Goal: Information Seeking & Learning: Find specific fact

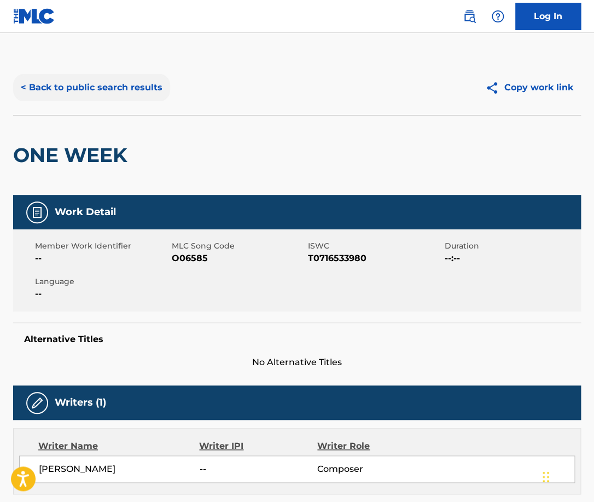
click at [120, 90] on button "< Back to public search results" at bounding box center [91, 87] width 157 height 27
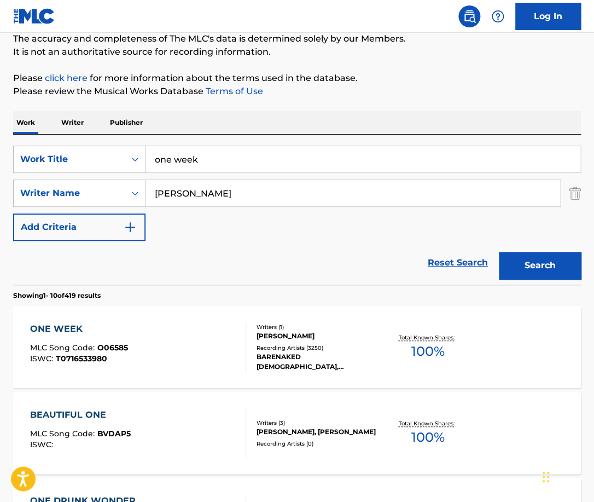
click at [207, 156] on input "one week" at bounding box center [363, 159] width 435 height 26
paste input "real love"
click at [207, 156] on input "one week" at bounding box center [363, 159] width 435 height 26
type input "real love"
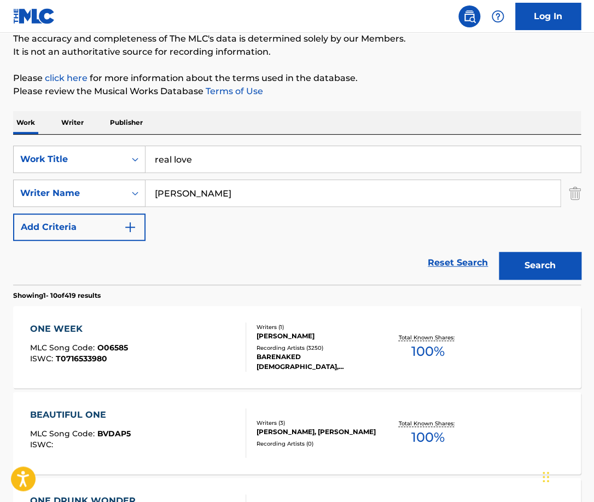
drag, startPoint x: 222, startPoint y: 196, endPoint x: 129, endPoint y: 196, distance: 93.5
click at [146, 196] on input "[PERSON_NAME]" at bounding box center [353, 193] width 415 height 26
paste input "[PERSON_NAME]"
type input "[PERSON_NAME]"
click at [499, 252] on button "Search" at bounding box center [540, 265] width 82 height 27
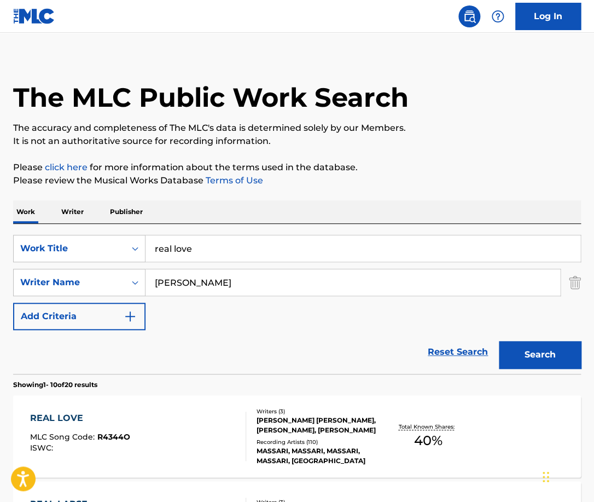
scroll to position [70, 0]
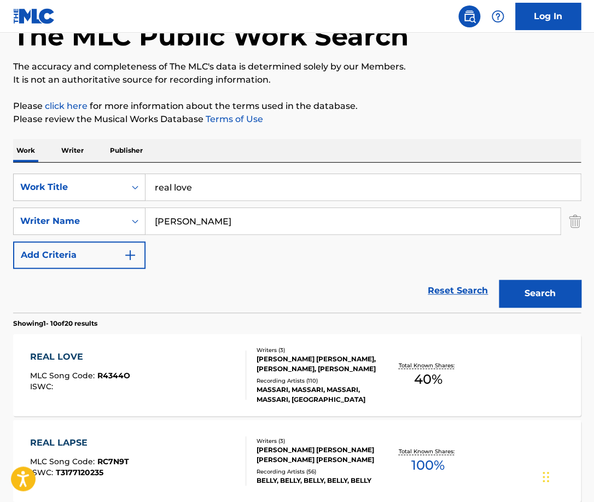
click at [212, 373] on div "REAL LOVE MLC Song Code : R4344O ISWC :" at bounding box center [138, 374] width 216 height 49
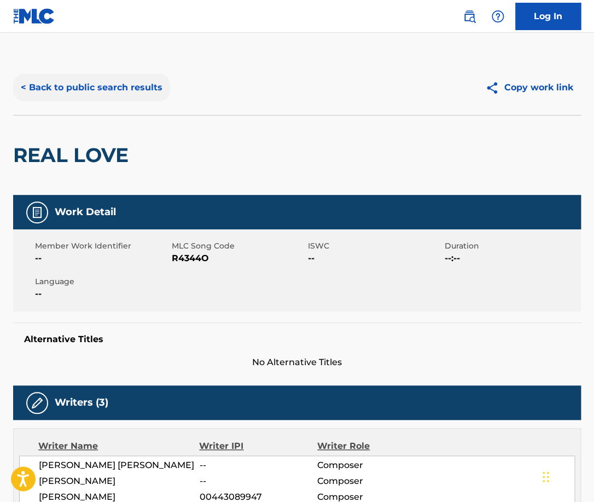
click at [124, 86] on button "< Back to public search results" at bounding box center [91, 87] width 157 height 27
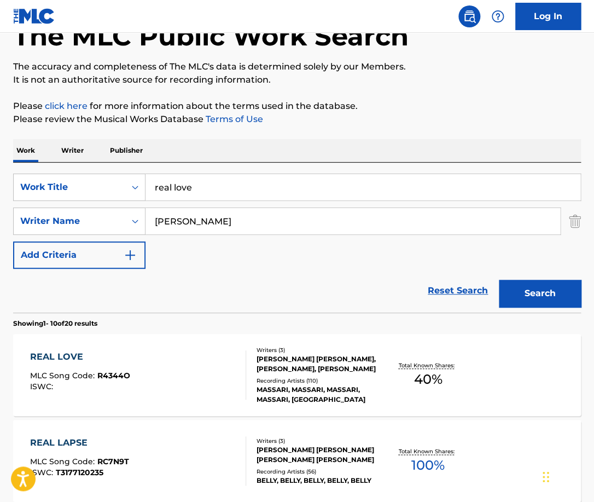
click at [228, 187] on input "real love" at bounding box center [363, 187] width 435 height 26
type input "hold me right"
paste input "[PERSON_NAME]"
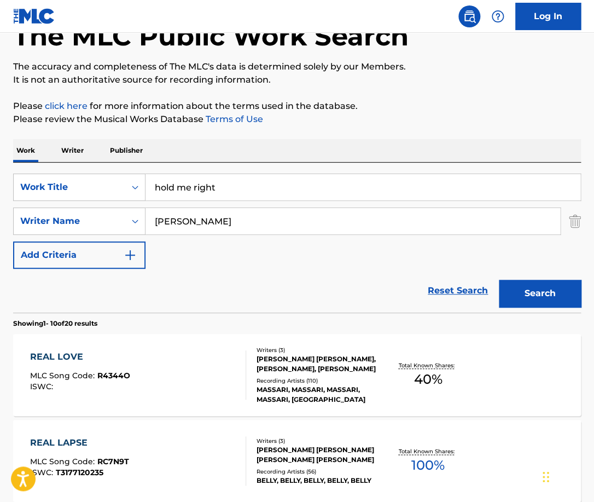
type input "[PERSON_NAME]"
click at [254, 187] on input "hold me right" at bounding box center [363, 187] width 435 height 26
type input "hold me tight"
click at [499, 280] on button "Search" at bounding box center [540, 293] width 82 height 27
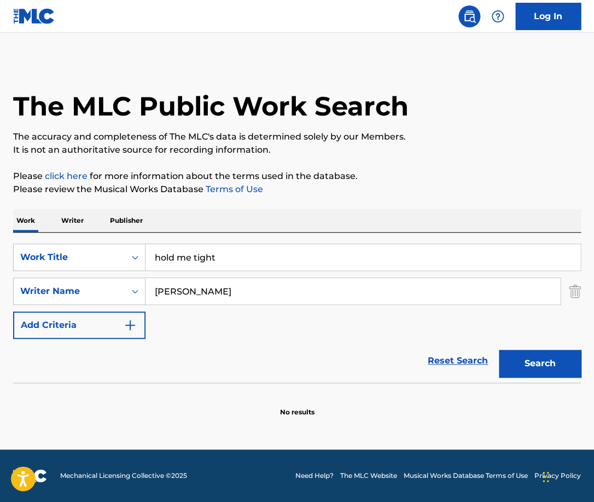
click at [190, 288] on input "[PERSON_NAME]" at bounding box center [353, 291] width 415 height 26
type input "[PERSON_NAME]"
click at [499, 350] on button "Search" at bounding box center [540, 363] width 82 height 27
click at [236, 253] on input "hold me tight" at bounding box center [363, 257] width 435 height 26
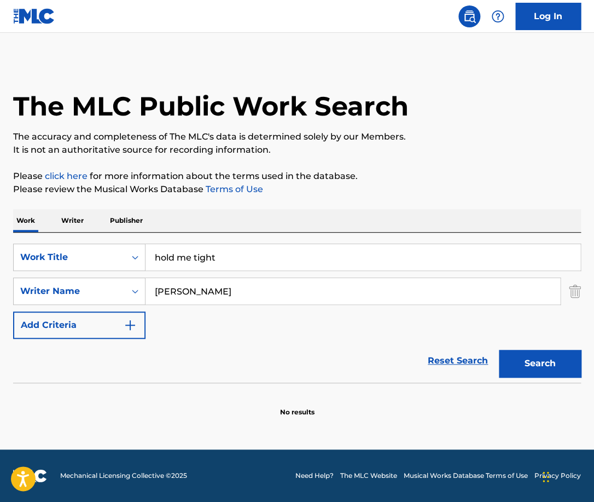
click at [236, 253] on input "hold me tight" at bounding box center [363, 257] width 435 height 26
type input "miracle"
type input "[PERSON_NAME]"
click at [499, 350] on button "Search" at bounding box center [540, 363] width 82 height 27
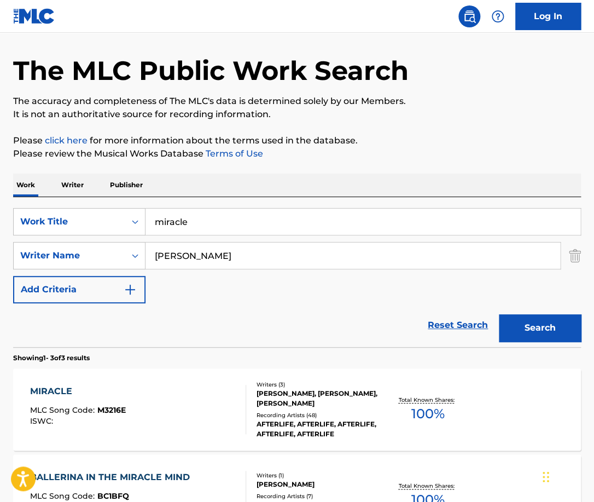
scroll to position [44, 0]
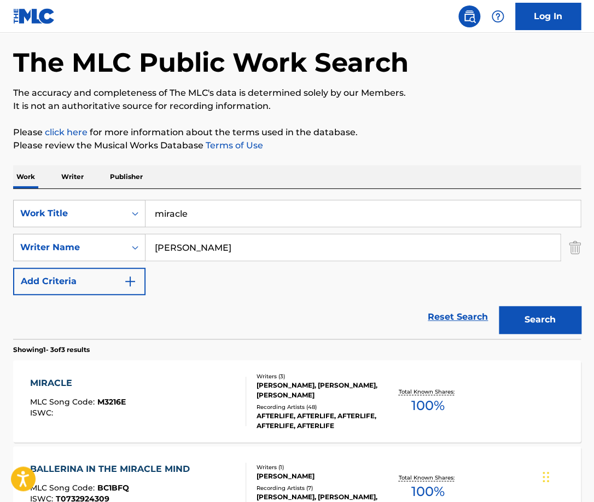
click at [231, 389] on div "MIRACLE MLC Song Code : M3216E ISWC :" at bounding box center [138, 400] width 216 height 49
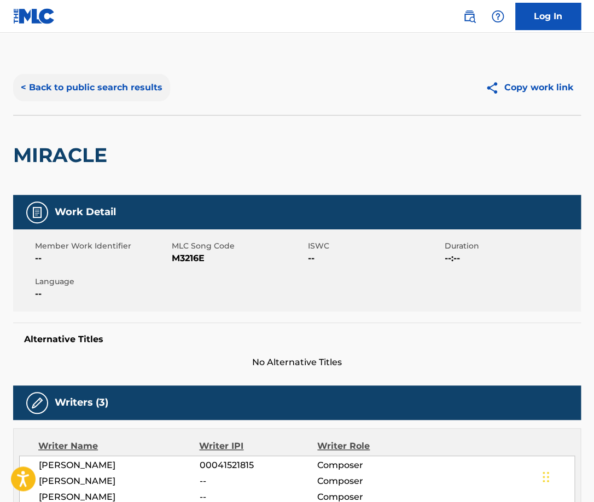
click at [137, 90] on button "< Back to public search results" at bounding box center [91, 87] width 157 height 27
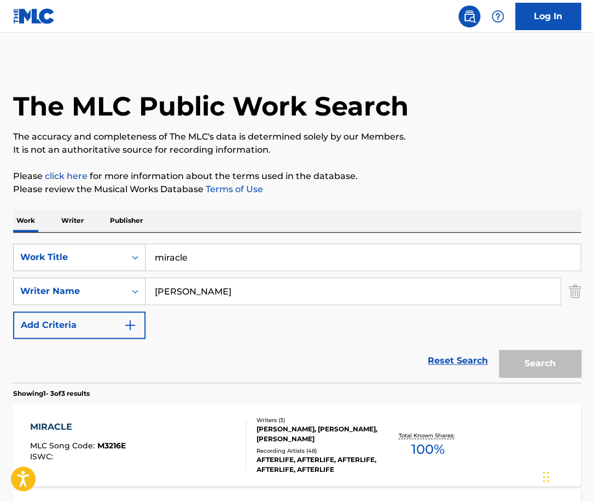
scroll to position [44, 0]
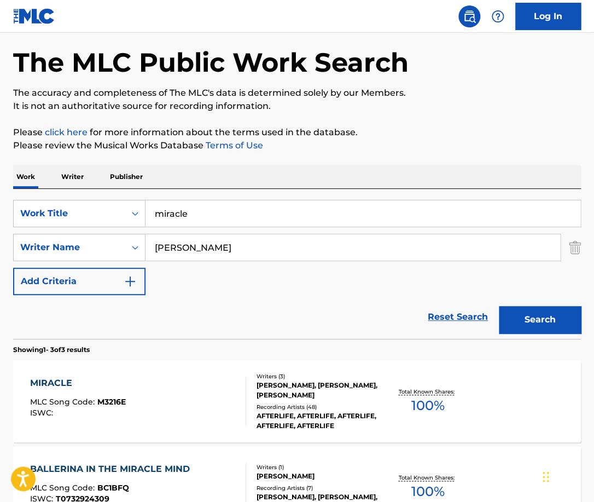
click at [196, 219] on input "miracle" at bounding box center [363, 213] width 435 height 26
type input "sabotage"
click at [499, 306] on button "Search" at bounding box center [540, 319] width 82 height 27
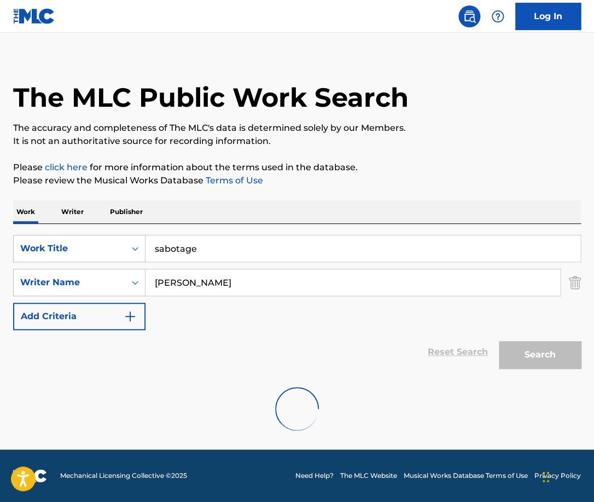
scroll to position [0, 0]
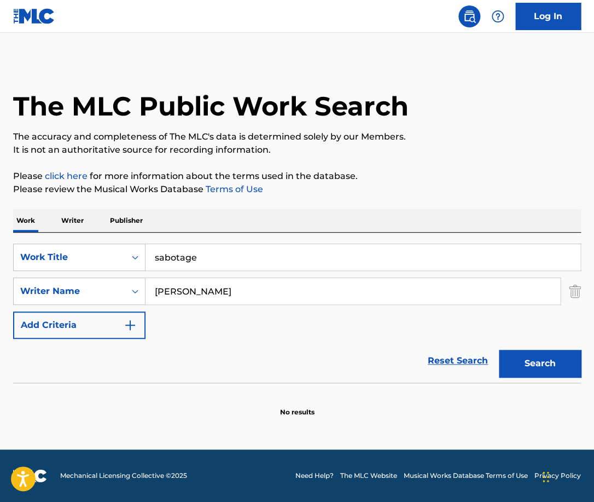
click at [219, 293] on input "[PERSON_NAME]" at bounding box center [353, 291] width 415 height 26
click at [219, 293] on input "c" at bounding box center [353, 291] width 415 height 26
click at [499, 350] on button "Search" at bounding box center [540, 363] width 82 height 27
drag, startPoint x: 230, startPoint y: 292, endPoint x: 47, endPoint y: 287, distance: 182.8
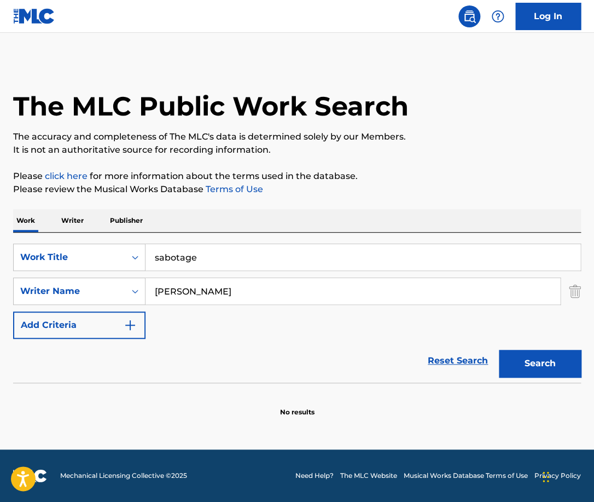
click at [146, 287] on input "[PERSON_NAME]" at bounding box center [353, 291] width 415 height 26
type input "chatterley"
click at [499, 350] on button "Search" at bounding box center [540, 363] width 82 height 27
click at [214, 252] on input "sabotage" at bounding box center [363, 257] width 435 height 26
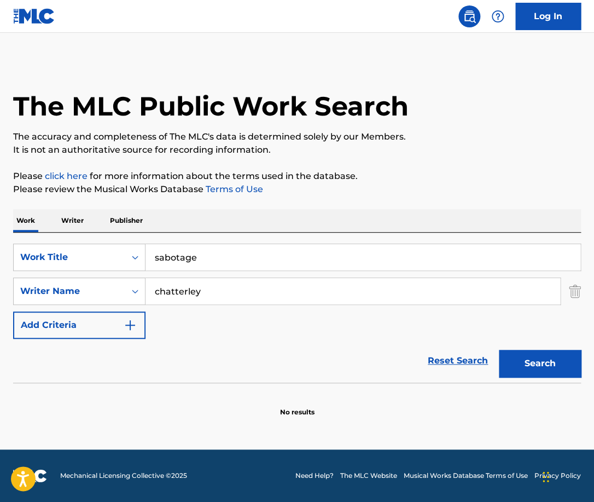
click at [214, 252] on input "sabotage" at bounding box center [363, 257] width 435 height 26
type input "take off, baby"
type input "[PERSON_NAME]"
click at [499, 350] on button "Search" at bounding box center [540, 363] width 82 height 27
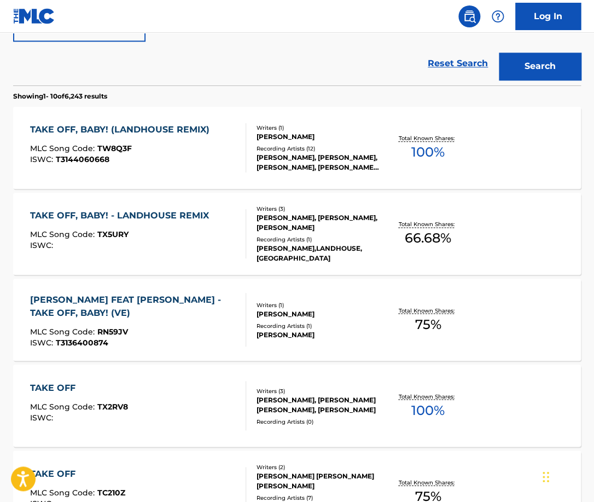
scroll to position [306, 0]
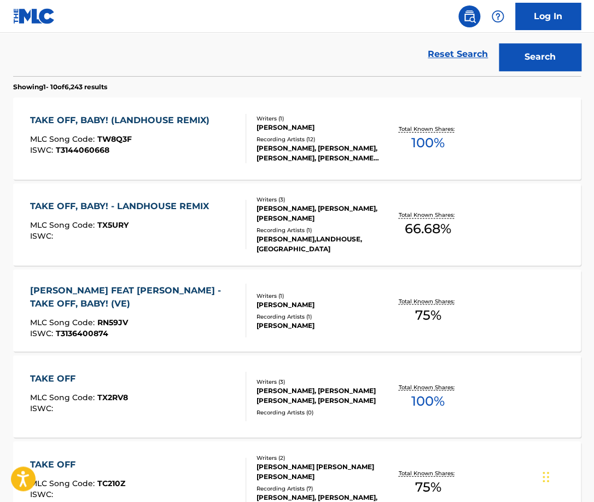
click at [219, 330] on div "ISWC : T3136400874" at bounding box center [133, 333] width 206 height 8
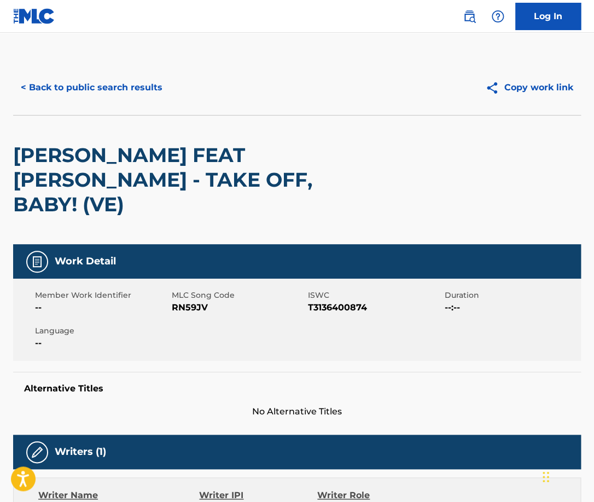
click at [317, 313] on span "T3136400874" at bounding box center [375, 307] width 134 height 13
copy span "T3136400874"
click at [79, 92] on button "< Back to public search results" at bounding box center [91, 87] width 157 height 27
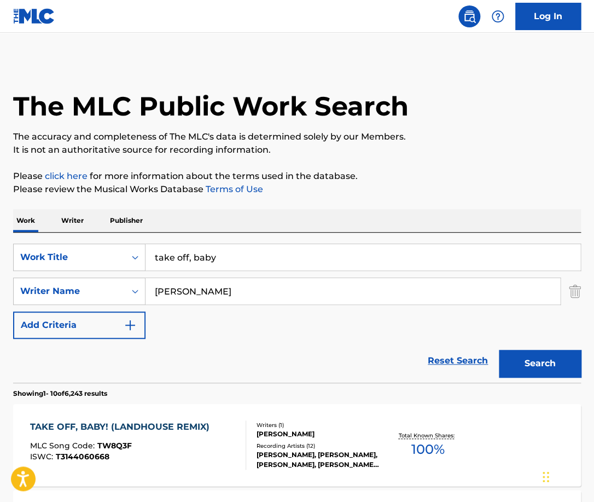
click at [220, 249] on input "take off, baby" at bounding box center [363, 257] width 435 height 26
type input "3 on"
click at [499, 350] on button "Search" at bounding box center [540, 363] width 82 height 27
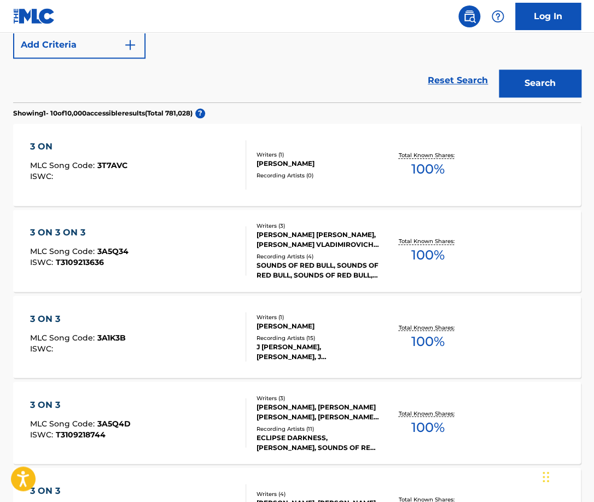
scroll to position [210, 0]
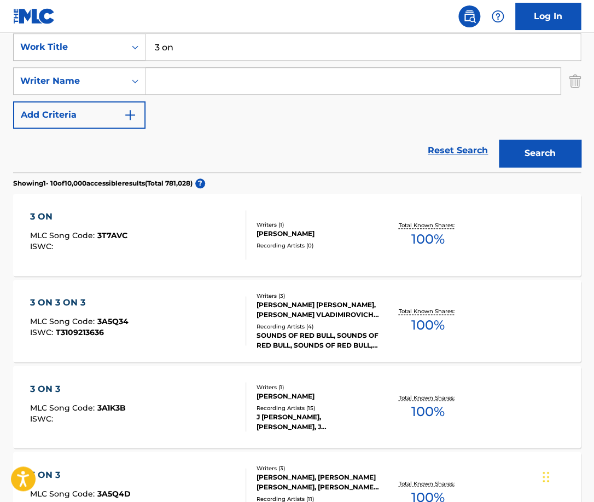
click at [229, 253] on div "3 ON MLC Song Code : 3T7AVC ISWC :" at bounding box center [138, 234] width 216 height 49
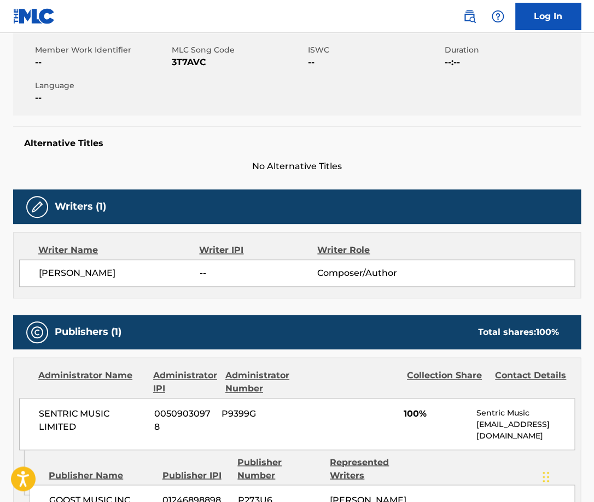
scroll to position [296, 0]
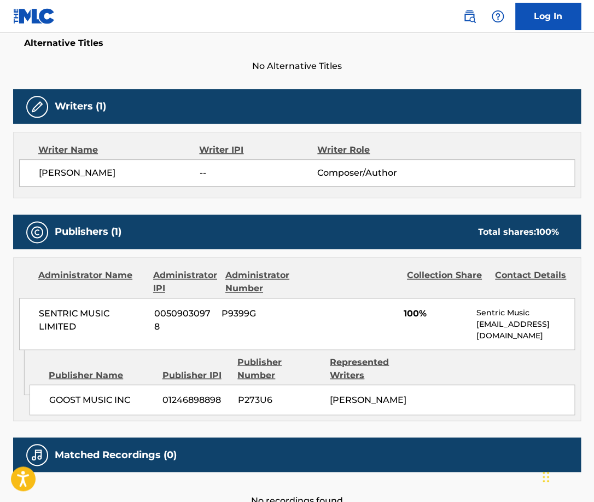
click at [86, 171] on span "[PERSON_NAME]" at bounding box center [119, 172] width 161 height 13
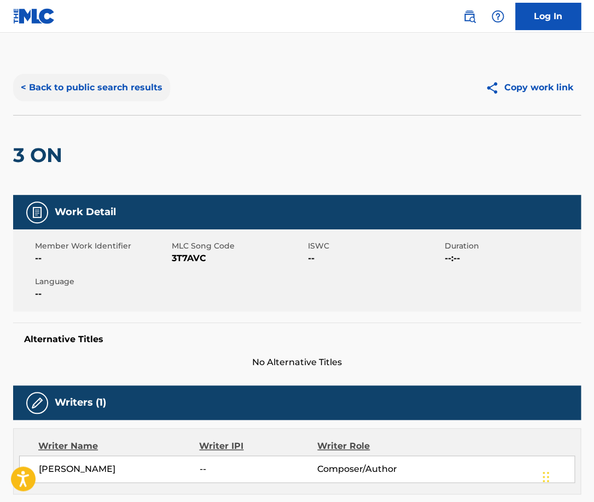
click at [116, 82] on button "< Back to public search results" at bounding box center [91, 87] width 157 height 27
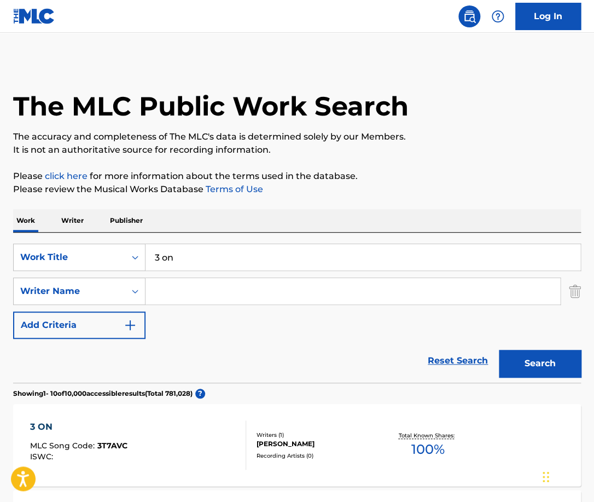
scroll to position [210, 0]
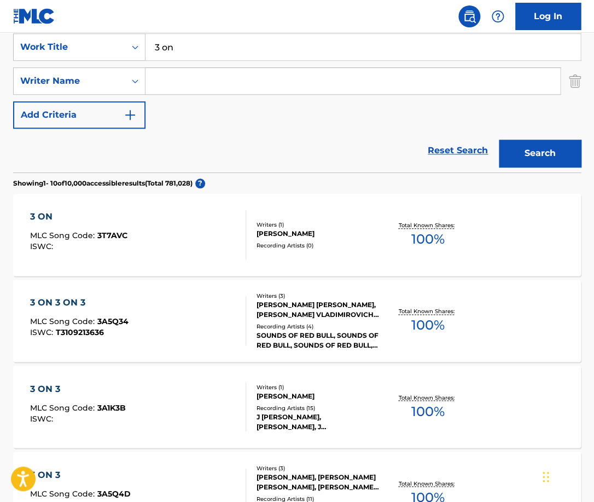
click at [217, 72] on input "Search Form" at bounding box center [353, 81] width 415 height 26
type input "[PERSON_NAME]"
click at [499, 139] on button "Search" at bounding box center [540, 152] width 82 height 27
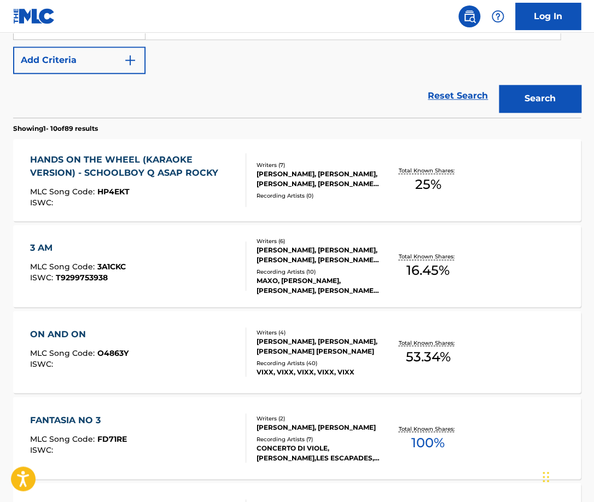
scroll to position [0, 0]
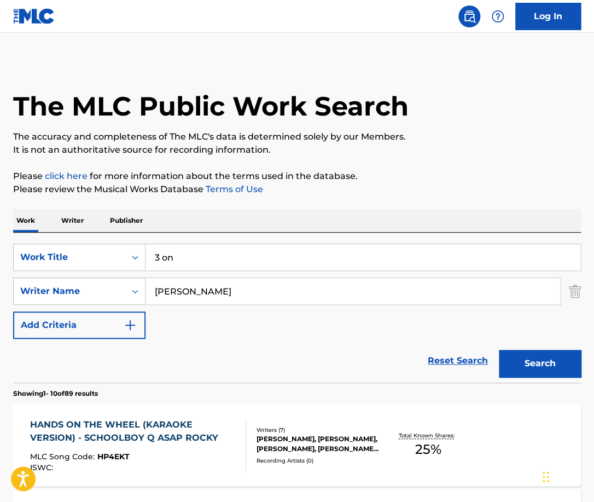
click at [187, 255] on input "3 on" at bounding box center [363, 257] width 435 height 26
paste input "wish i was"
type input "wish i was"
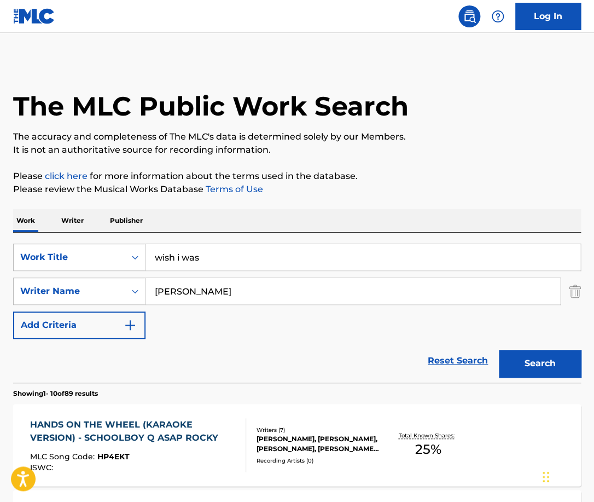
click at [193, 284] on input "[PERSON_NAME]" at bounding box center [353, 291] width 415 height 26
type input "ayla"
click at [499, 350] on button "Search" at bounding box center [540, 363] width 82 height 27
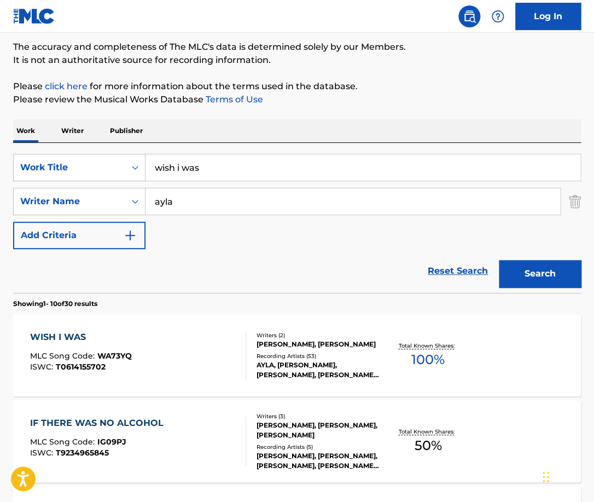
scroll to position [90, 0]
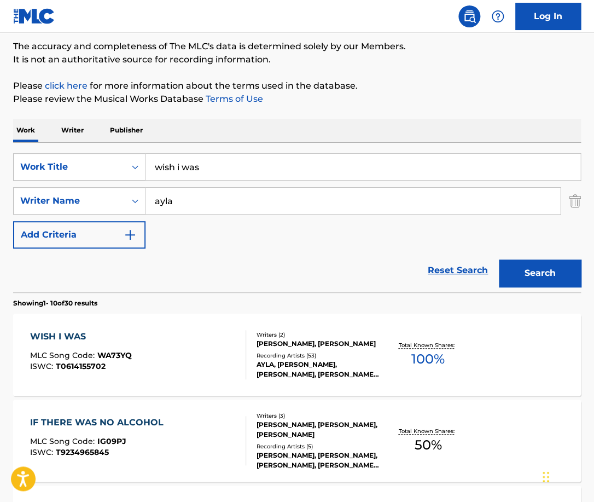
click at [217, 344] on div "WISH I WAS MLC Song Code : WA73YQ ISWC : T0614155702" at bounding box center [138, 354] width 216 height 49
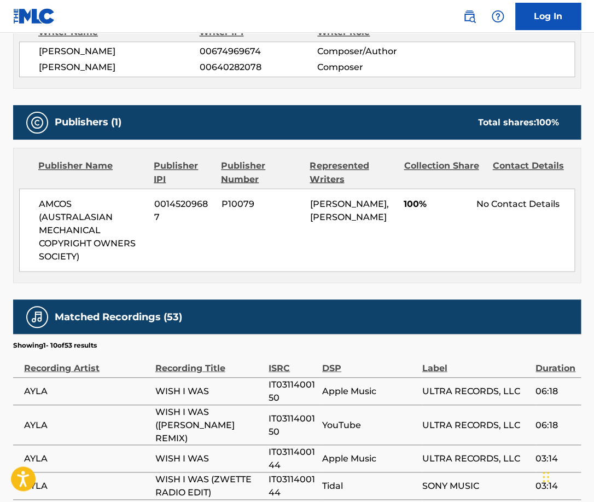
scroll to position [406, 0]
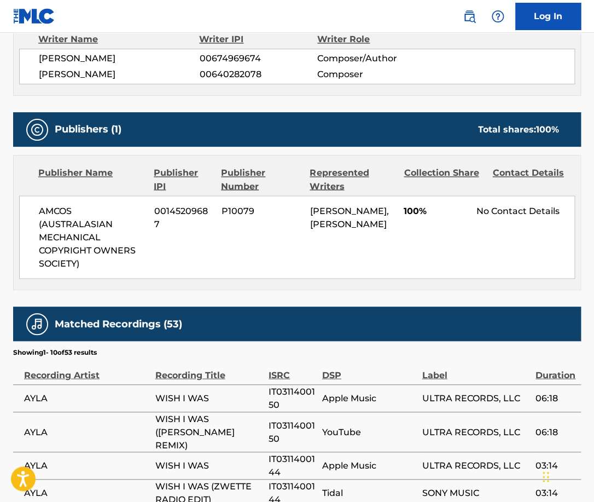
click at [77, 247] on span "AMCOS (AUSTRALASIAN MECHANICAL COPYRIGHT OWNERS SOCIETY)" at bounding box center [92, 237] width 107 height 66
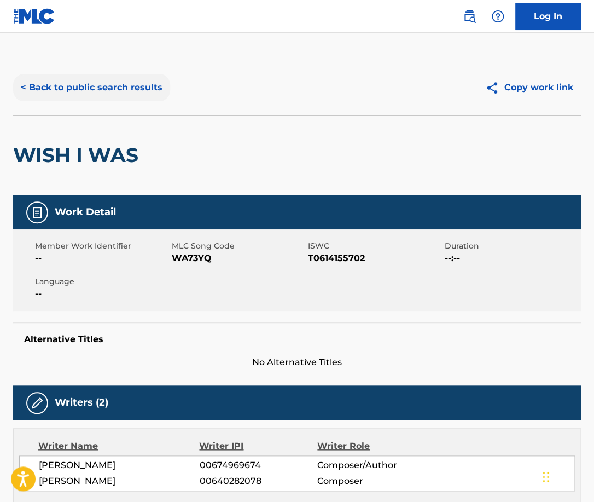
click at [129, 76] on button "< Back to public search results" at bounding box center [91, 87] width 157 height 27
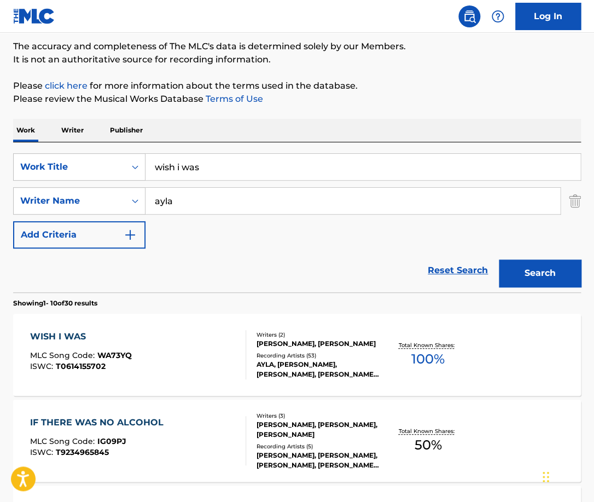
click at [224, 170] on input "wish i was" at bounding box center [363, 167] width 435 height 26
type input "goodbyw"
type input "[PERSON_NAME]"
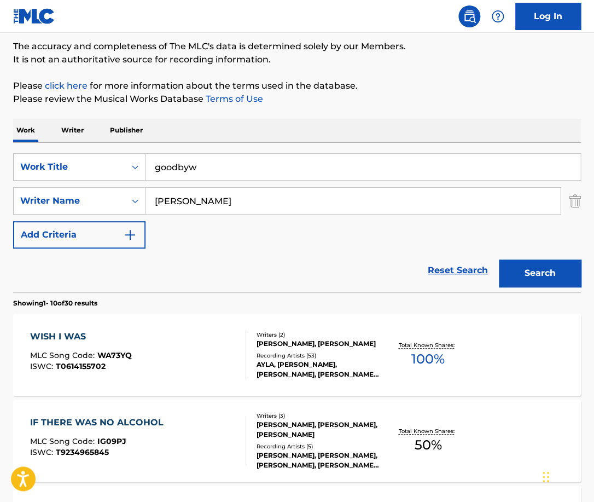
click at [229, 172] on input "goodbyw" at bounding box center [363, 167] width 435 height 26
click at [499, 259] on button "Search" at bounding box center [540, 272] width 82 height 27
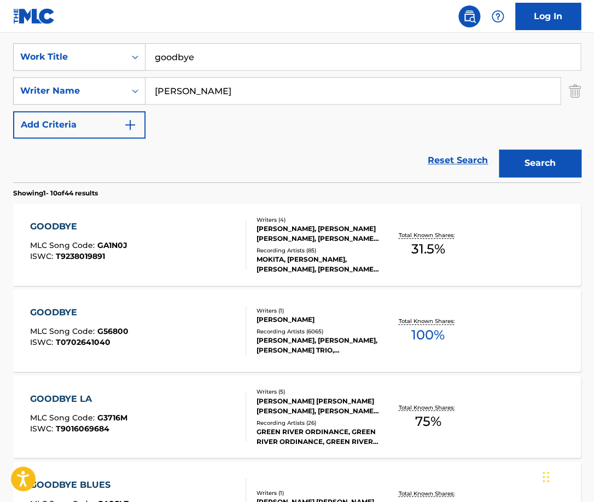
scroll to position [187, 0]
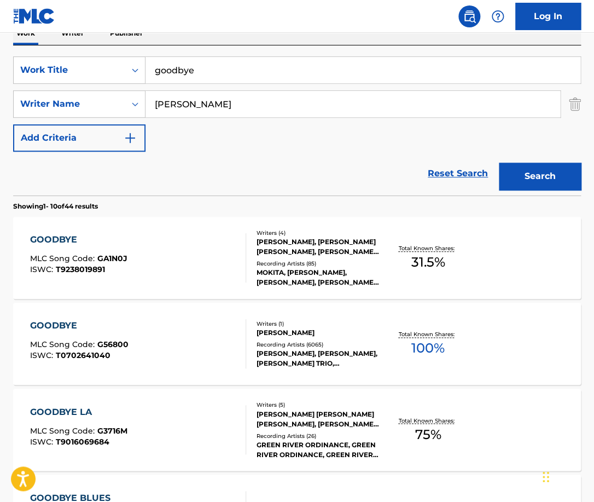
click at [222, 74] on input "goodbye" at bounding box center [363, 70] width 435 height 26
type input "the ghost"
type input "peeters"
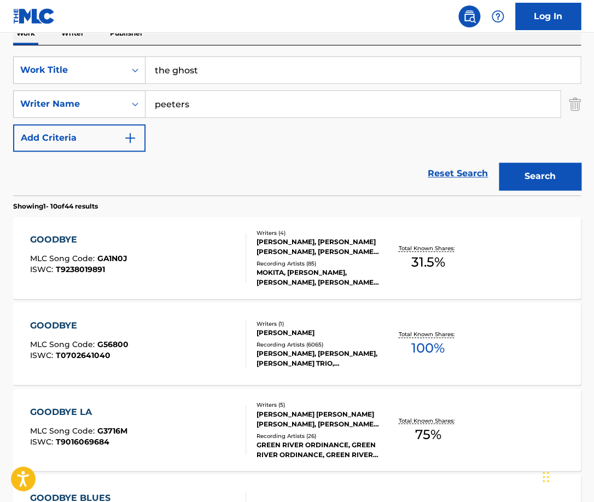
click at [499, 162] on button "Search" at bounding box center [540, 175] width 82 height 27
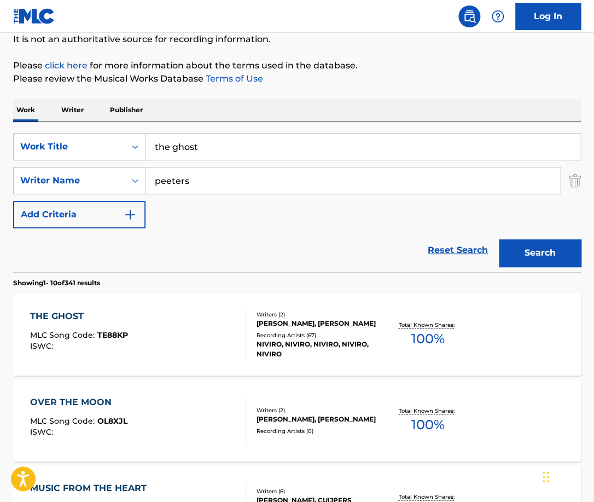
scroll to position [138, 0]
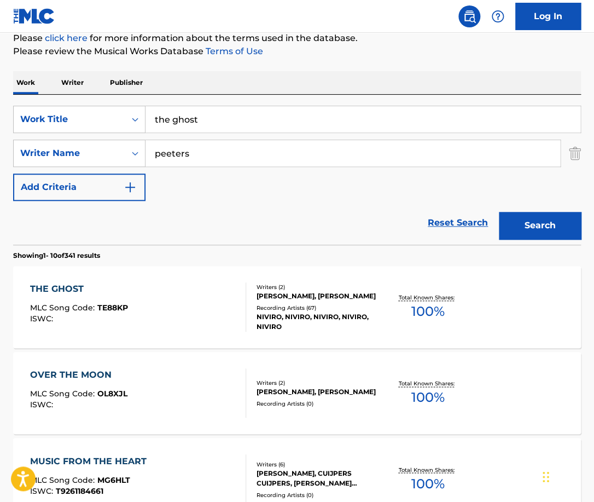
click at [201, 307] on div "THE GHOST MLC Song Code : TE88KP ISWC :" at bounding box center [138, 306] width 216 height 49
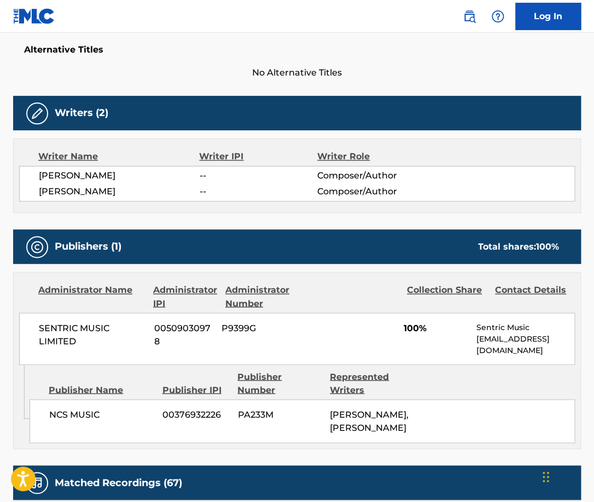
scroll to position [292, 0]
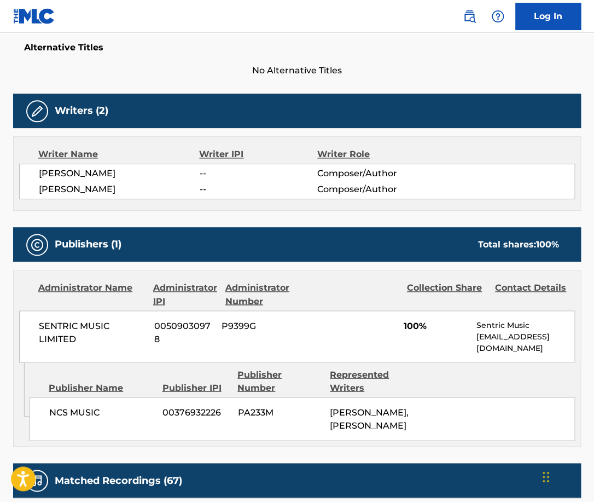
click at [88, 325] on span "SENTRIC MUSIC LIMITED" at bounding box center [92, 332] width 107 height 26
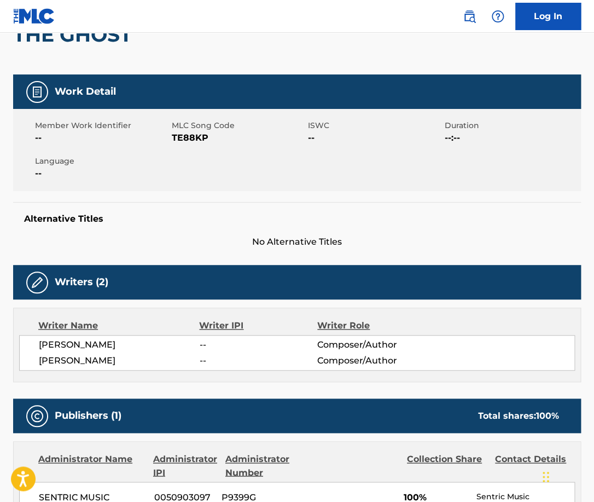
scroll to position [4, 0]
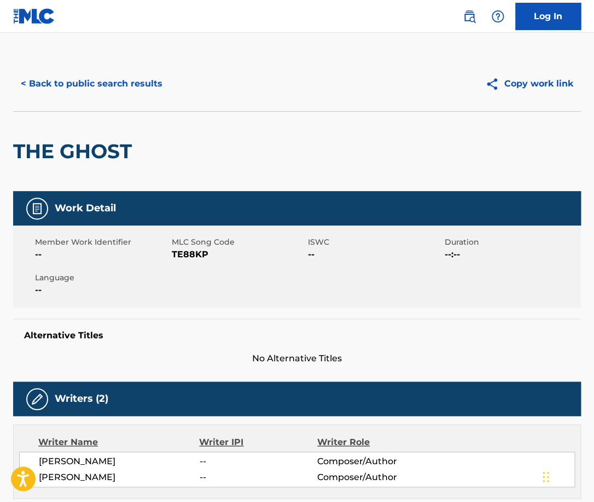
click at [115, 150] on h2 "THE GHOST" at bounding box center [75, 151] width 124 height 25
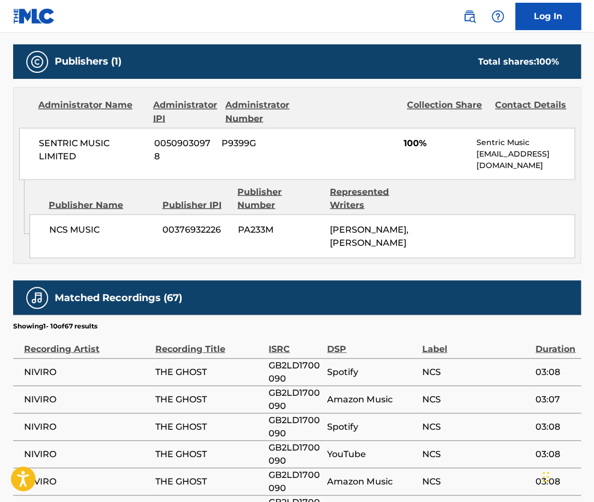
scroll to position [482, 0]
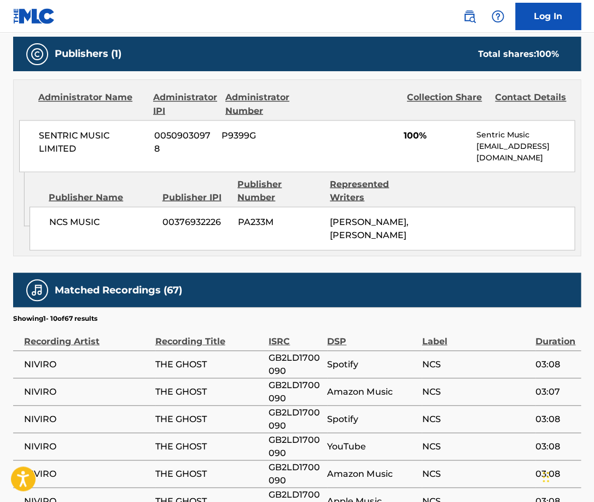
click at [76, 137] on span "SENTRIC MUSIC LIMITED" at bounding box center [92, 142] width 107 height 26
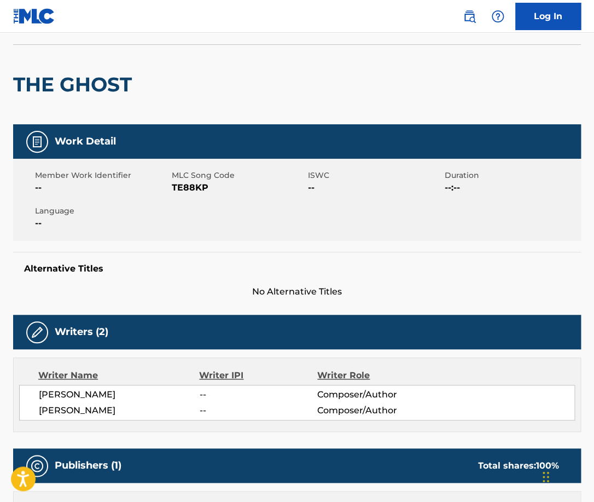
scroll to position [0, 0]
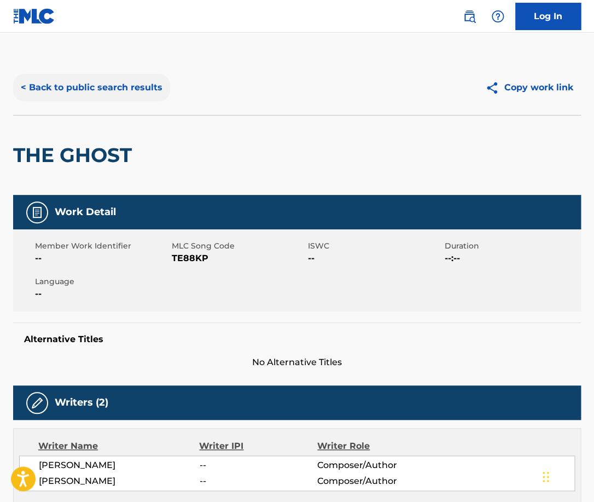
click at [138, 90] on button "< Back to public search results" at bounding box center [91, 87] width 157 height 27
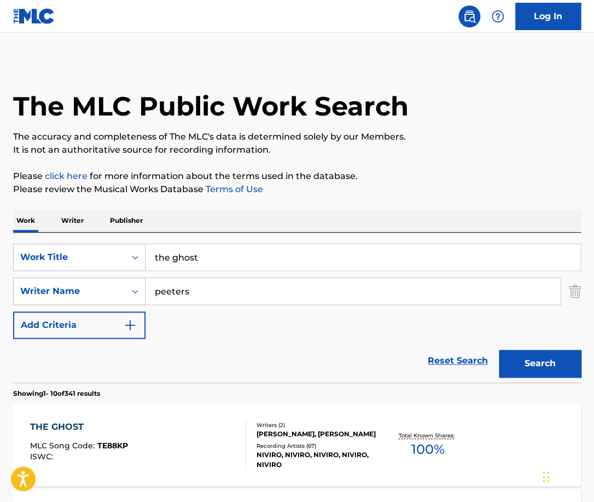
scroll to position [138, 0]
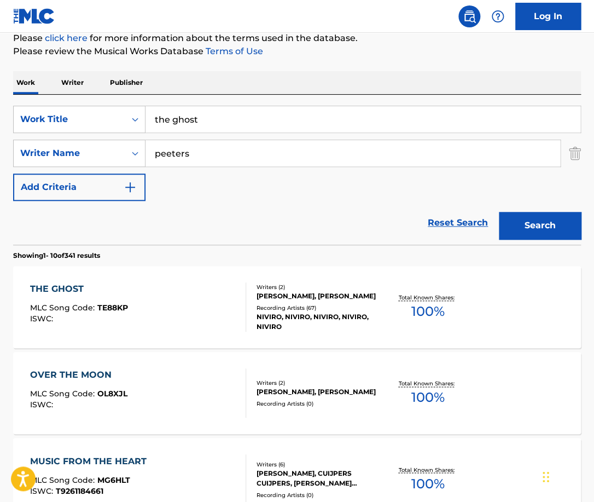
click at [224, 115] on input "the ghost" at bounding box center [363, 119] width 435 height 26
type input "g"
type input "follow me"
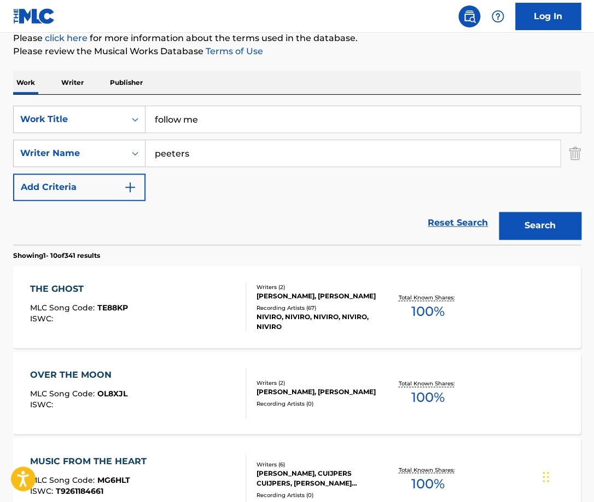
paste input "[PERSON_NAME]"
type input "[PERSON_NAME]"
click at [499, 212] on button "Search" at bounding box center [540, 225] width 82 height 27
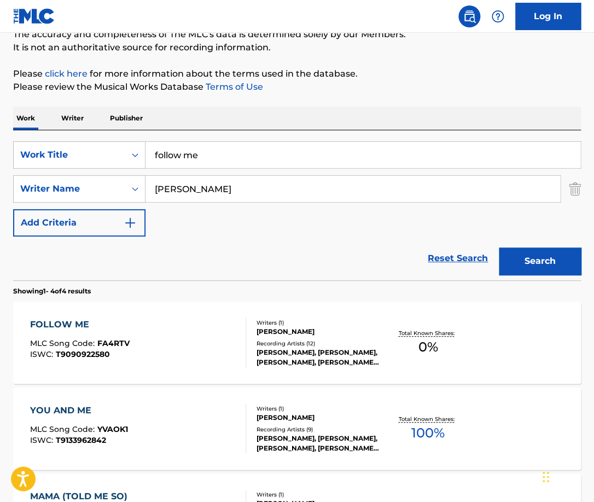
scroll to position [103, 0]
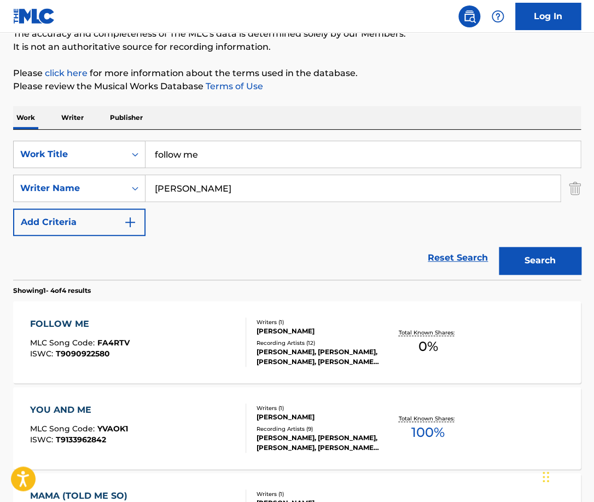
click at [217, 330] on div "FOLLOW ME MLC Song Code : FA4RTV ISWC : T9090922580" at bounding box center [138, 341] width 216 height 49
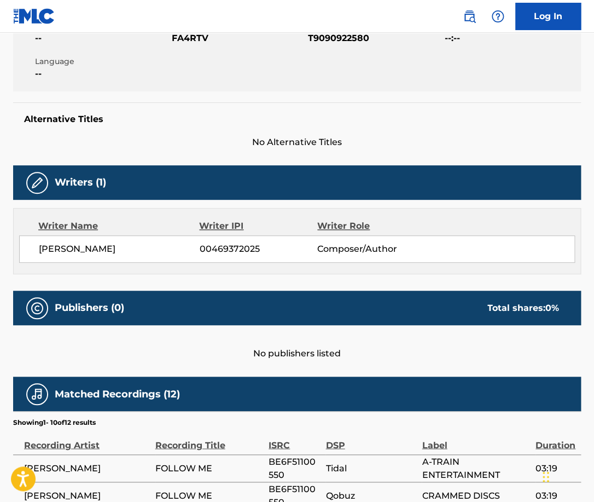
scroll to position [367, 0]
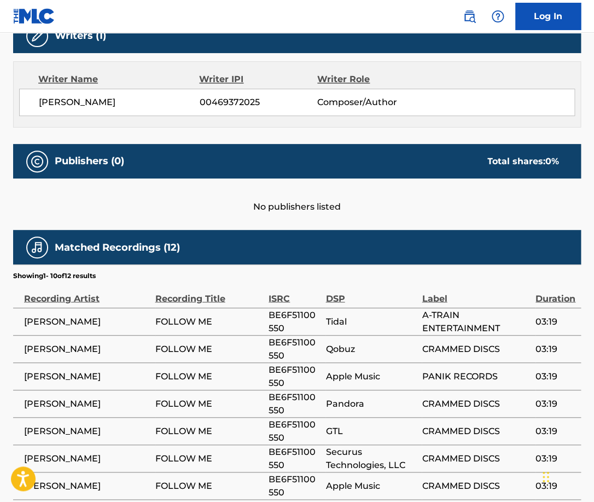
click at [217, 330] on td "FOLLOW ME" at bounding box center [212, 320] width 114 height 27
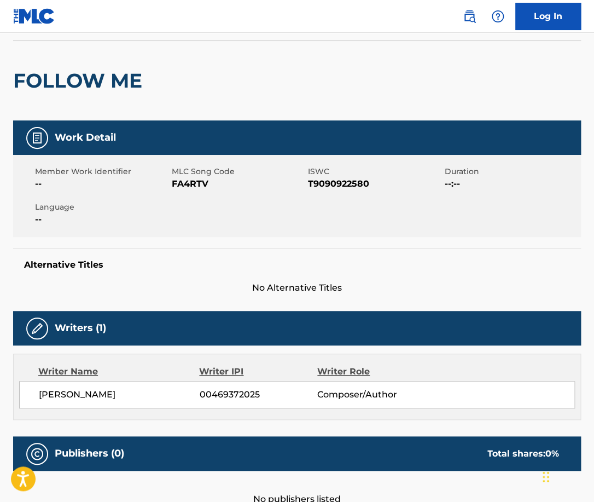
scroll to position [0, 0]
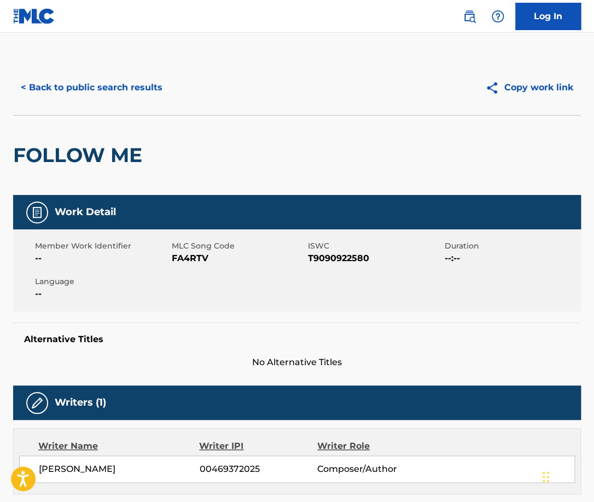
click at [345, 262] on span "T9090922580" at bounding box center [375, 258] width 134 height 13
copy span "T9090922580"
click at [149, 85] on button "< Back to public search results" at bounding box center [91, 87] width 157 height 27
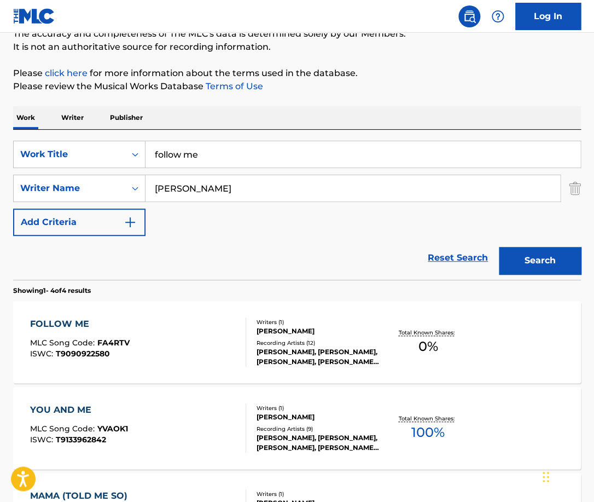
click at [217, 155] on input "follow me" at bounding box center [363, 154] width 435 height 26
type input "where do i go"
click at [499, 247] on button "Search" at bounding box center [540, 260] width 82 height 27
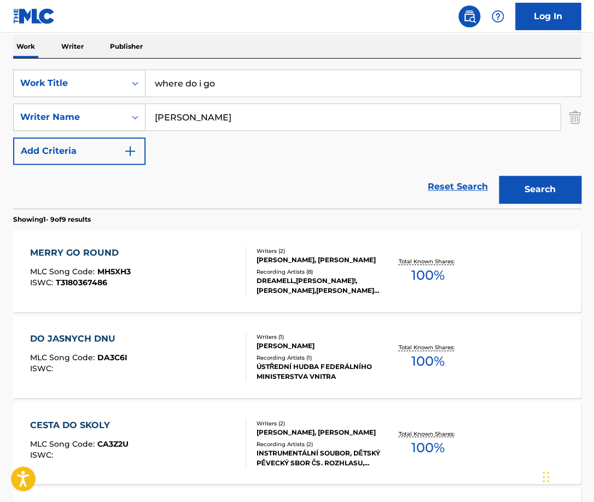
scroll to position [172, 0]
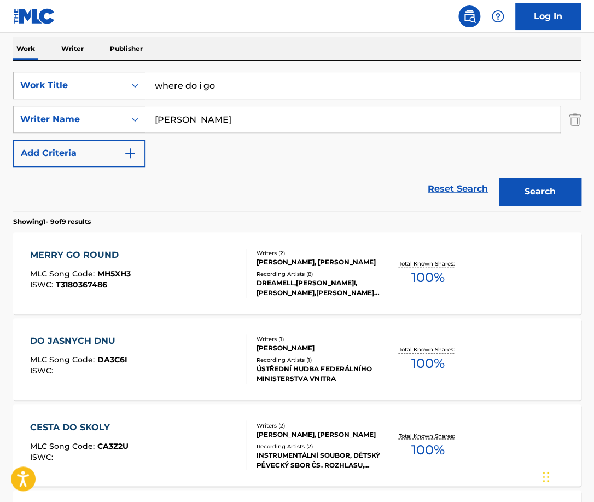
click at [236, 121] on input "[PERSON_NAME]" at bounding box center [353, 119] width 415 height 26
paste input "Leausa"
type input "Leausa"
click at [499, 178] on button "Search" at bounding box center [540, 191] width 82 height 27
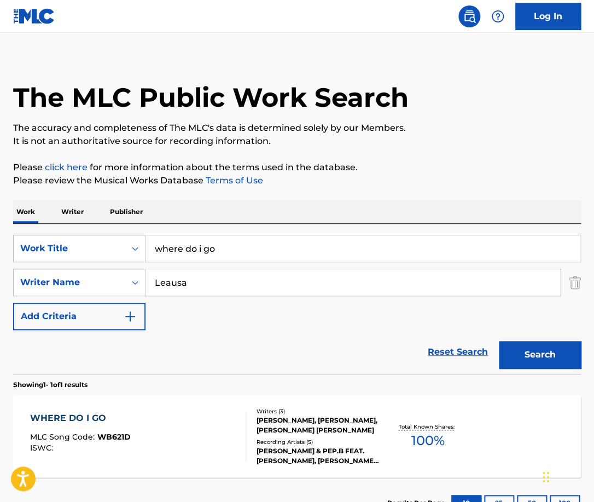
scroll to position [82, 0]
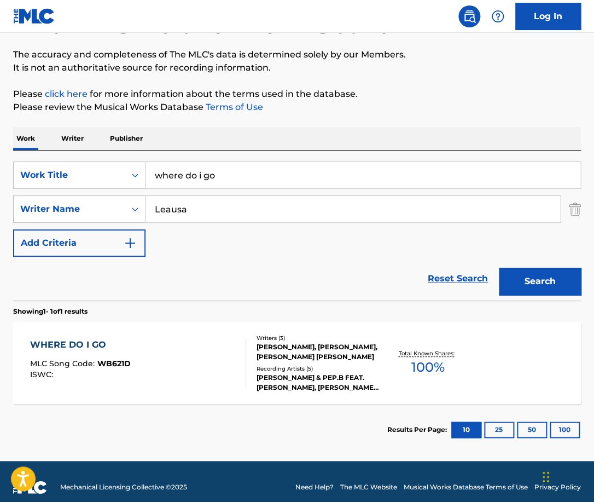
click at [205, 347] on div "WHERE DO I GO MLC Song Code : WB621D ISWC :" at bounding box center [138, 362] width 216 height 49
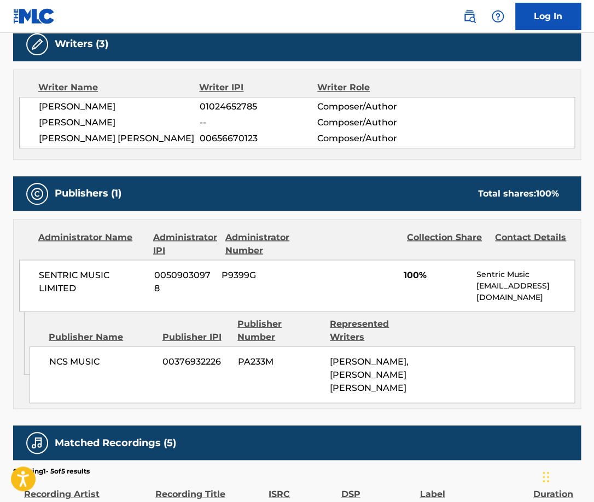
scroll to position [359, 0]
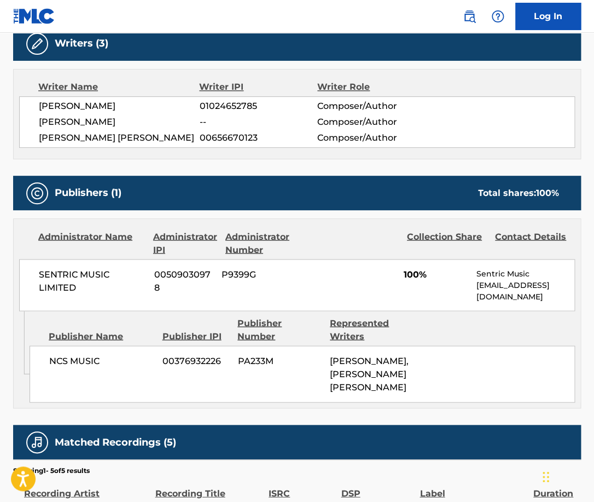
click at [82, 276] on span "SENTRIC MUSIC LIMITED" at bounding box center [92, 281] width 107 height 26
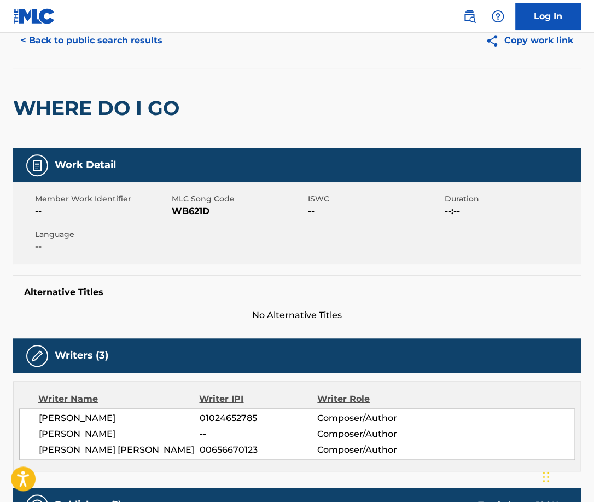
scroll to position [0, 0]
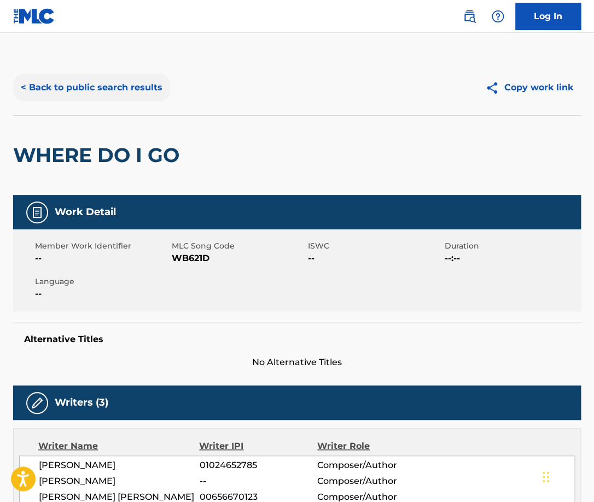
click at [146, 99] on button "< Back to public search results" at bounding box center [91, 87] width 157 height 27
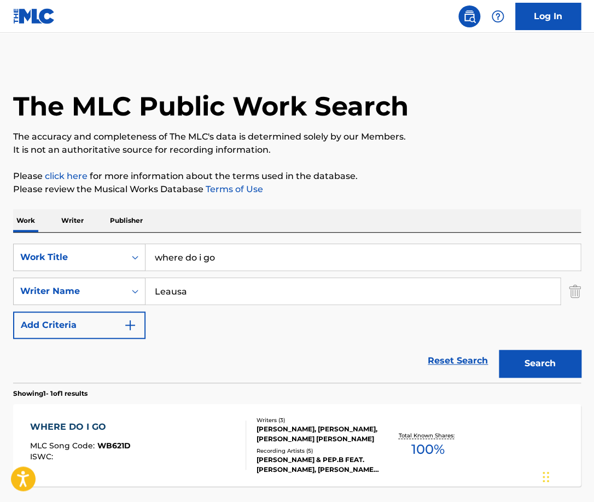
scroll to position [31, 0]
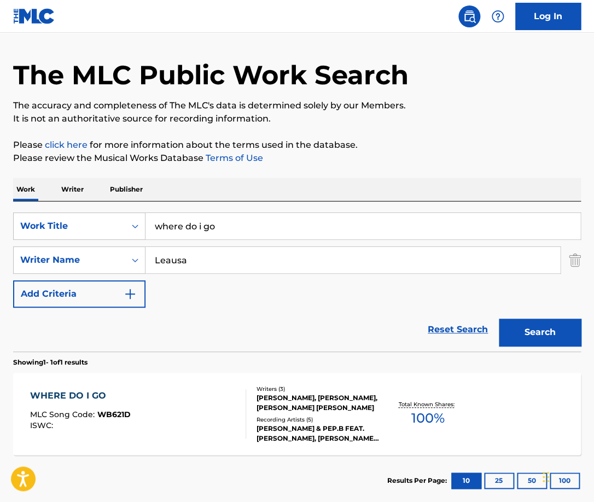
click at [227, 222] on input "where do i go" at bounding box center [363, 226] width 435 height 26
type input "tocarte toa"
click at [499, 318] on button "Search" at bounding box center [540, 331] width 82 height 27
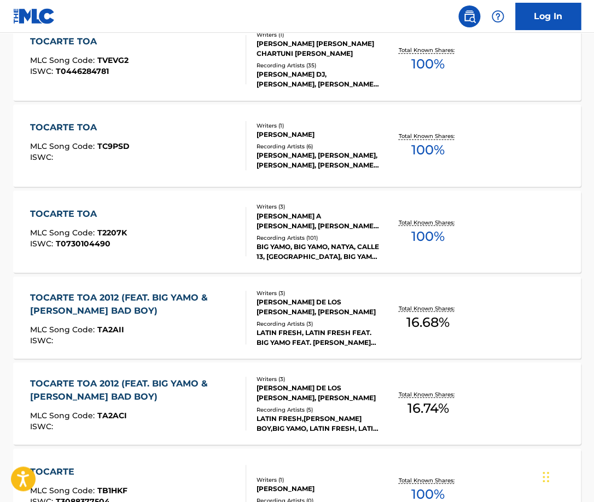
scroll to position [388, 0]
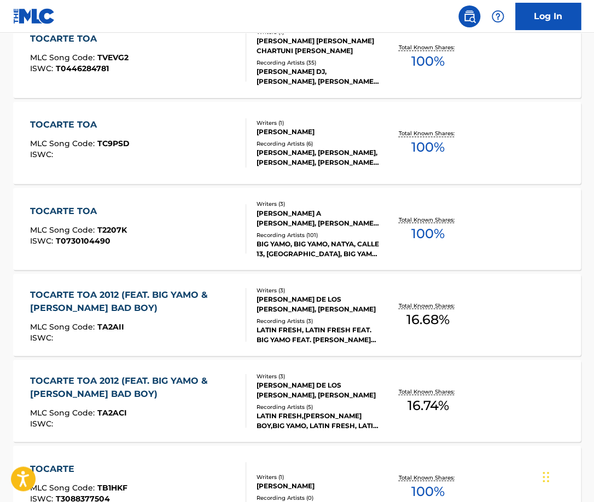
click at [153, 231] on div "TOCARTE TOA MLC Song Code : T2207K ISWC : T0730104490" at bounding box center [138, 228] width 216 height 49
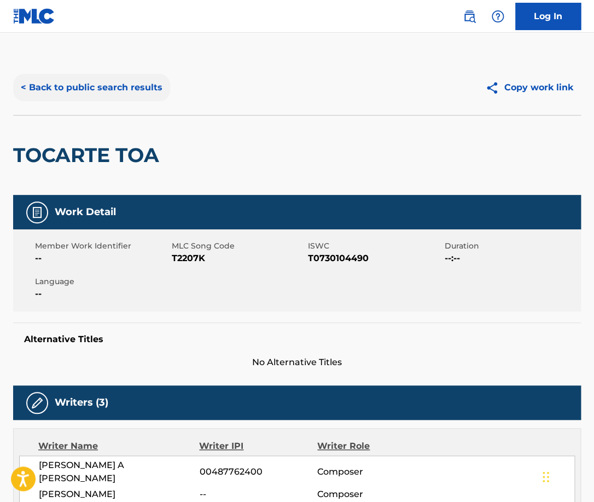
click at [155, 83] on button "< Back to public search results" at bounding box center [91, 87] width 157 height 27
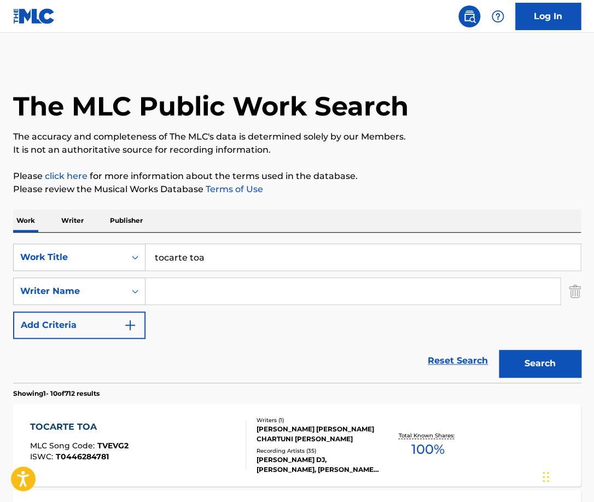
click at [233, 261] on input "tocarte toa" at bounding box center [363, 257] width 435 height 26
type input "you love me"
click at [499, 350] on button "Search" at bounding box center [540, 363] width 82 height 27
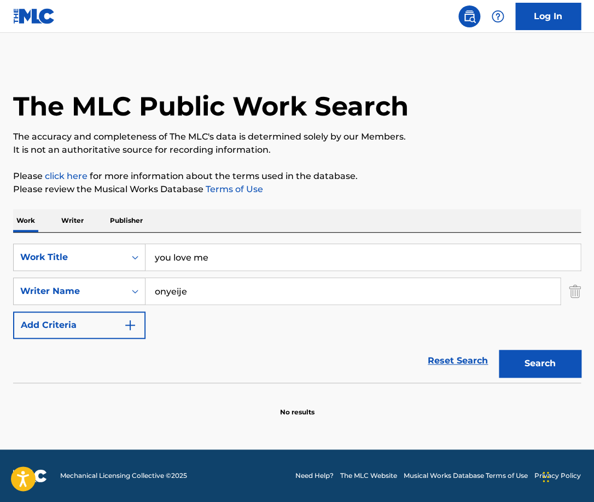
click at [499, 350] on button "Search" at bounding box center [540, 363] width 82 height 27
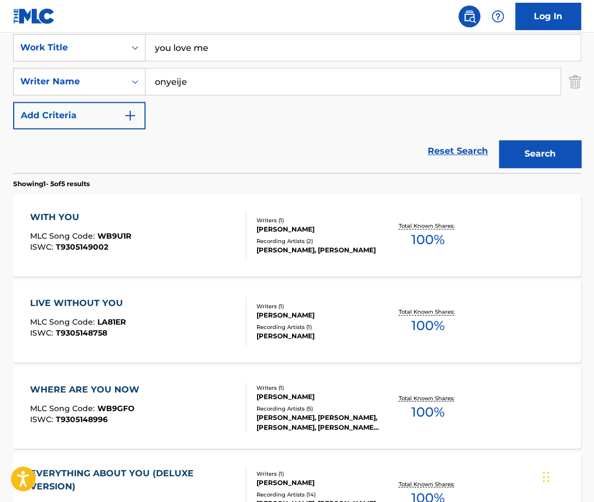
scroll to position [187, 0]
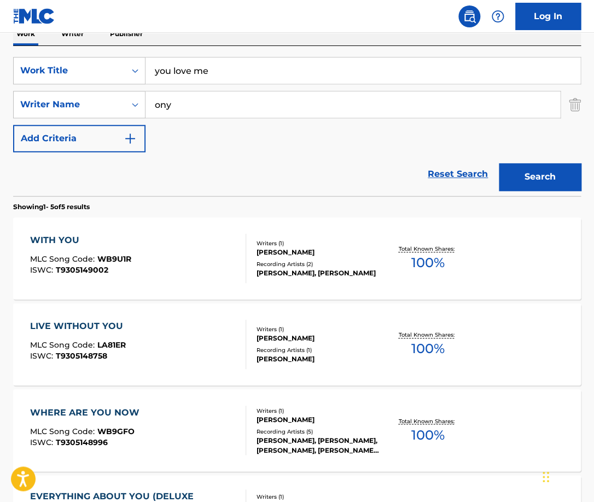
click at [499, 163] on button "Search" at bounding box center [540, 176] width 82 height 27
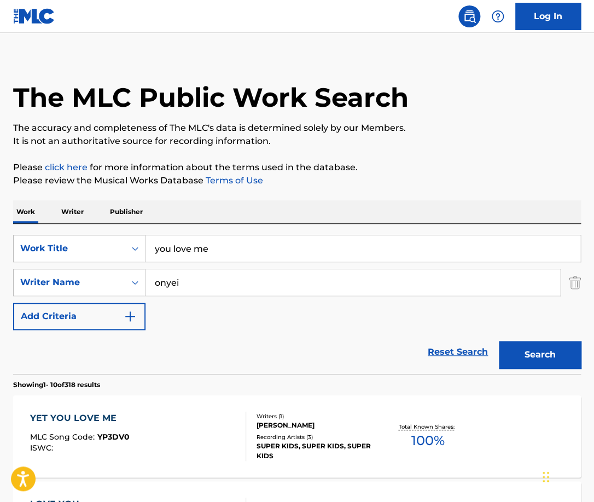
type input "onyei"
click at [499, 341] on button "Search" at bounding box center [540, 354] width 82 height 27
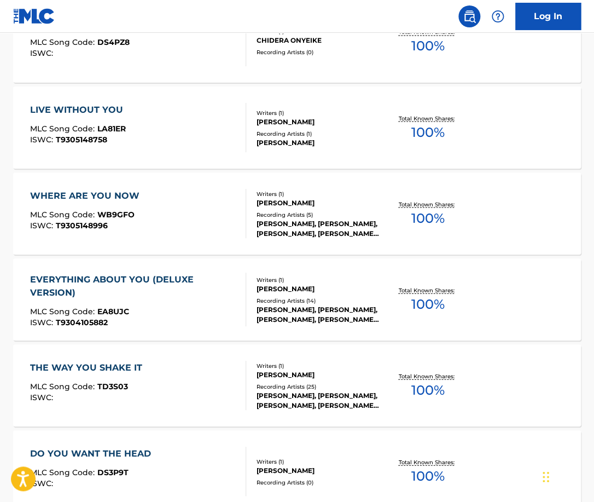
scroll to position [0, 0]
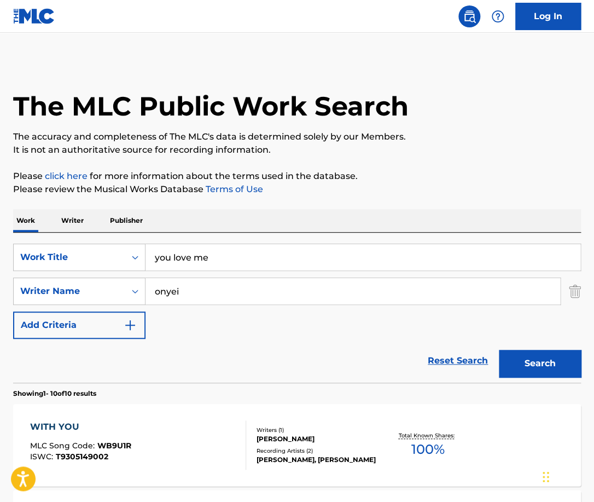
click at [245, 255] on input "you love me" at bounding box center [363, 257] width 435 height 26
paste input "moonlight"
click at [245, 255] on input "moonlight" at bounding box center [363, 257] width 435 height 26
type input "moonlight"
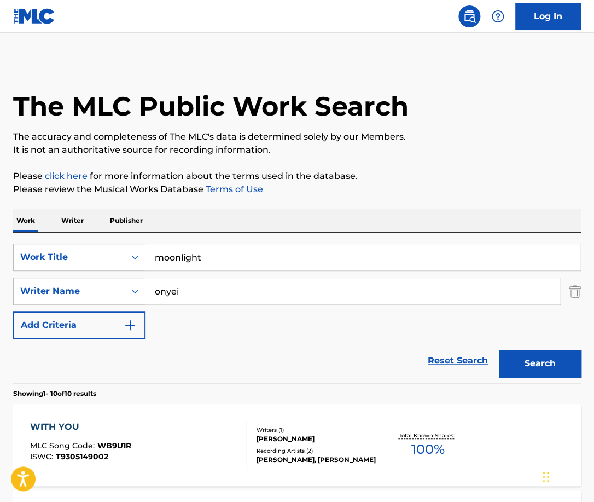
click at [226, 282] on input "onyei" at bounding box center [353, 291] width 415 height 26
paste input "moonlight"
click at [499, 350] on button "Search" at bounding box center [540, 363] width 82 height 27
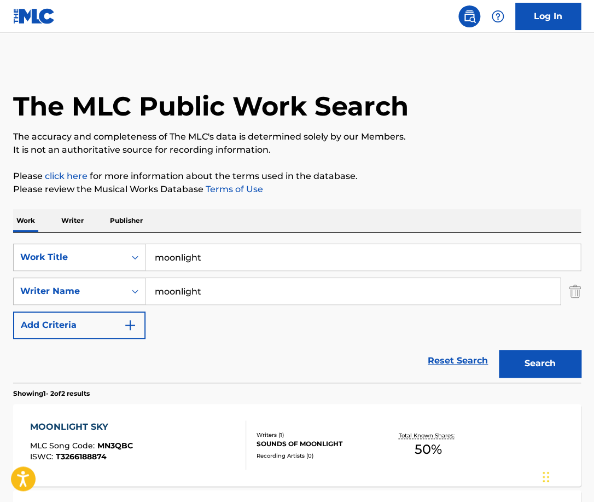
click at [222, 286] on input "moonlight" at bounding box center [353, 291] width 415 height 26
type input "goze"
click at [499, 350] on button "Search" at bounding box center [540, 363] width 82 height 27
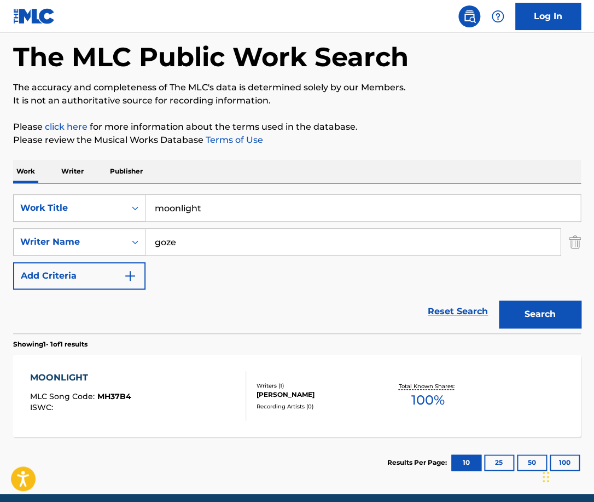
scroll to position [67, 0]
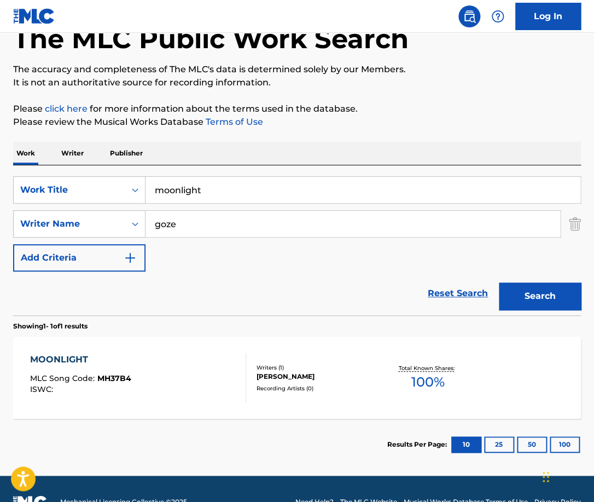
click at [231, 382] on div "MOONLIGHT MLC Song Code : MH37B4 ISWC :" at bounding box center [138, 377] width 216 height 49
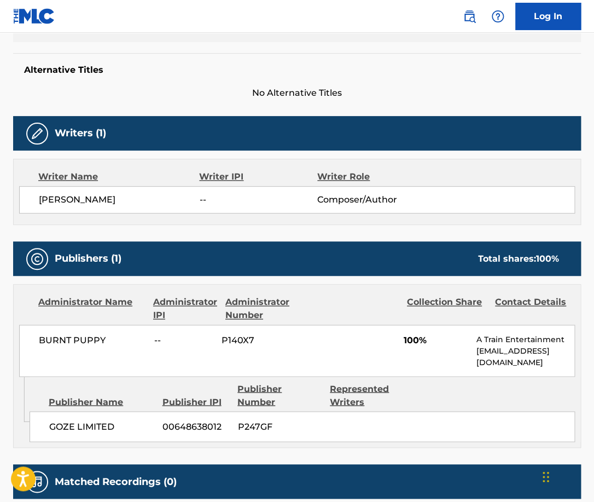
scroll to position [291, 0]
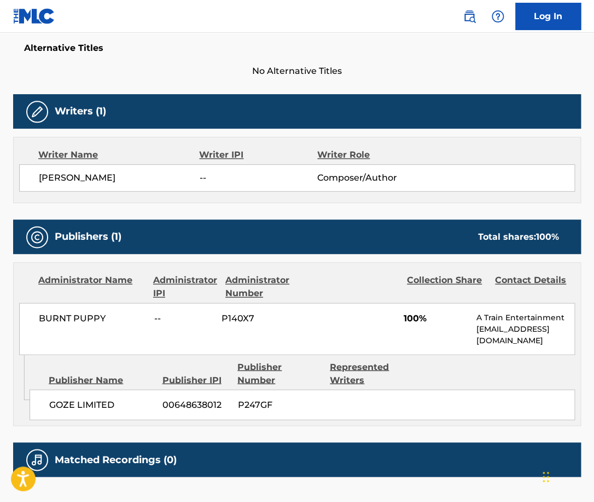
click at [62, 323] on span "BURNT PUPPY" at bounding box center [92, 317] width 107 height 13
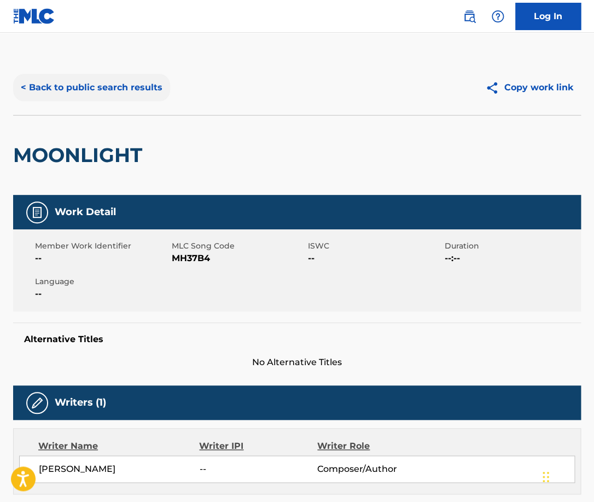
click at [138, 83] on button "< Back to public search results" at bounding box center [91, 87] width 157 height 27
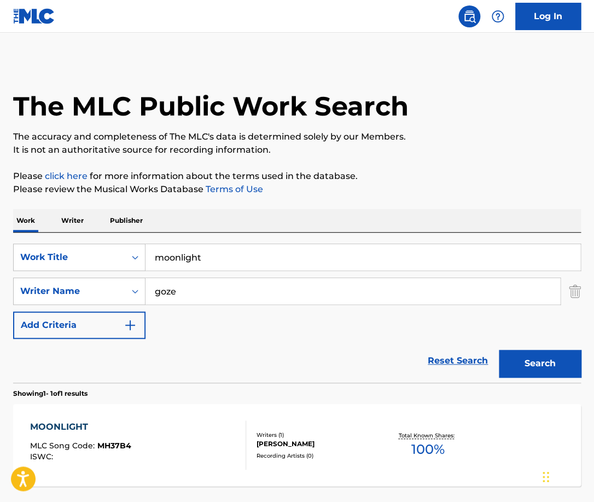
scroll to position [31, 0]
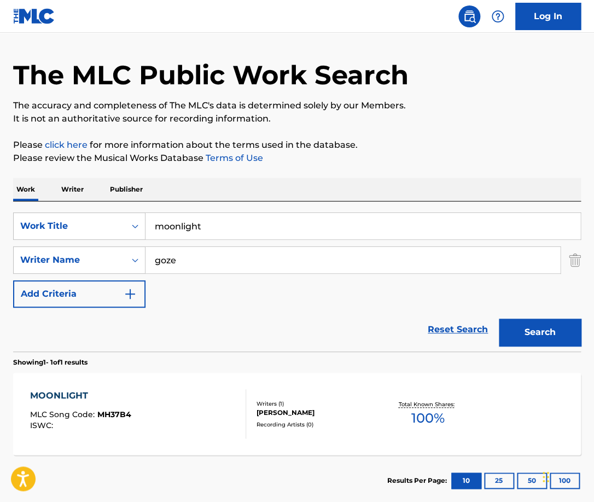
click at [210, 223] on input "moonlight" at bounding box center [363, 226] width 435 height 26
type input "n"
type input "into the blue"
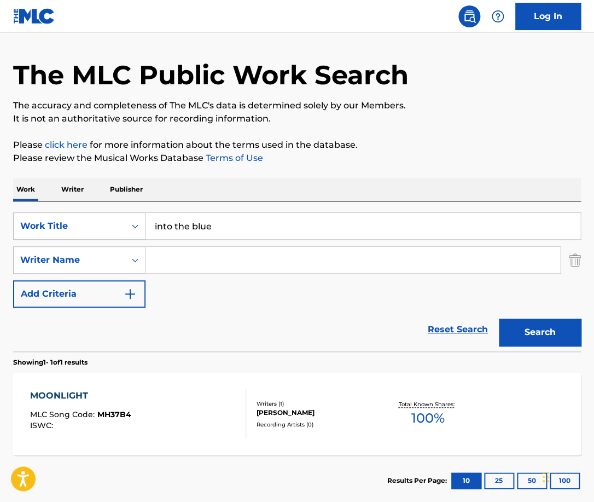
click at [499, 318] on button "Search" at bounding box center [540, 331] width 82 height 27
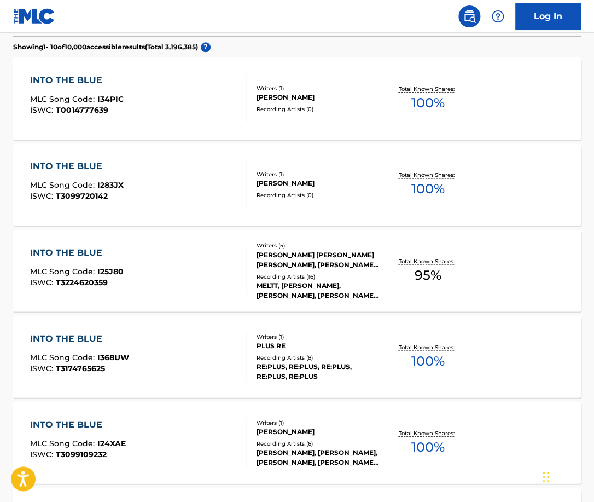
scroll to position [0, 0]
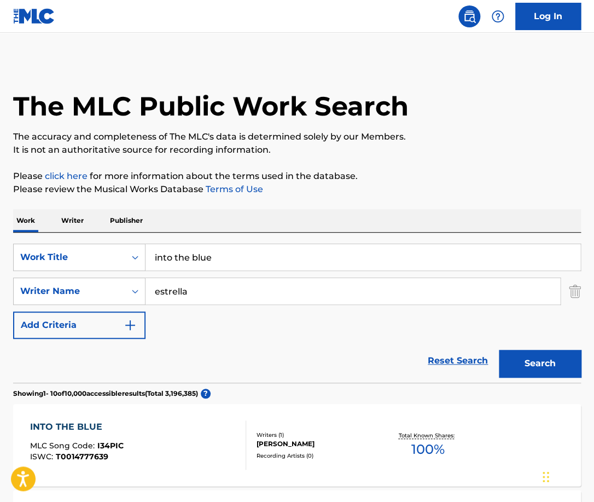
type input "estrella"
click at [499, 350] on button "Search" at bounding box center [540, 363] width 82 height 27
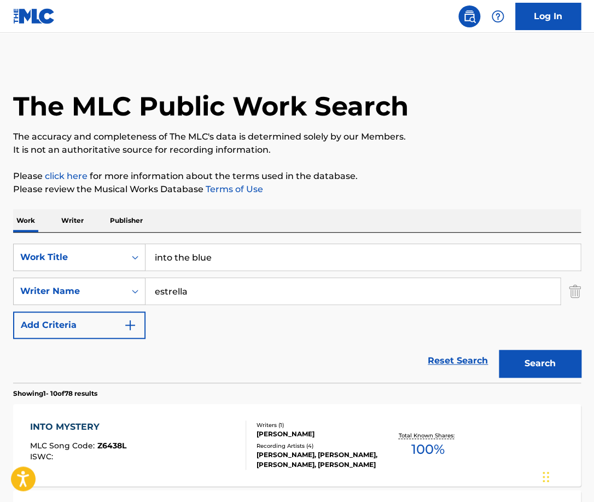
click at [216, 252] on input "into the blue" at bounding box center [363, 257] width 435 height 26
type input "Ride"
paste input "[PERSON_NAME]"
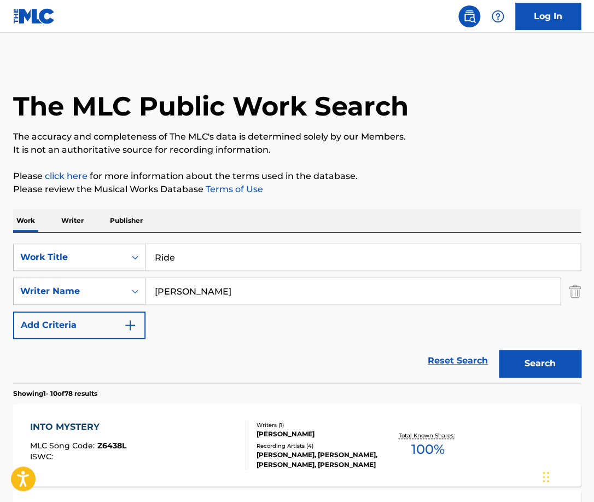
type input "[PERSON_NAME]"
click at [499, 350] on button "Search" at bounding box center [540, 363] width 82 height 27
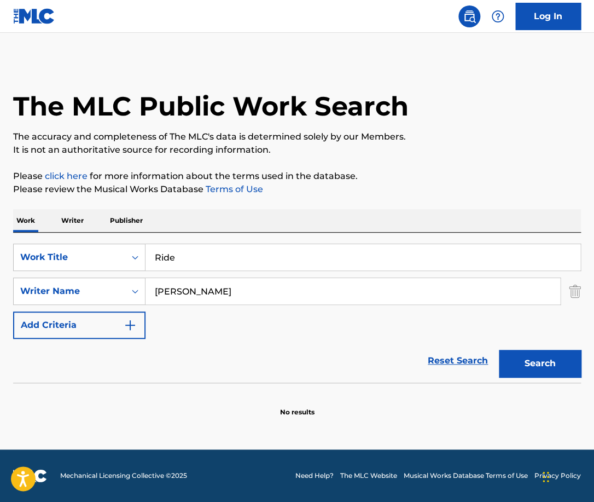
drag, startPoint x: 232, startPoint y: 295, endPoint x: 140, endPoint y: 294, distance: 92.5
click at [146, 294] on input "[PERSON_NAME]" at bounding box center [353, 291] width 415 height 26
click at [208, 252] on input "Ride" at bounding box center [363, 257] width 435 height 26
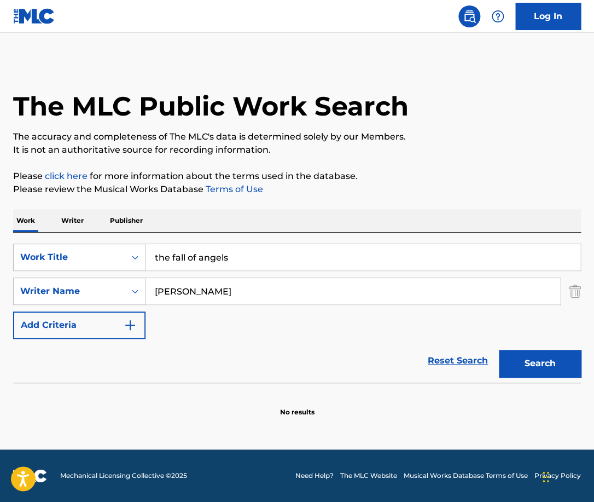
type input "the fall of angels"
click at [499, 350] on button "Search" at bounding box center [540, 363] width 82 height 27
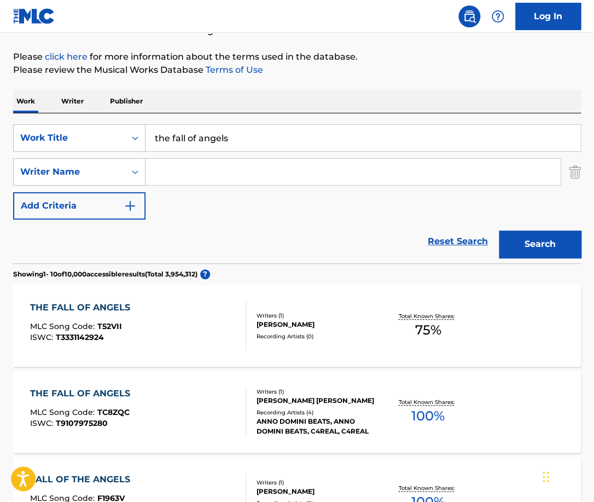
scroll to position [121, 0]
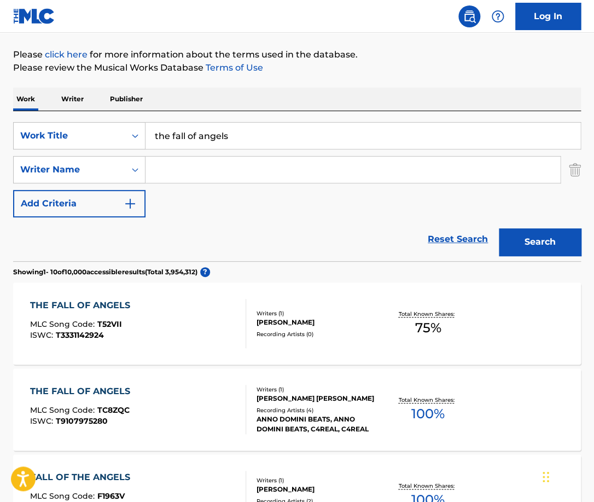
paste input "BocchinoDante"
type input "BocchinoDante"
click at [210, 332] on div "THE FALL OF ANGELS MLC Song Code : T52VII ISWC : T3331142924" at bounding box center [138, 323] width 216 height 49
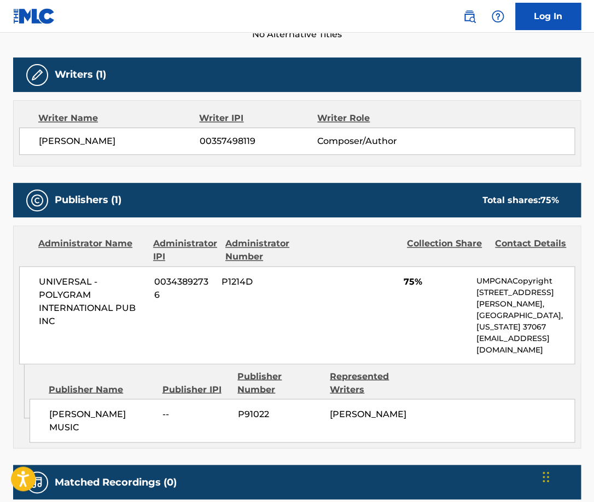
scroll to position [323, 0]
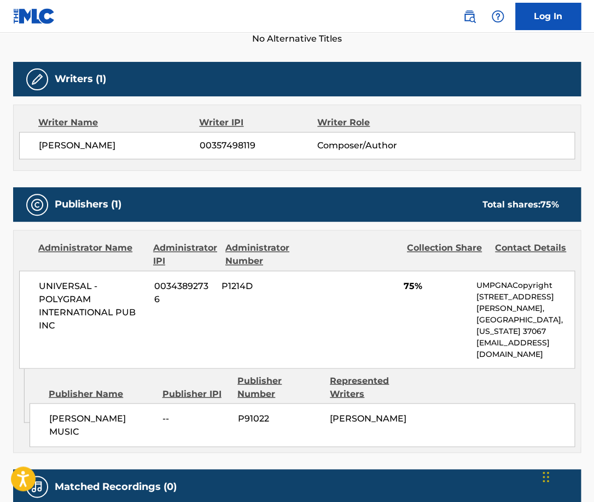
click at [123, 144] on span "[PERSON_NAME]" at bounding box center [119, 145] width 161 height 13
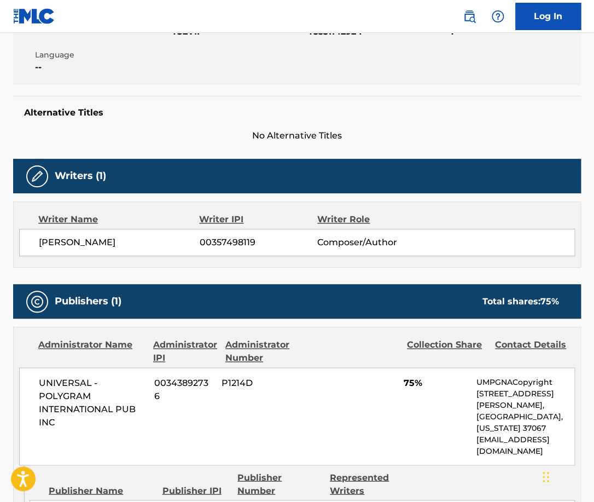
scroll to position [0, 0]
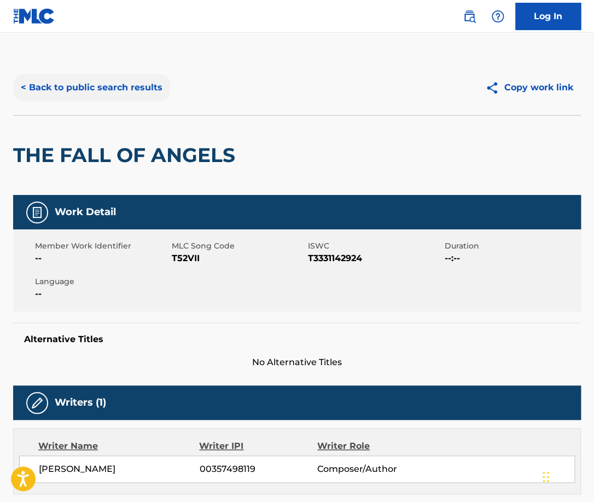
click at [128, 82] on button "< Back to public search results" at bounding box center [91, 87] width 157 height 27
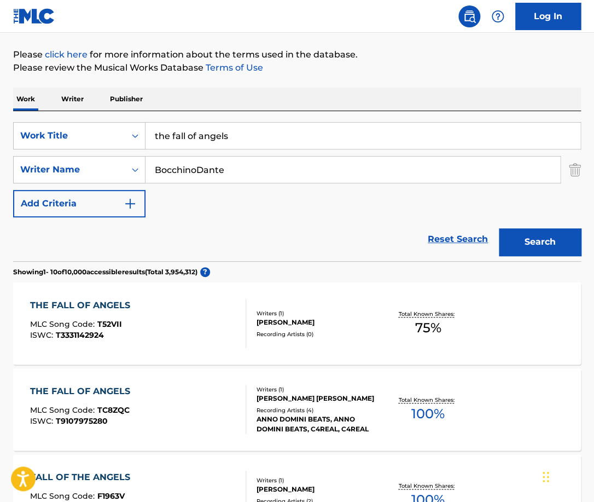
click at [246, 141] on input "the fall of angels" at bounding box center [363, 136] width 435 height 26
paste input "Main Title/Once Upon a Dream/Prologue"
type input "Main Title/Once Upon a Dream/Prologue"
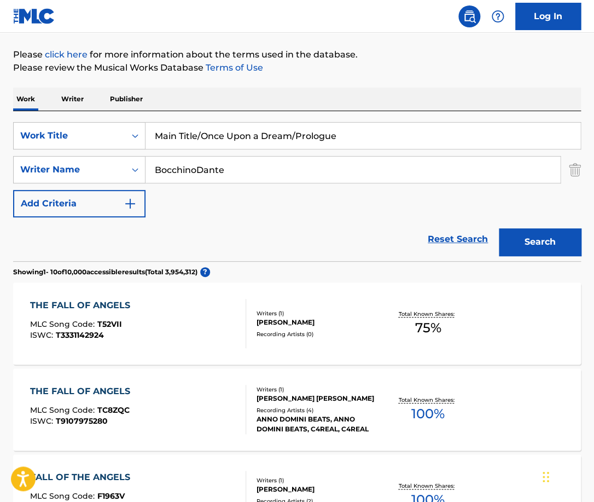
click at [248, 172] on input "BocchinoDante" at bounding box center [353, 169] width 415 height 26
click at [499, 228] on button "Search" at bounding box center [540, 241] width 82 height 27
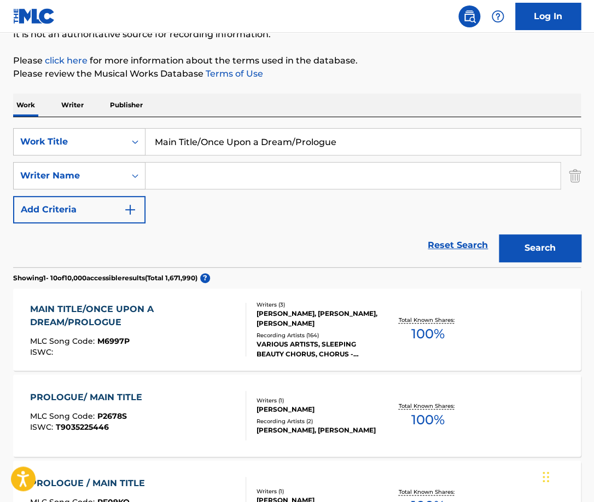
scroll to position [117, 0]
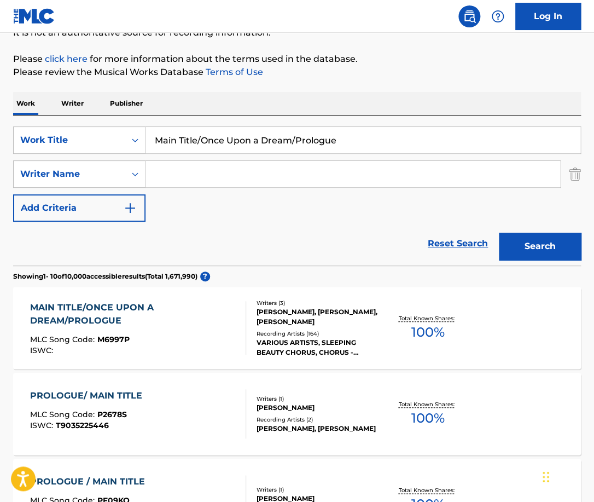
click at [244, 330] on div at bounding box center [241, 328] width 9 height 54
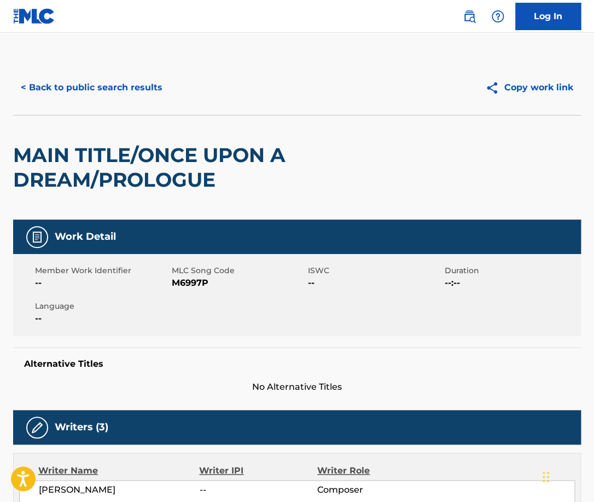
click at [135, 179] on h2 "MAIN TITLE/ONCE UPON A DREAM/PROLOGUE" at bounding box center [183, 167] width 341 height 49
click at [150, 77] on button "< Back to public search results" at bounding box center [91, 87] width 157 height 27
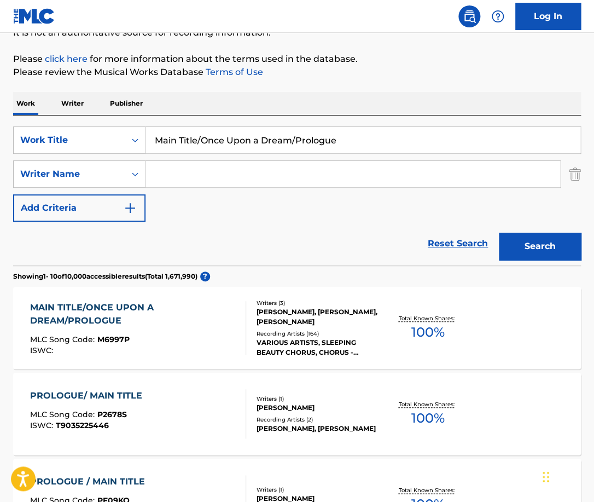
click at [249, 141] on input "Main Title/Once Upon a Dream/Prologue" at bounding box center [363, 140] width 435 height 26
type input "Hold On"
paste input "Keaggy"
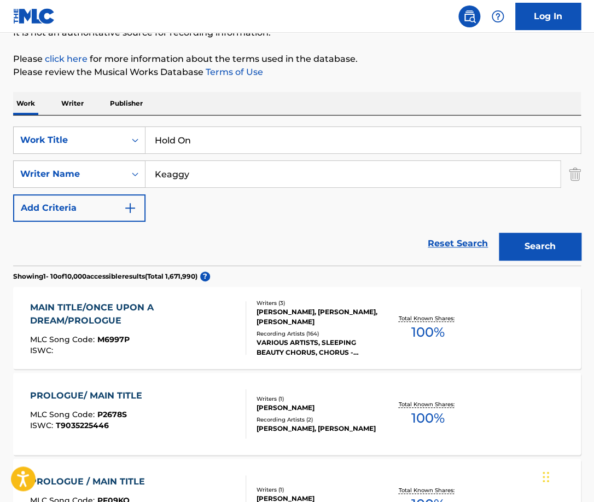
type input "Keaggy"
click at [499, 232] on button "Search" at bounding box center [540, 245] width 82 height 27
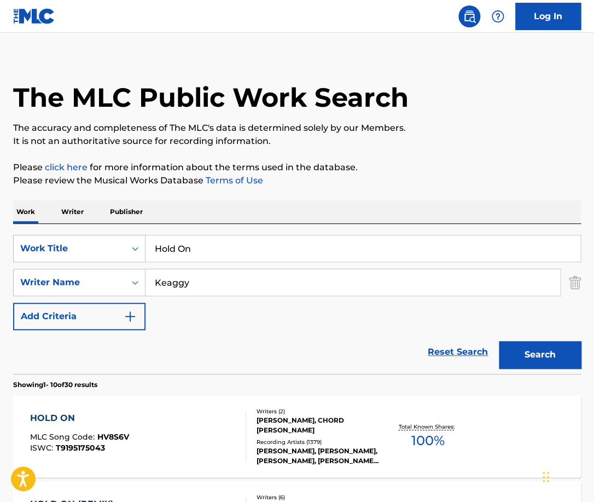
scroll to position [67, 0]
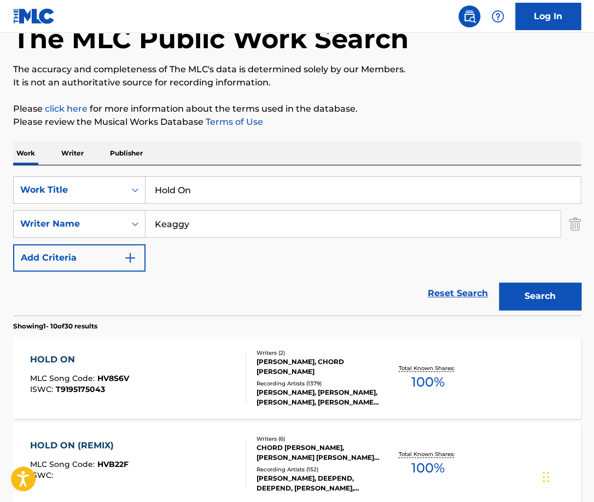
click at [227, 363] on div "HOLD ON MLC Song Code : HV8S6V ISWC : T9195175043" at bounding box center [138, 377] width 216 height 49
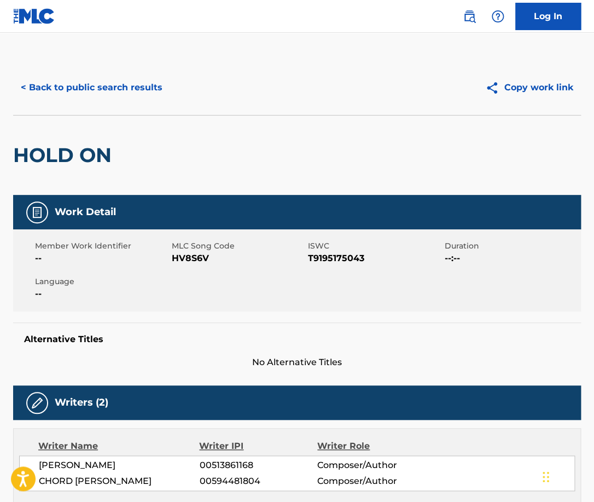
click at [101, 159] on h2 "HOLD ON" at bounding box center [65, 155] width 104 height 25
copy h2 "ON"
click at [98, 148] on h2 "HOLD ON" at bounding box center [65, 155] width 104 height 25
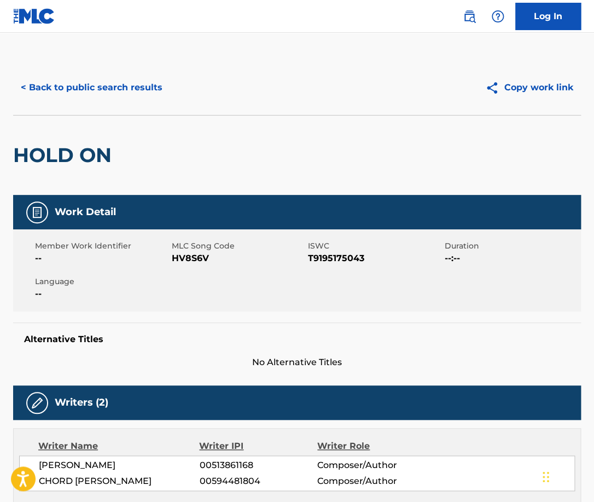
click at [98, 148] on h2 "HOLD ON" at bounding box center [65, 155] width 104 height 25
click at [141, 90] on button "< Back to public search results" at bounding box center [91, 87] width 157 height 27
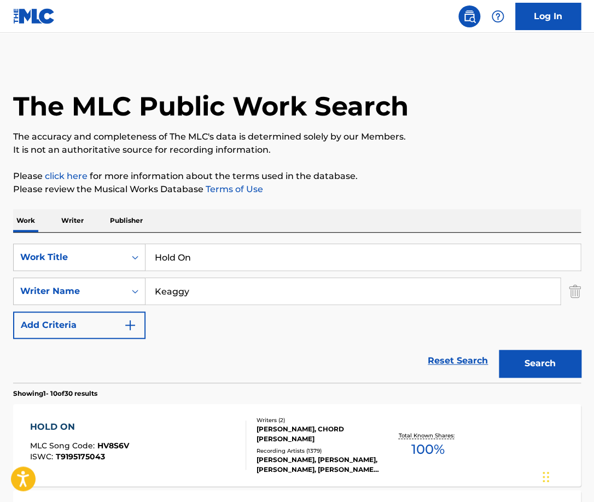
scroll to position [67, 0]
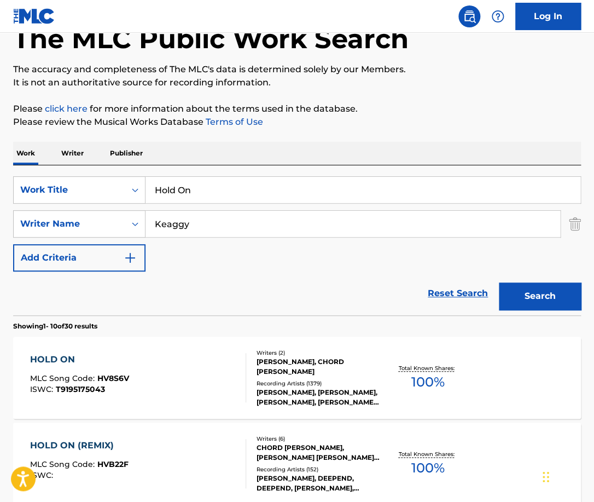
click at [207, 182] on input "Hold On" at bounding box center [363, 190] width 435 height 26
type input "tropic love"
click at [499, 282] on button "Search" at bounding box center [540, 295] width 82 height 27
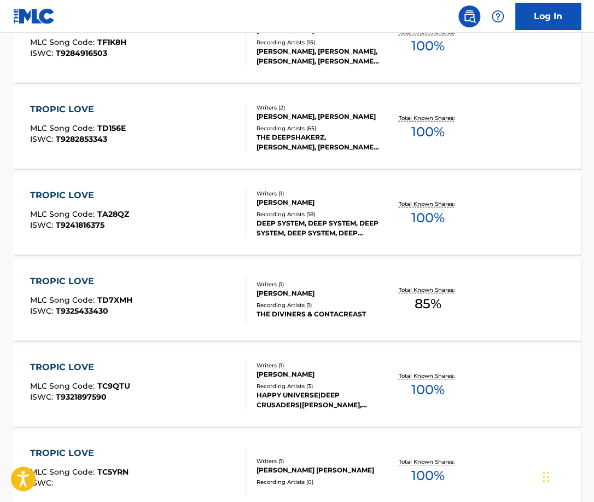
scroll to position [662, 0]
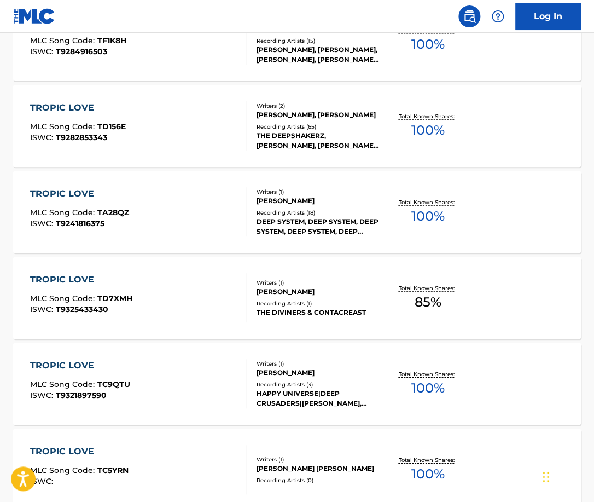
click at [208, 296] on div "TROPIC LOVE MLC Song Code : TD7XMH ISWC : T9325433430" at bounding box center [138, 297] width 216 height 49
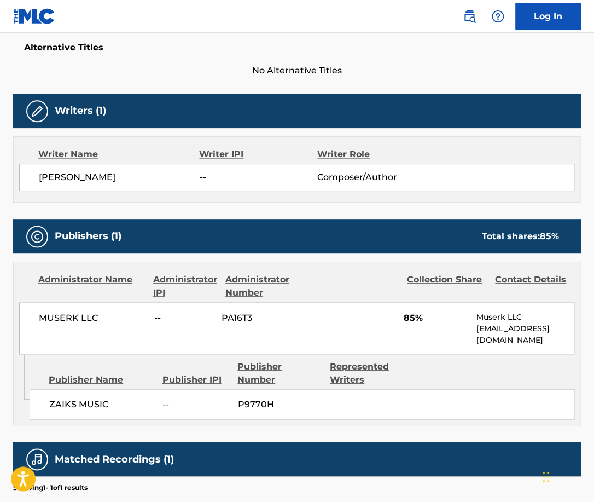
scroll to position [296, 0]
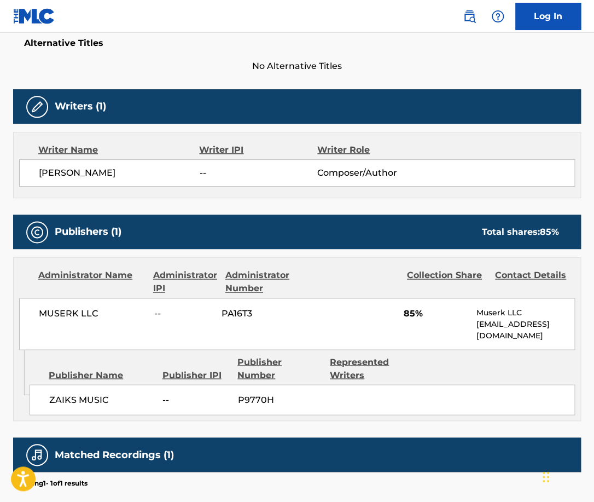
drag, startPoint x: 133, startPoint y: 171, endPoint x: 39, endPoint y: 170, distance: 94.1
click at [38, 170] on div "[PERSON_NAME] -- Composer/Author" at bounding box center [297, 172] width 556 height 27
copy span "[PERSON_NAME]"
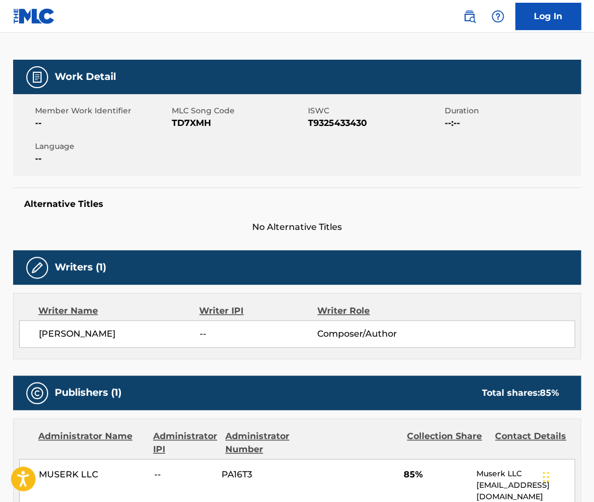
scroll to position [0, 0]
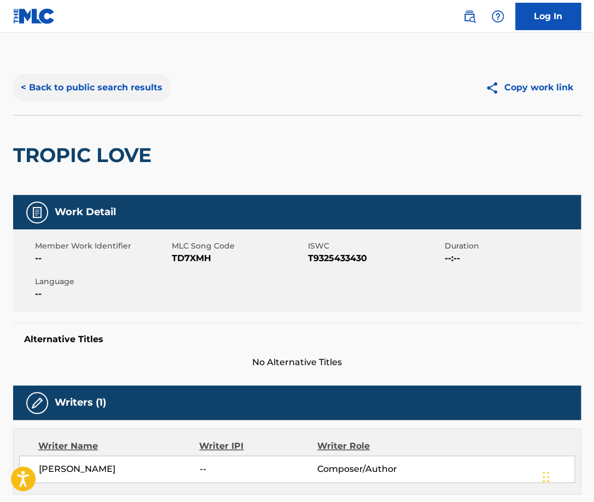
click at [130, 92] on button "< Back to public search results" at bounding box center [91, 87] width 157 height 27
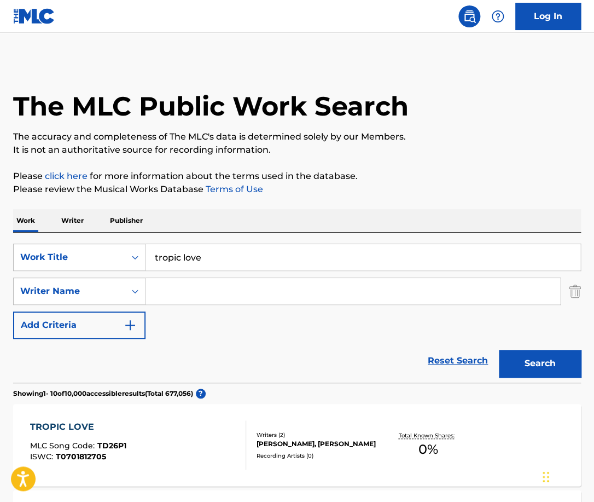
click at [220, 255] on input "tropic love" at bounding box center [363, 257] width 435 height 26
type input "feel again"
type input "bains"
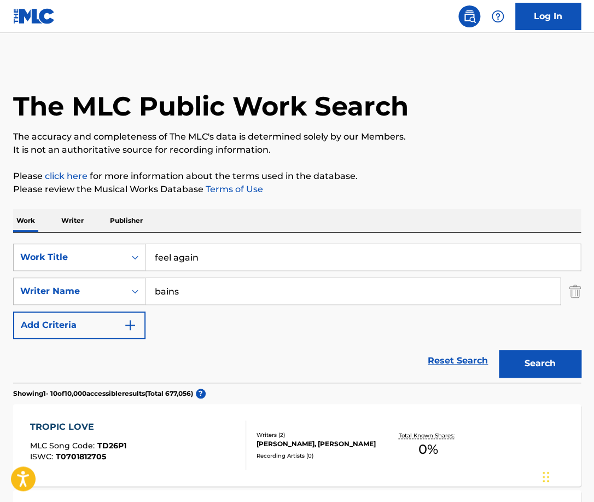
click at [499, 350] on button "Search" at bounding box center [540, 363] width 82 height 27
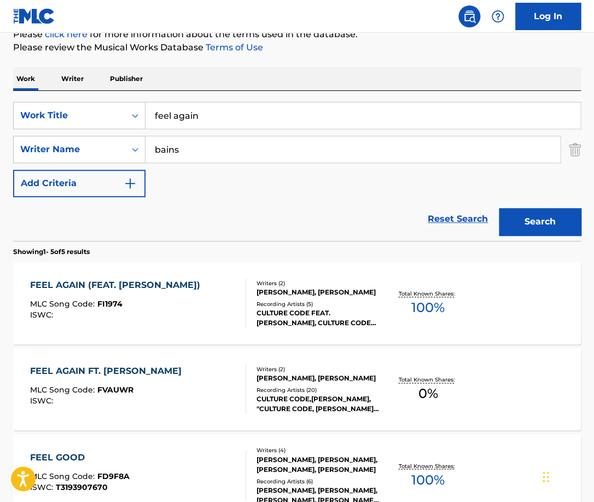
scroll to position [155, 0]
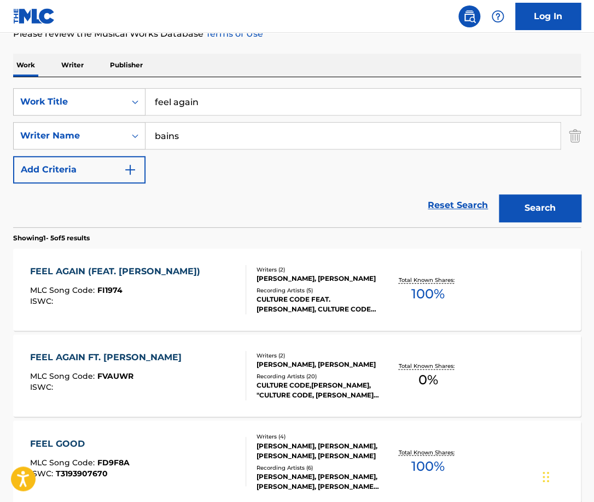
click at [230, 295] on div "FEEL AGAIN (FEAT. [PERSON_NAME]) MLC Song Code : FI1974 ISWC :" at bounding box center [138, 289] width 216 height 49
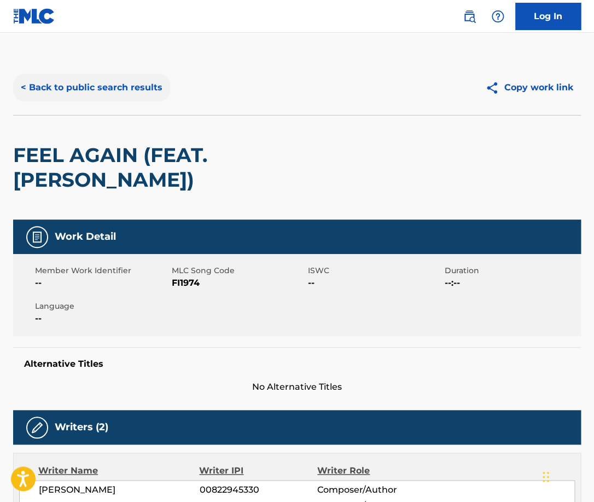
click at [112, 92] on button "< Back to public search results" at bounding box center [91, 87] width 157 height 27
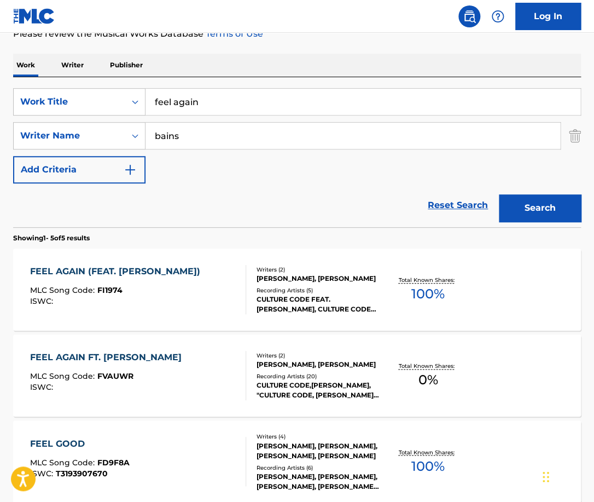
click at [248, 100] on input "feel again" at bounding box center [363, 102] width 435 height 26
type input "o"
type input "you don't own me"
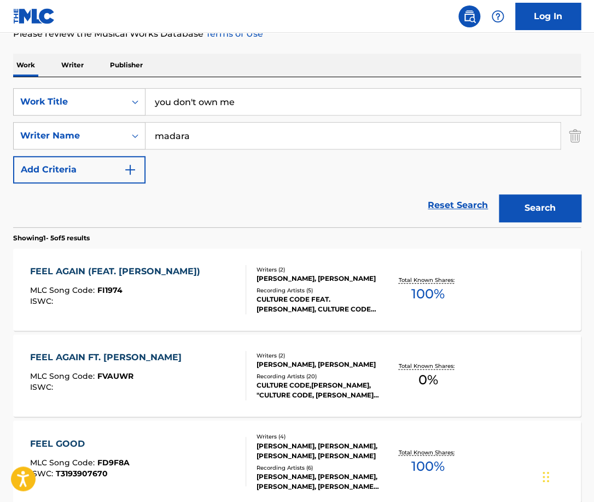
type input "madara"
click at [499, 194] on button "Search" at bounding box center [540, 207] width 82 height 27
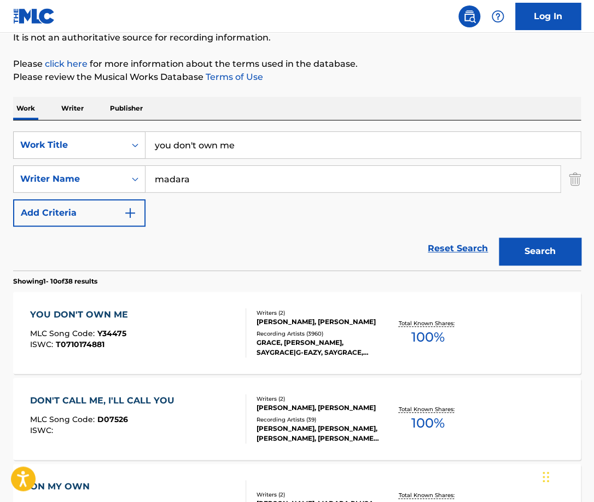
scroll to position [113, 0]
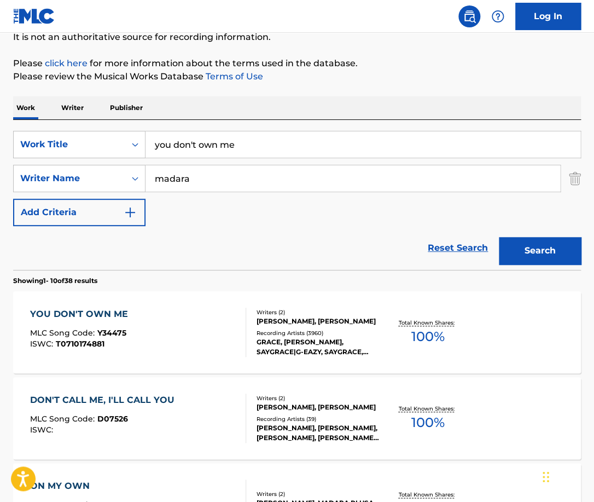
click at [233, 334] on div "YOU DON'T OWN ME MLC Song Code : Y34475 ISWC : T0710174881" at bounding box center [138, 331] width 216 height 49
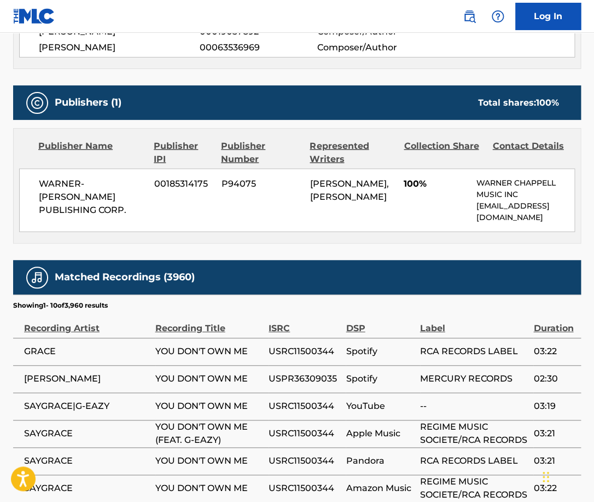
scroll to position [765, 0]
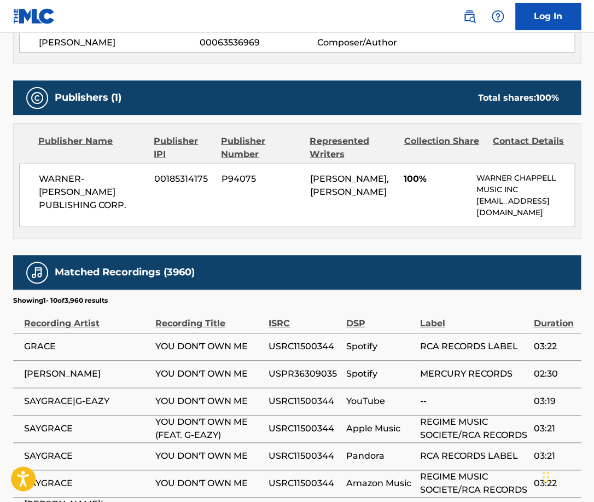
click at [104, 187] on span "WARNER-[PERSON_NAME] PUBLISHING CORP." at bounding box center [92, 191] width 107 height 39
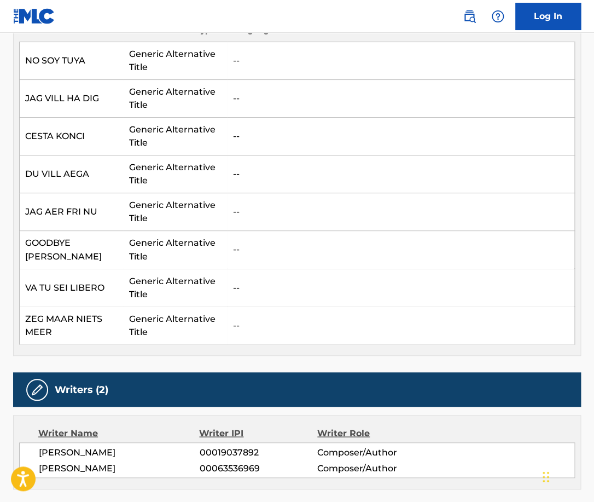
scroll to position [0, 0]
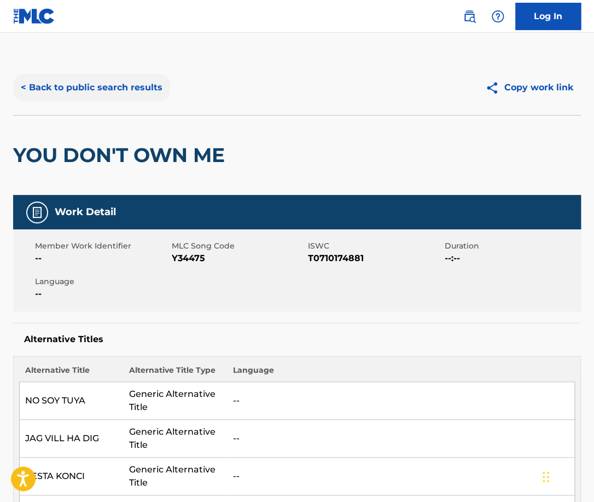
click at [132, 76] on button "< Back to public search results" at bounding box center [91, 87] width 157 height 27
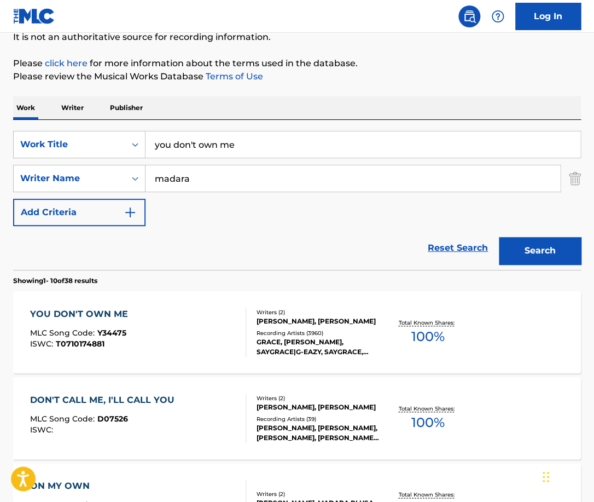
click at [249, 152] on input "you don't own me" at bounding box center [363, 144] width 435 height 26
type input "good morning"
type input "kokarev"
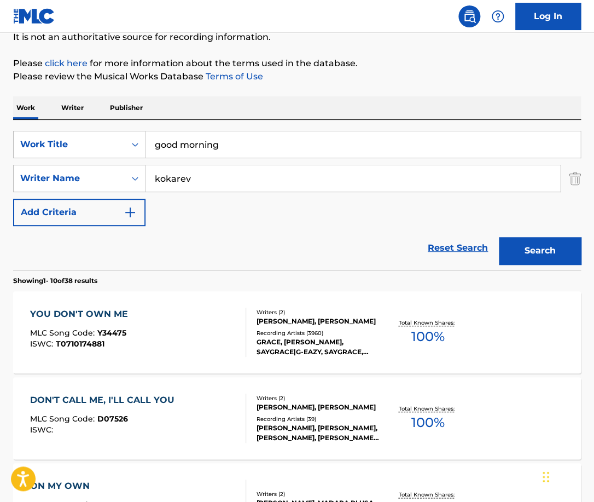
click at [499, 237] on button "Search" at bounding box center [540, 250] width 82 height 27
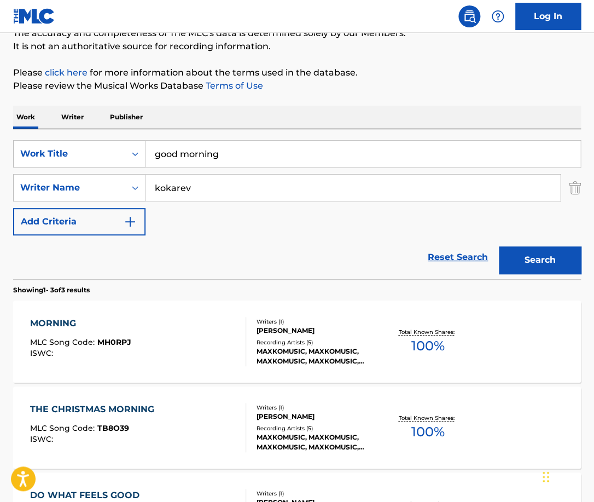
scroll to position [106, 0]
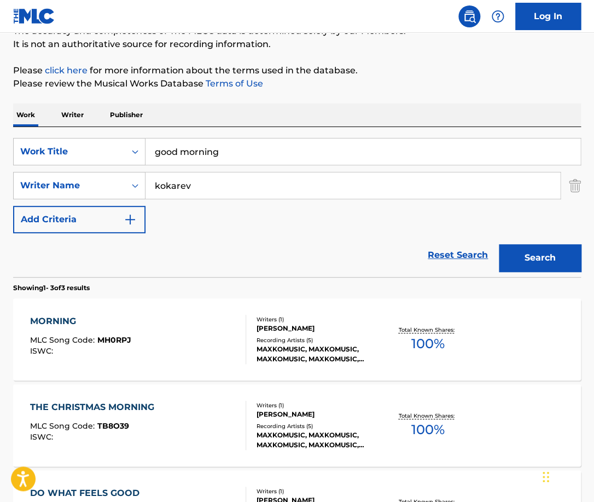
click at [216, 338] on div "MORNING MLC Song Code : MH0RPJ ISWC :" at bounding box center [138, 339] width 216 height 49
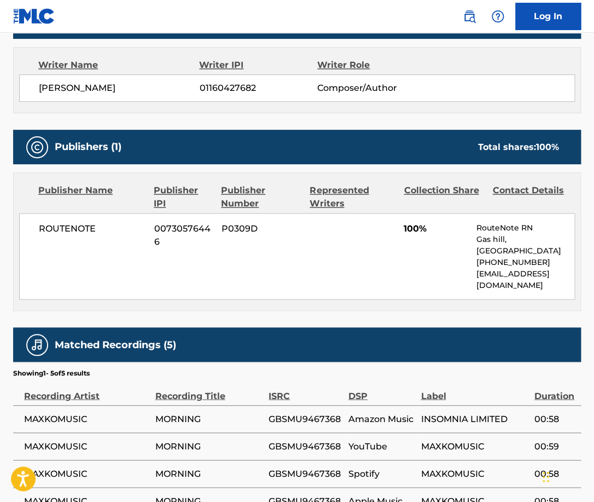
scroll to position [382, 0]
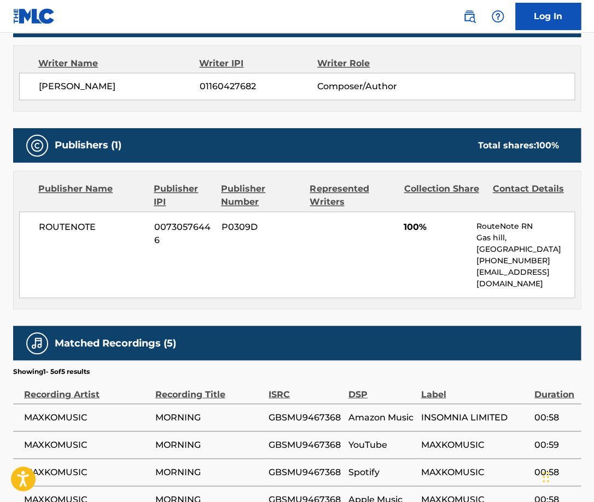
click at [154, 162] on div "Publishers (1) Total shares: 100 % Publisher Name Publisher IPI Publisher Numbe…" at bounding box center [297, 218] width 568 height 181
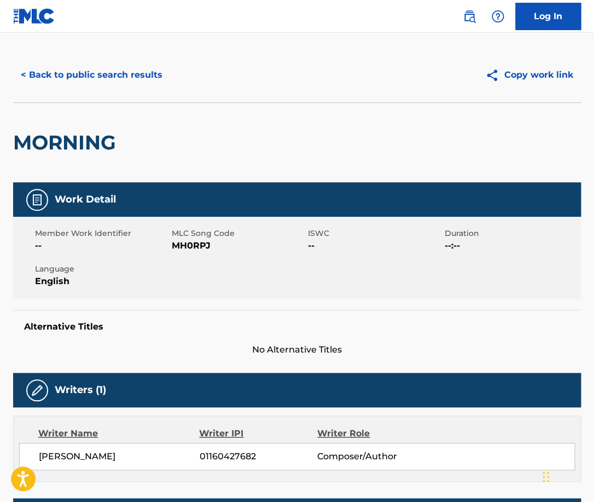
scroll to position [0, 0]
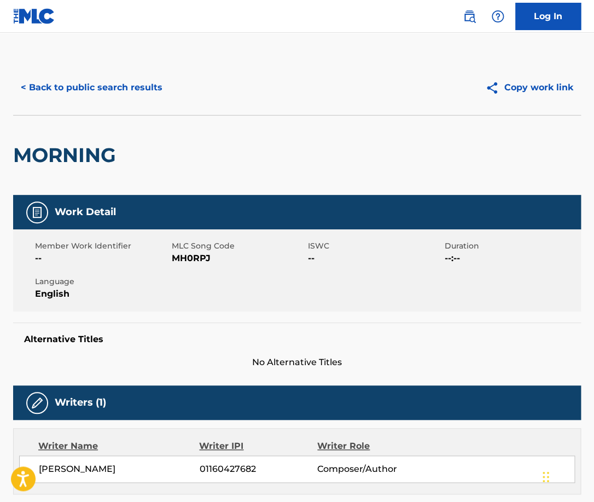
click at [107, 148] on h2 "MORNING" at bounding box center [67, 155] width 108 height 25
copy h2 "MORNING"
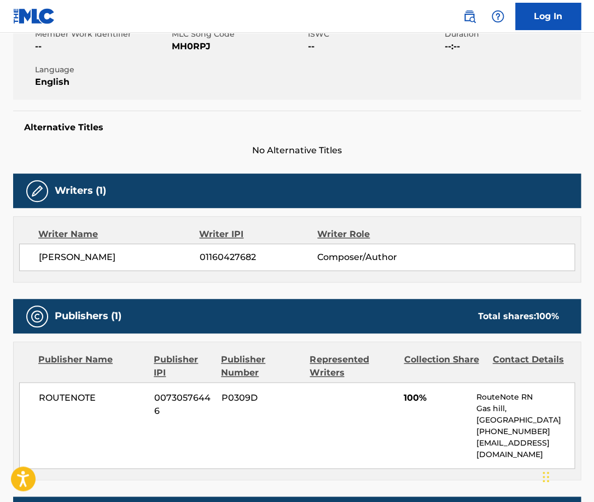
scroll to position [284, 0]
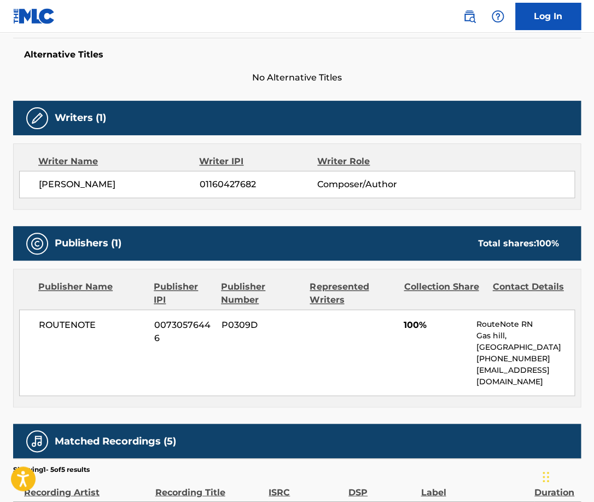
click at [79, 320] on span "ROUTENOTE" at bounding box center [92, 324] width 107 height 13
copy span "ROUTENOTE"
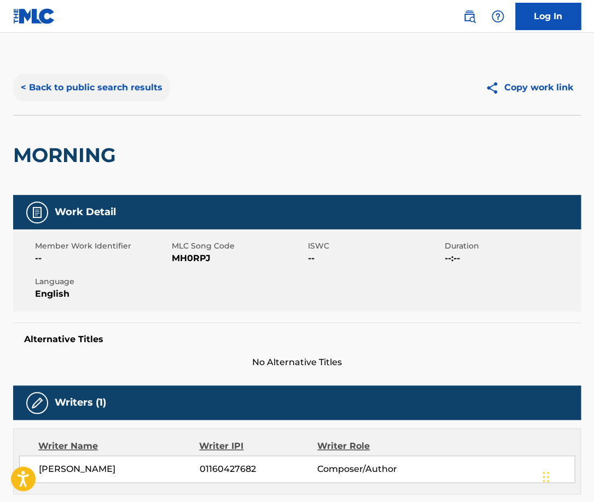
click at [143, 96] on button "< Back to public search results" at bounding box center [91, 87] width 157 height 27
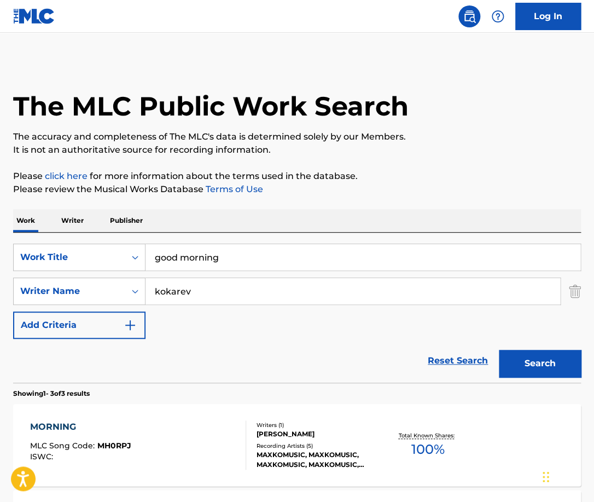
scroll to position [106, 0]
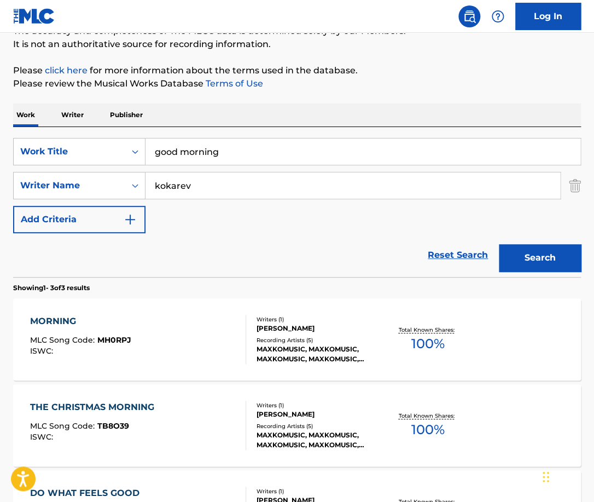
click at [196, 162] on input "good morning" at bounding box center [363, 151] width 435 height 26
type input "creep"
paste input "[PERSON_NAME]"
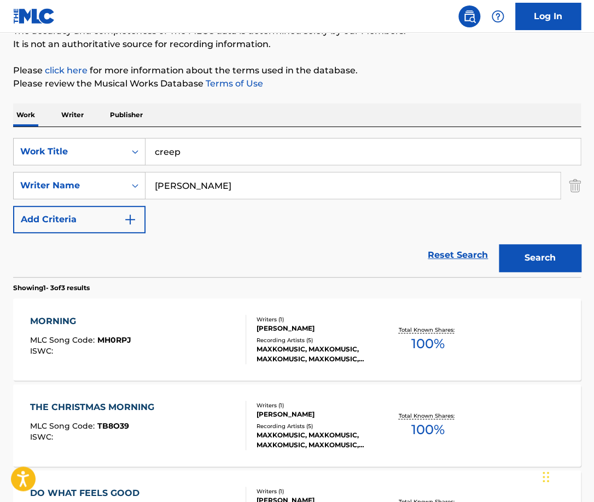
type input "[PERSON_NAME]"
click at [499, 244] on button "Search" at bounding box center [540, 257] width 82 height 27
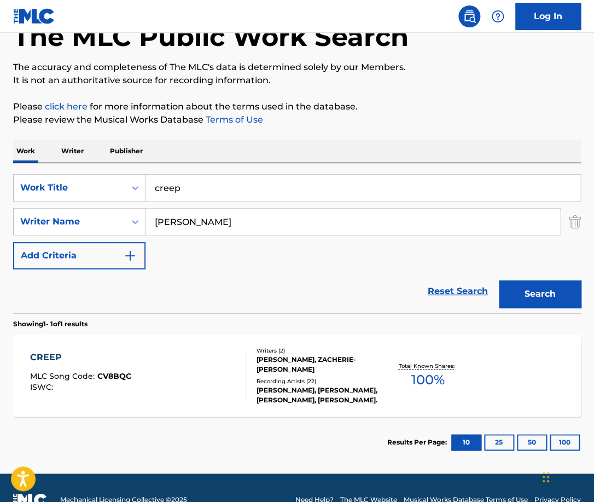
scroll to position [84, 0]
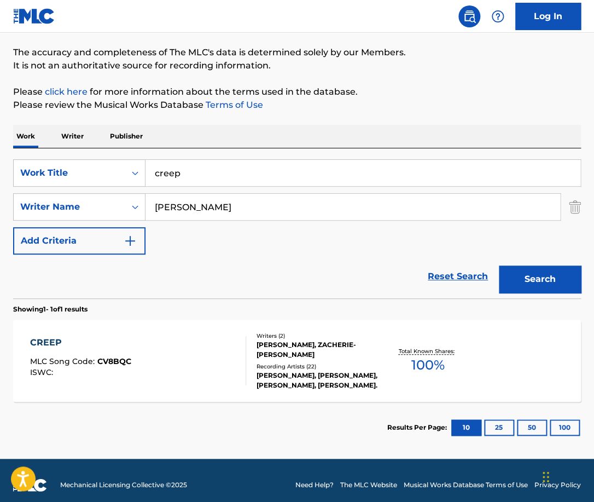
click at [218, 373] on div "CREEP MLC Song Code : CV8BQC ISWC :" at bounding box center [138, 360] width 216 height 49
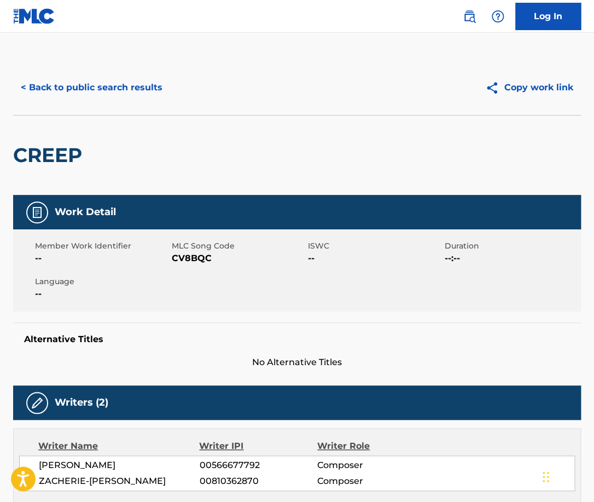
click at [67, 152] on h2 "CREEP" at bounding box center [50, 155] width 74 height 25
copy h2 "CREEP"
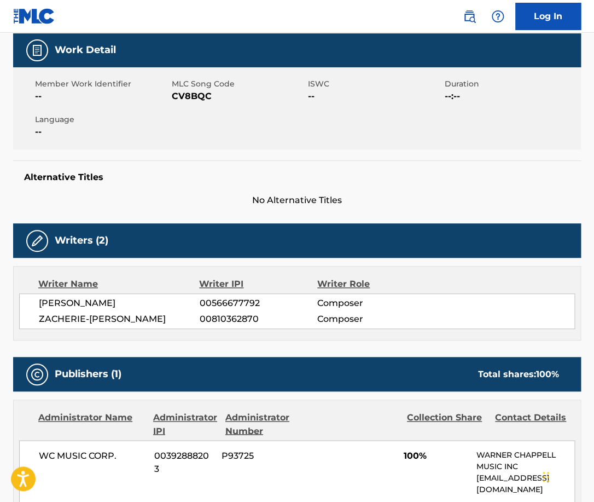
scroll to position [230, 0]
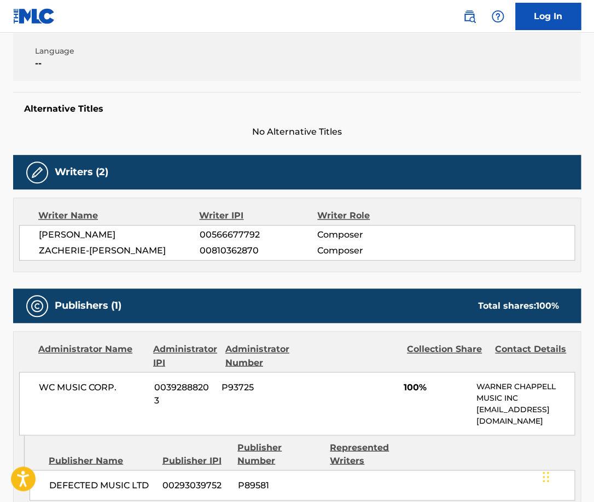
click at [148, 250] on span "ZACHERIE-[PERSON_NAME]" at bounding box center [119, 250] width 161 height 13
copy span "[PERSON_NAME]"
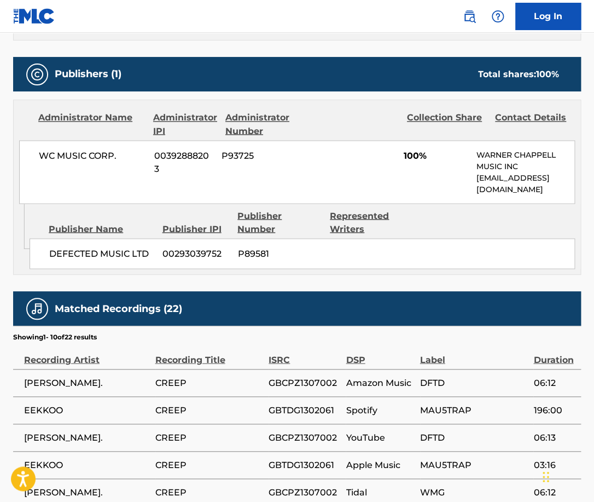
scroll to position [423, 0]
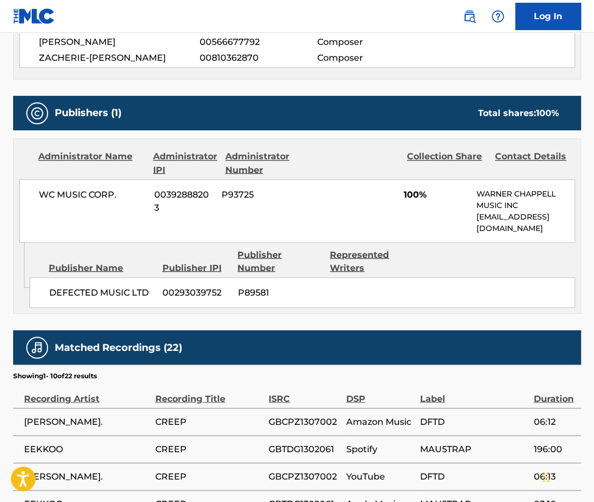
click at [92, 190] on span "WC MUSIC CORP." at bounding box center [92, 194] width 107 height 13
copy span "CORP"
click at [91, 192] on span "WC MUSIC CORP." at bounding box center [92, 194] width 107 height 13
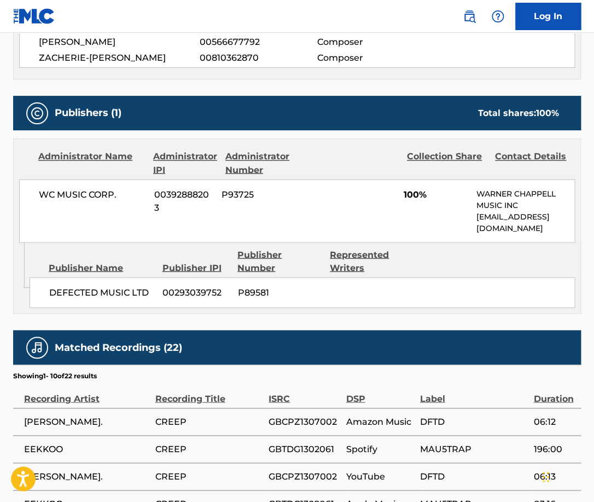
click at [91, 192] on span "WC MUSIC CORP." at bounding box center [92, 194] width 107 height 13
click at [106, 181] on div "WC MUSIC CORP. 00392888203 P93725 100% [PERSON_NAME] MUSIC INC [EMAIL_ADDRESS][…" at bounding box center [297, 210] width 556 height 63
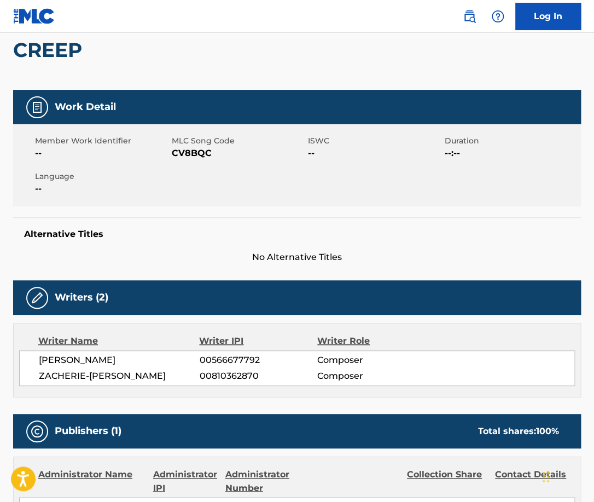
scroll to position [0, 0]
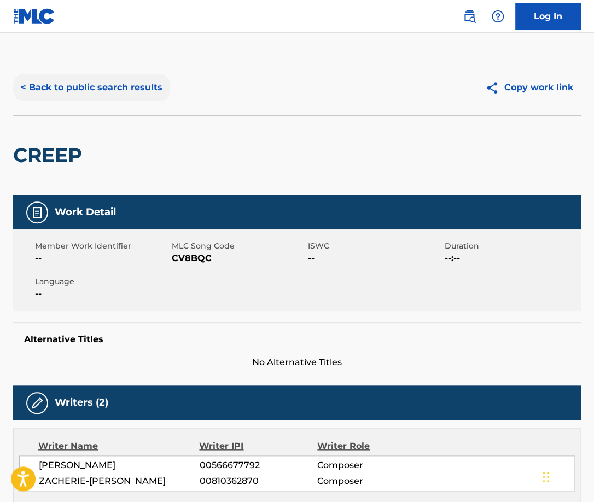
click at [138, 79] on button "< Back to public search results" at bounding box center [91, 87] width 157 height 27
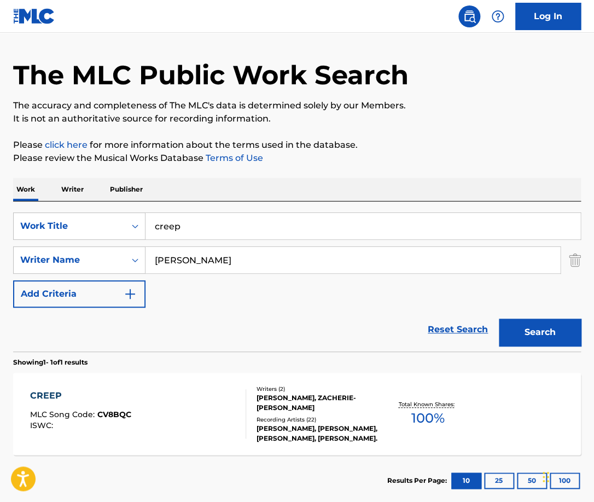
click at [200, 225] on input "creep" at bounding box center [363, 226] width 435 height 26
click at [199, 222] on input "dawin" at bounding box center [363, 226] width 435 height 26
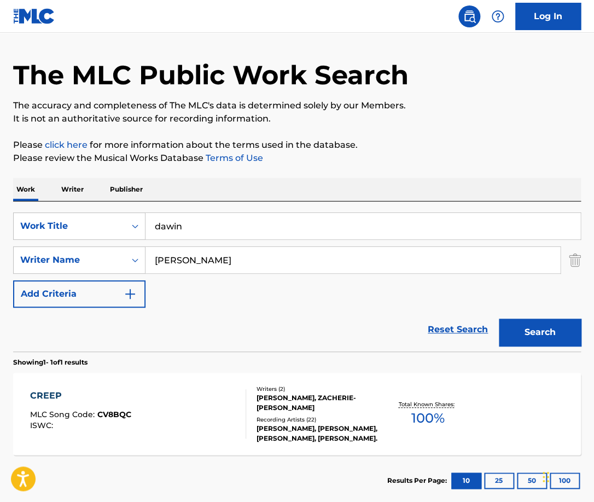
paste input "Dessert"
type input "Dessert"
click at [209, 255] on input "[PERSON_NAME]" at bounding box center [353, 260] width 415 height 26
paste input "[PERSON_NAME]"
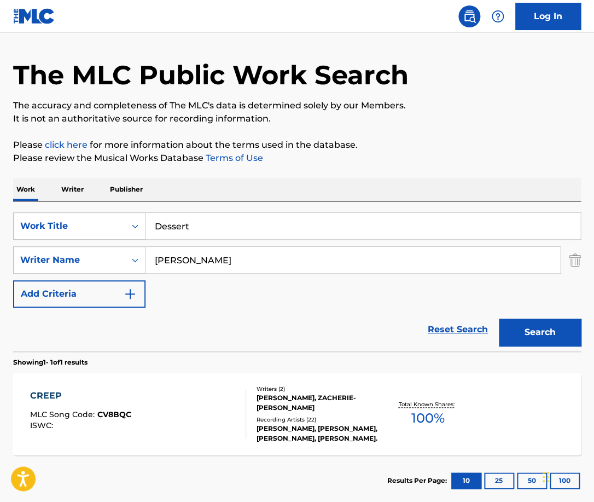
type input "[PERSON_NAME]"
click at [499, 318] on button "Search" at bounding box center [540, 331] width 82 height 27
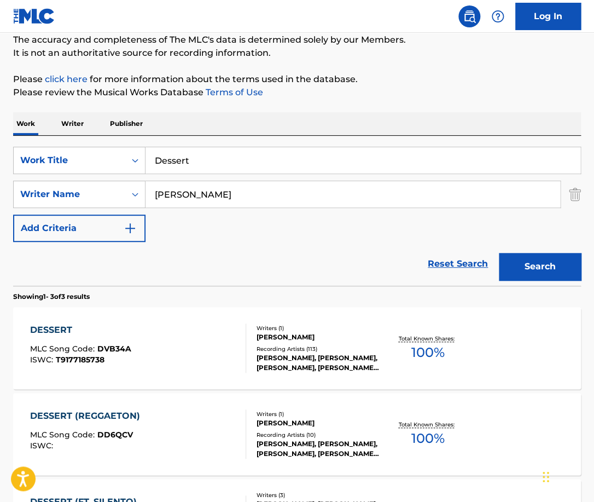
scroll to position [99, 0]
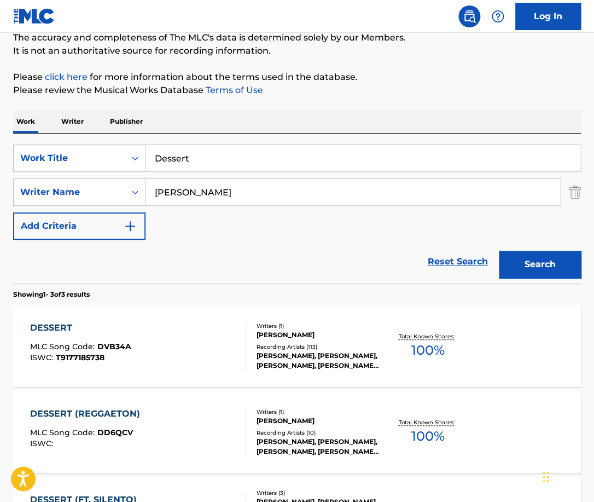
click at [197, 338] on div "DESSERT MLC Song Code : DVB34A ISWC : T9177185738" at bounding box center [138, 345] width 216 height 49
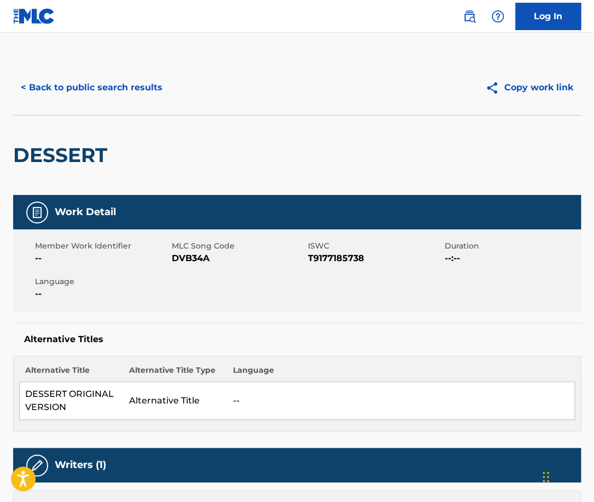
click at [96, 158] on h2 "DESSERT" at bounding box center [63, 155] width 100 height 25
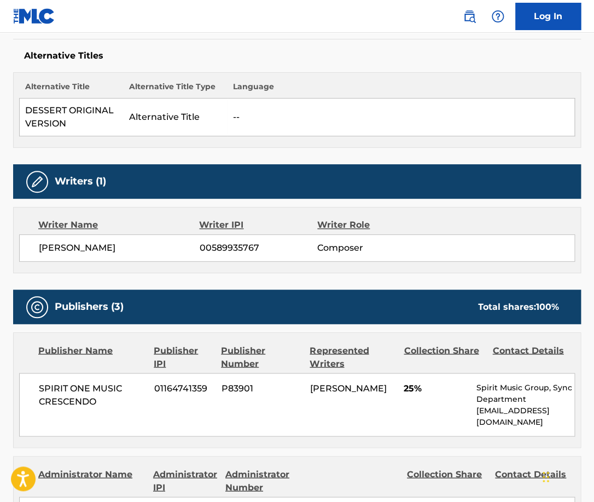
scroll to position [309, 0]
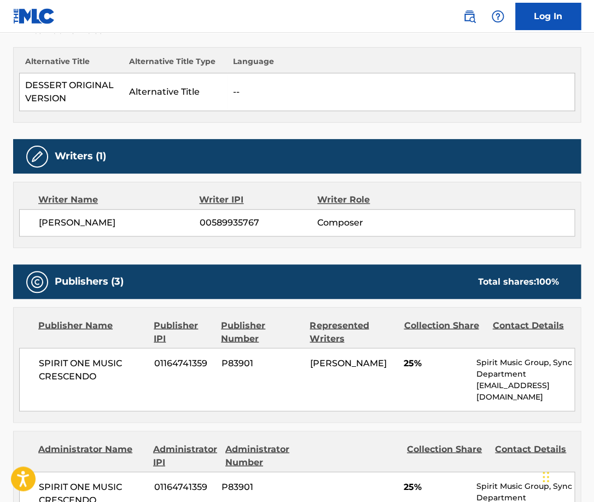
click at [111, 224] on span "[PERSON_NAME]" at bounding box center [119, 222] width 161 height 13
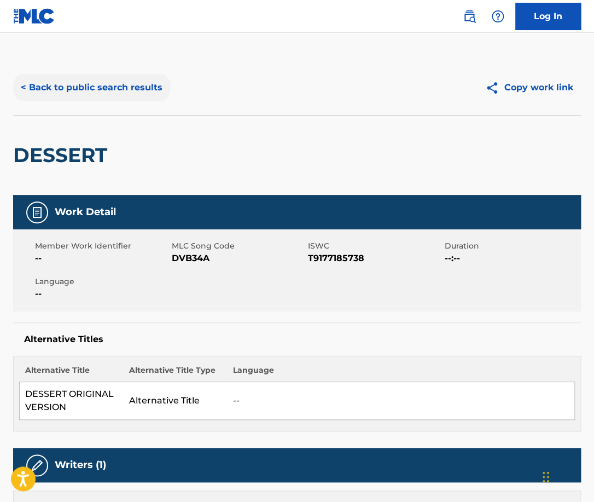
click at [123, 85] on button "< Back to public search results" at bounding box center [91, 87] width 157 height 27
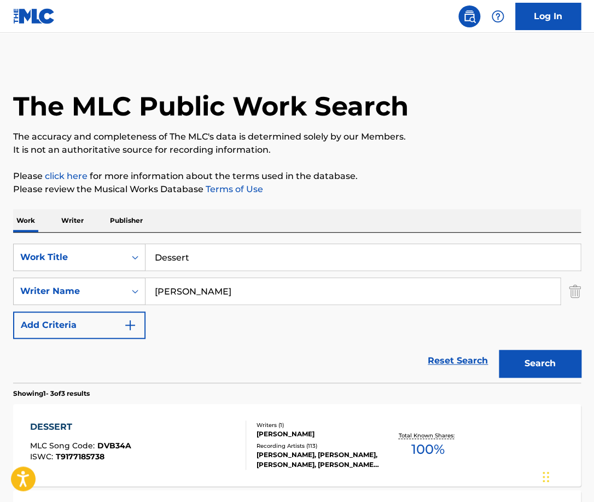
scroll to position [99, 0]
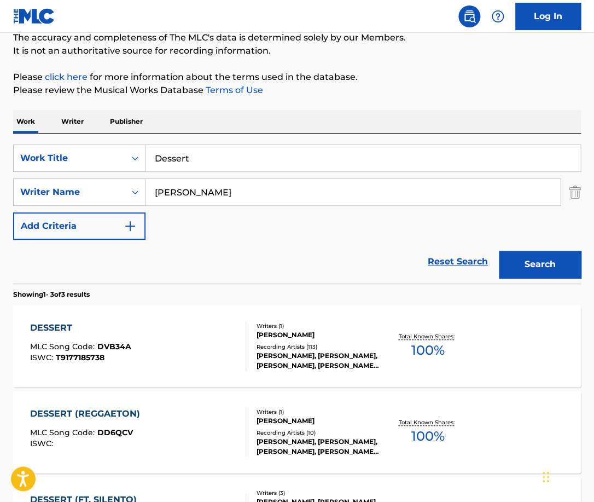
click at [247, 162] on input "Dessert" at bounding box center [363, 158] width 435 height 26
type input "[PERSON_NAME]"
paste input "[PERSON_NAME] Ferhat Sonsoz"
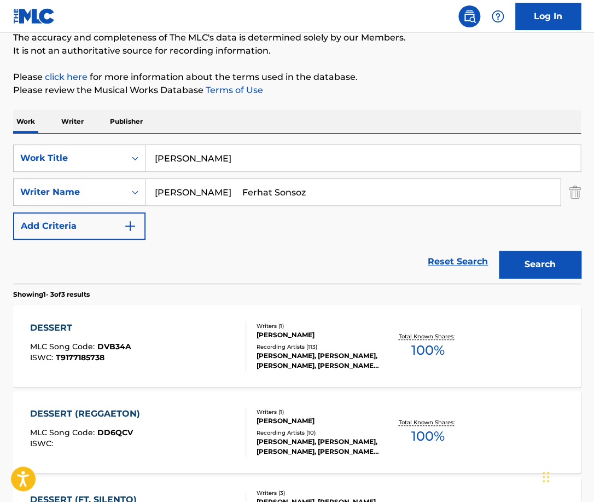
click at [218, 188] on input "[PERSON_NAME] Ferhat Sonsoz" at bounding box center [353, 192] width 415 height 26
paste input "Fotev"
click at [499, 251] on button "Search" at bounding box center [540, 264] width 82 height 27
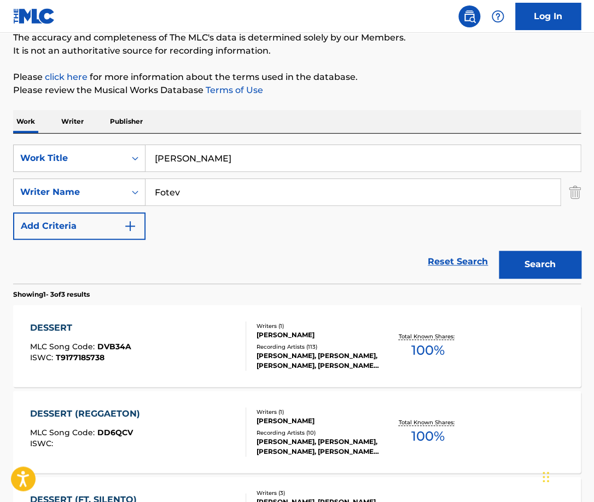
scroll to position [0, 0]
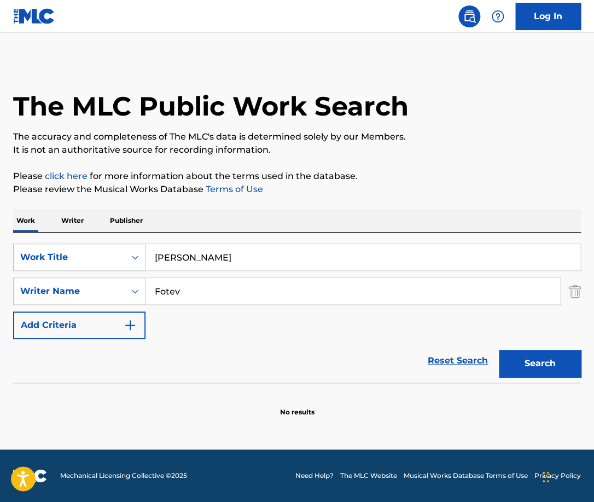
click at [225, 290] on input "Fotev" at bounding box center [353, 291] width 415 height 26
paste input "[PERSON_NAME]"
click at [499, 350] on button "Search" at bounding box center [540, 363] width 82 height 27
click at [252, 287] on input "[PERSON_NAME] Fotev" at bounding box center [353, 291] width 415 height 26
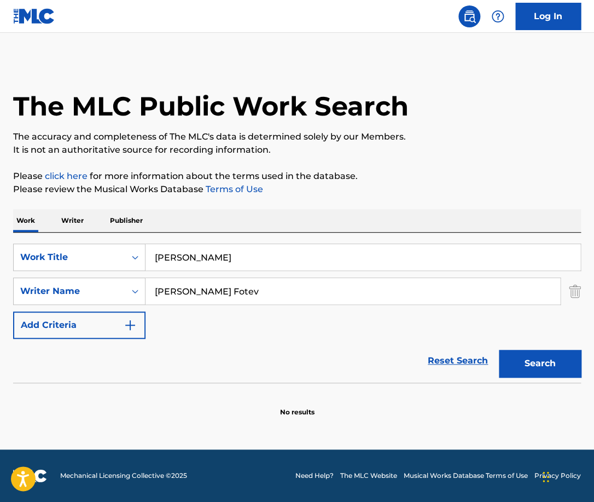
click at [252, 287] on input "[PERSON_NAME] Fotev" at bounding box center [353, 291] width 415 height 26
paste input "Cafe De Anatolia Doel"
click at [252, 287] on input "[PERSON_NAME] Cafe De Anatolia Doel" at bounding box center [353, 291] width 415 height 26
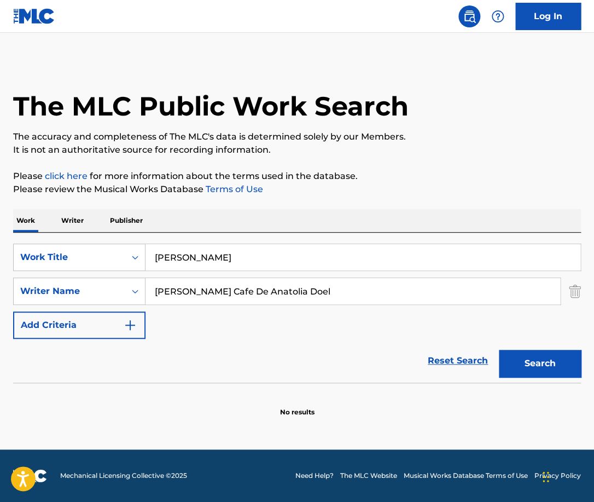
paste input "Search Form"
type input "Cafe De Anatolia Doel"
click at [499, 350] on button "Search" at bounding box center [540, 363] width 82 height 27
click at [231, 257] on input "[PERSON_NAME]" at bounding box center [363, 257] width 435 height 26
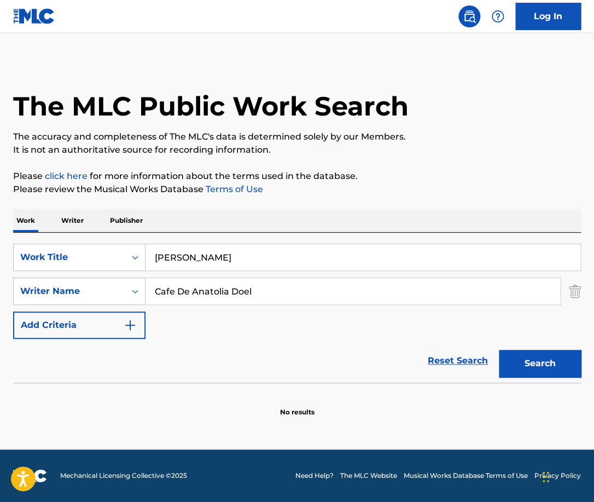
click at [231, 257] on input "[PERSON_NAME]" at bounding box center [363, 257] width 435 height 26
type input "i love you"
paste input "[PERSON_NAME]"
click at [499, 350] on button "Search" at bounding box center [540, 363] width 82 height 27
click at [187, 292] on input "[PERSON_NAME]" at bounding box center [353, 291] width 415 height 26
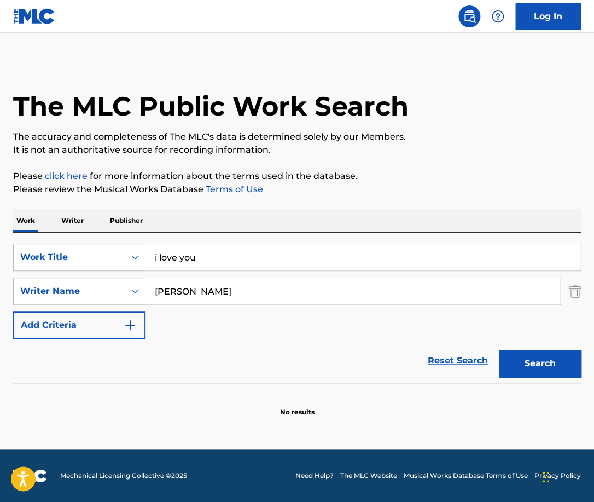
type input "[PERSON_NAME]"
click at [499, 350] on button "Search" at bounding box center [540, 363] width 82 height 27
drag, startPoint x: 226, startPoint y: 259, endPoint x: 122, endPoint y: 259, distance: 103.9
click at [146, 259] on input "i love you" at bounding box center [363, 257] width 435 height 26
drag, startPoint x: 206, startPoint y: 293, endPoint x: 143, endPoint y: 292, distance: 62.4
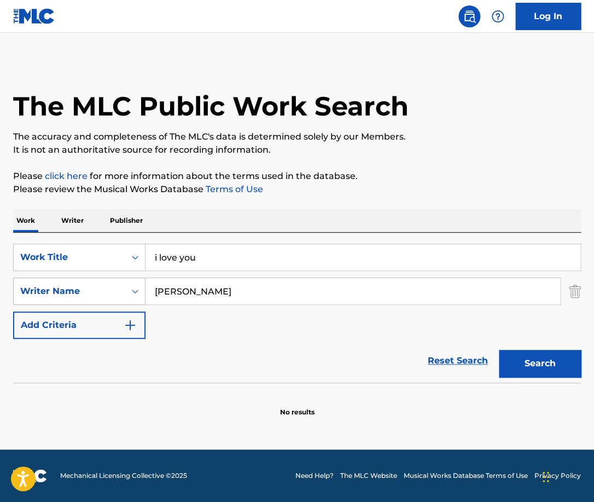
click at [146, 292] on input "[PERSON_NAME]" at bounding box center [353, 291] width 415 height 26
click at [217, 251] on input "i love you" at bounding box center [363, 257] width 435 height 26
paste input "Gonna Get Over Y"
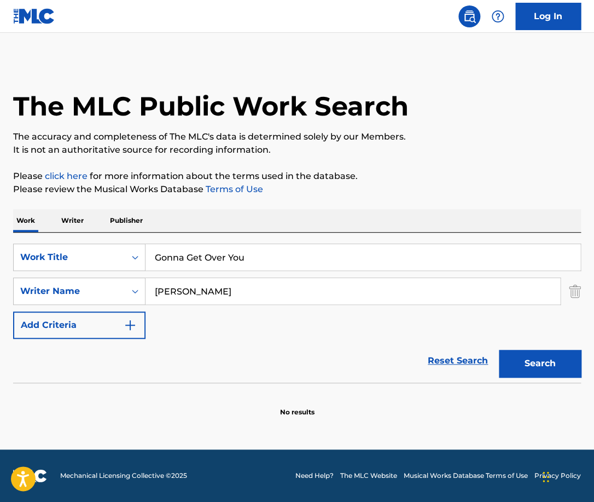
type input "Gonna Get Over You"
click at [210, 286] on input "[PERSON_NAME]" at bounding box center [353, 291] width 415 height 26
click at [499, 350] on button "Search" at bounding box center [540, 363] width 82 height 27
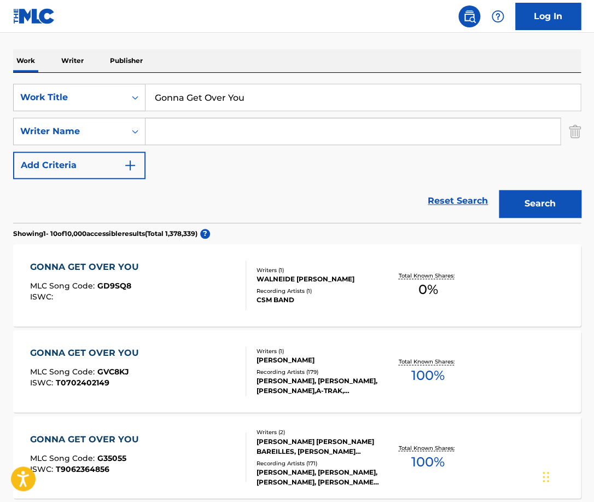
scroll to position [161, 0]
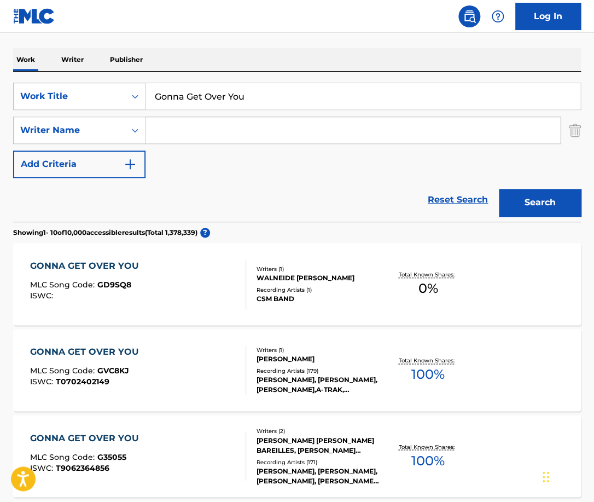
click at [226, 367] on div "GONNA GET OVER YOU MLC Song Code : GVC8KJ ISWC : T0702402149" at bounding box center [138, 369] width 216 height 49
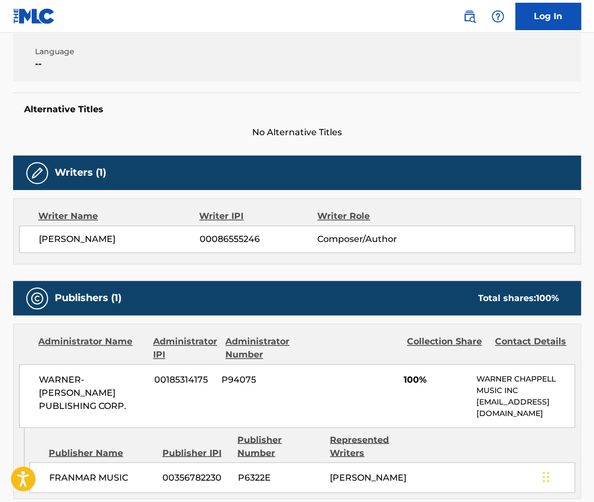
scroll to position [313, 0]
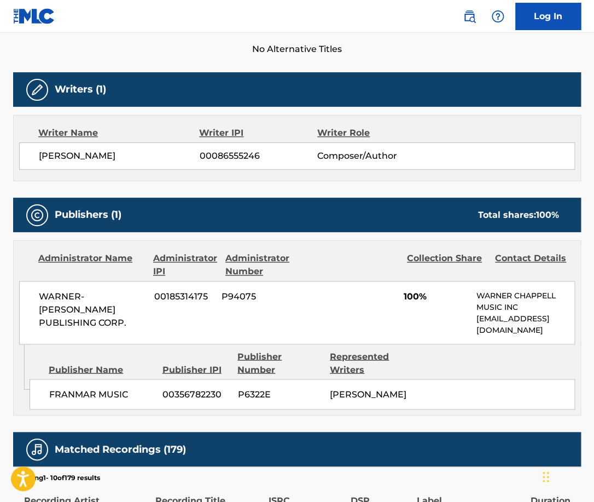
drag, startPoint x: 177, startPoint y: 154, endPoint x: 39, endPoint y: 155, distance: 137.9
click at [39, 155] on span "[PERSON_NAME]" at bounding box center [119, 155] width 161 height 13
click at [109, 294] on span "WARNER-[PERSON_NAME] PUBLISHING CORP." at bounding box center [92, 308] width 107 height 39
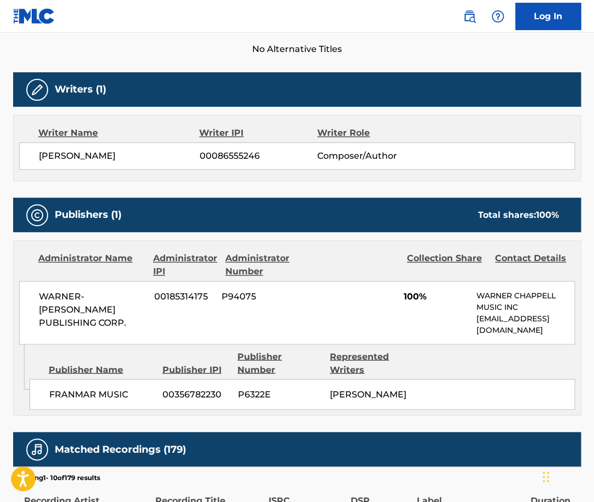
scroll to position [0, 0]
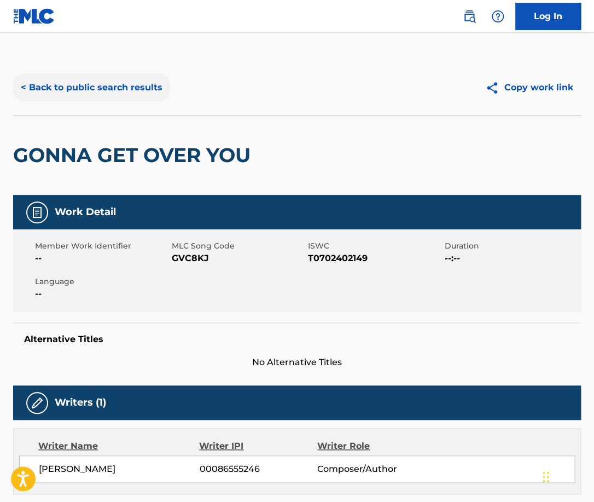
click at [132, 91] on button "< Back to public search results" at bounding box center [91, 87] width 157 height 27
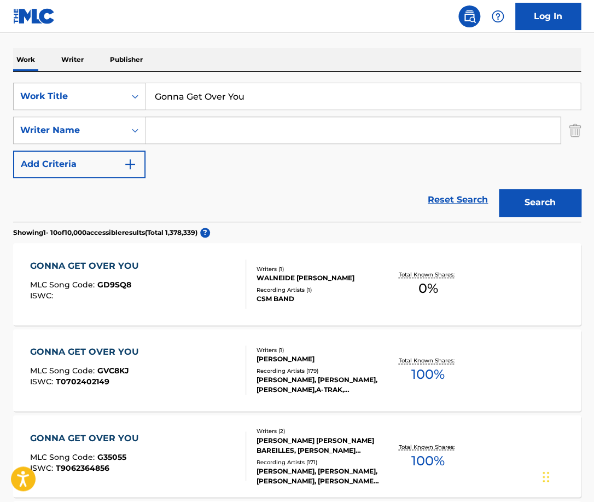
click at [224, 123] on input "Search Form" at bounding box center [353, 130] width 415 height 26
paste input "[PERSON_NAME]"
type input "[PERSON_NAME]"
drag, startPoint x: 211, startPoint y: 91, endPoint x: 85, endPoint y: 91, distance: 125.8
click at [146, 91] on input "Gonna Get Over You" at bounding box center [363, 96] width 435 height 26
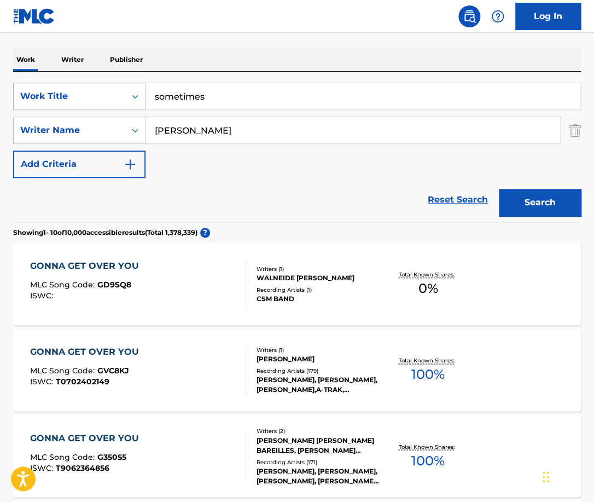
type input "sometimes"
click at [499, 189] on button "Search" at bounding box center [540, 202] width 82 height 27
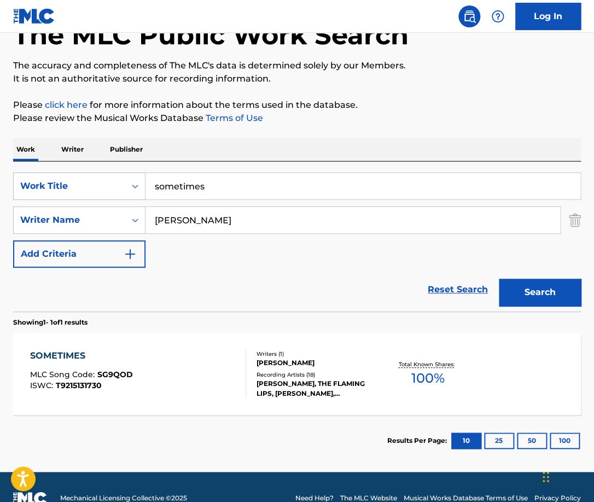
scroll to position [94, 0]
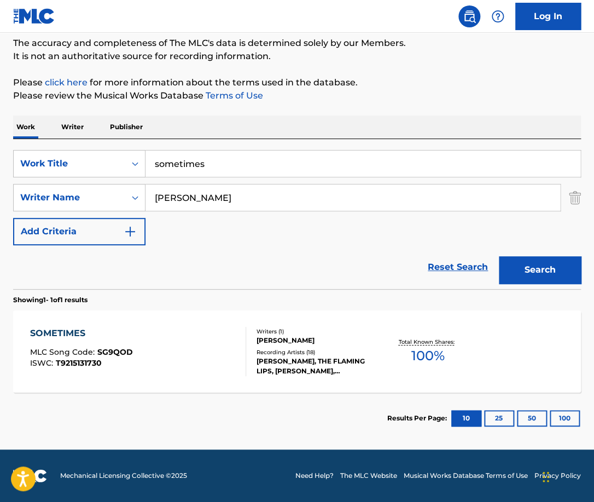
click at [205, 330] on div "SOMETIMES MLC Song Code : SG9QOD ISWC : T9215131730" at bounding box center [138, 351] width 216 height 49
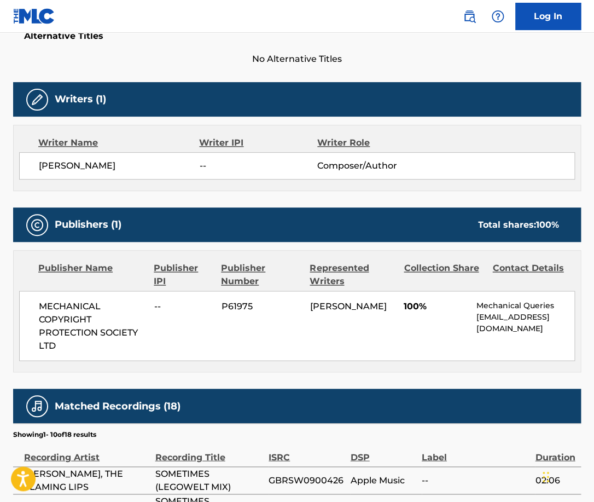
scroll to position [307, 0]
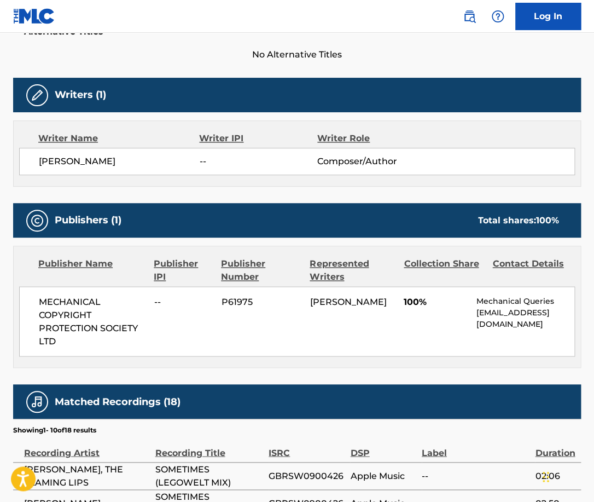
click at [117, 159] on span "[PERSON_NAME]" at bounding box center [119, 161] width 161 height 13
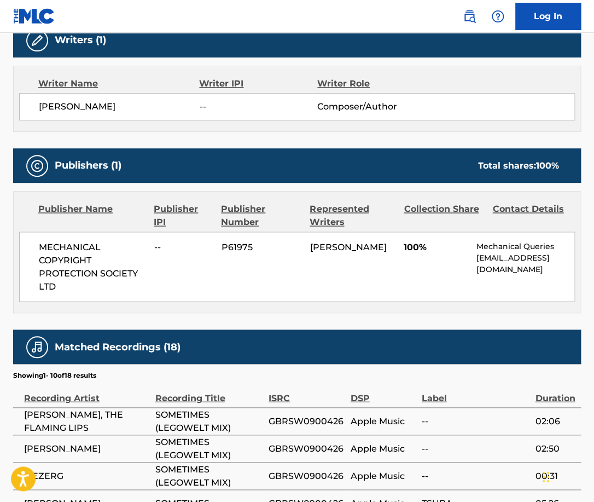
scroll to position [373, 0]
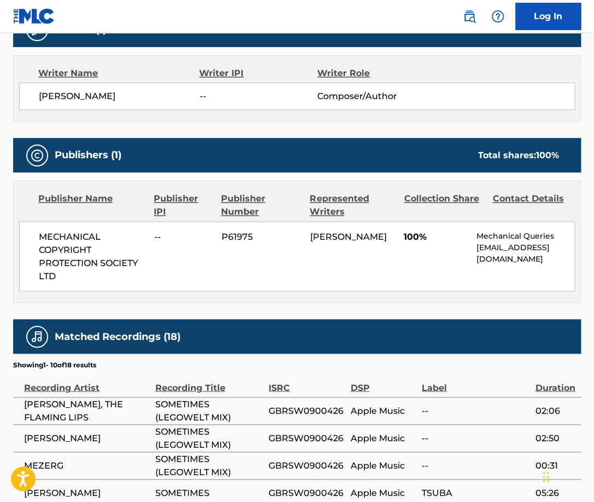
click at [75, 259] on span "MECHANICAL COPYRIGHT PROTECTION SOCIETY LTD" at bounding box center [92, 256] width 107 height 53
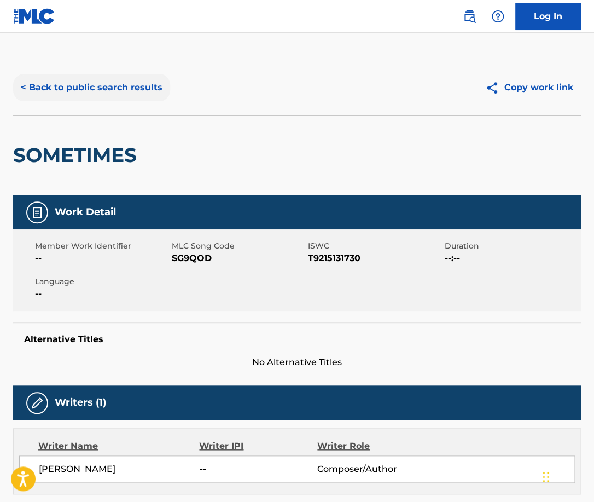
click at [129, 85] on button "< Back to public search results" at bounding box center [91, 87] width 157 height 27
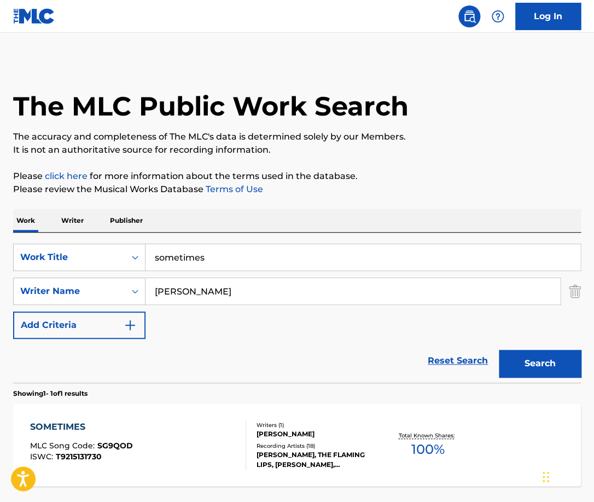
scroll to position [31, 0]
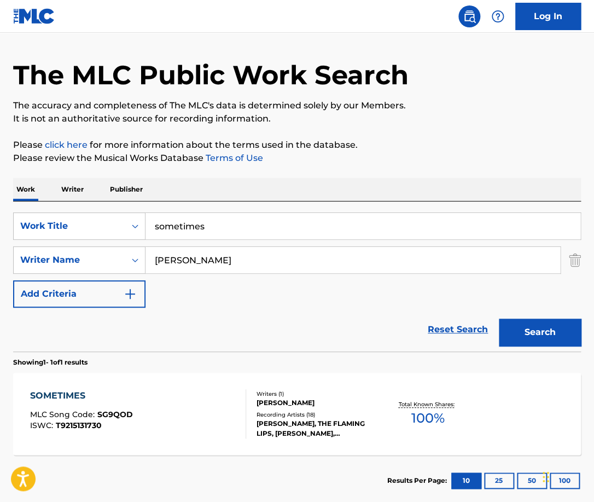
click at [230, 218] on input "sometimes" at bounding box center [363, 226] width 435 height 26
paste input "In the Mood"
type input "In the Mood"
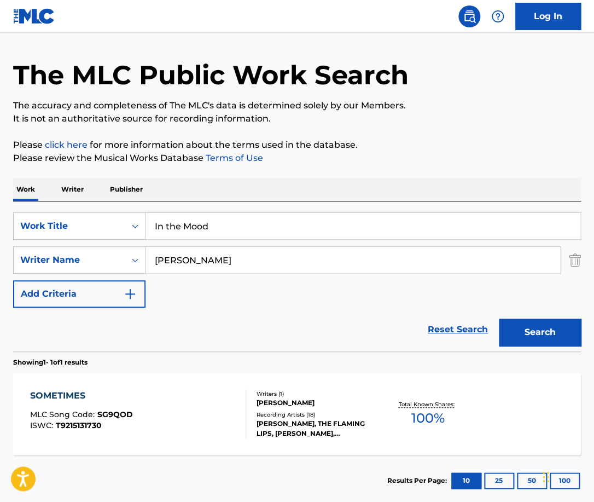
click at [268, 253] on input "[PERSON_NAME]" at bounding box center [353, 260] width 415 height 26
click at [499, 318] on button "Search" at bounding box center [540, 331] width 82 height 27
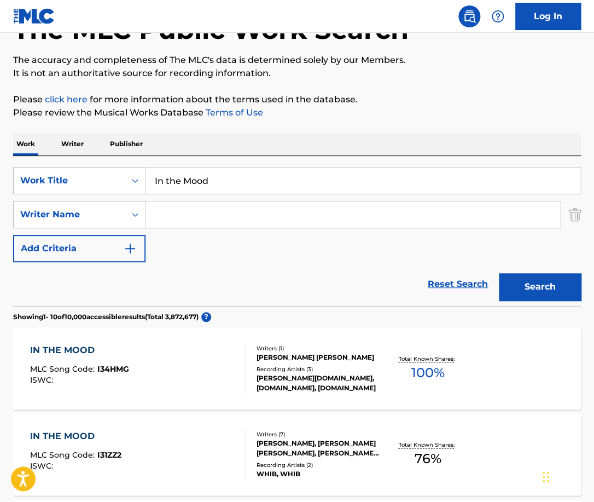
scroll to position [94, 0]
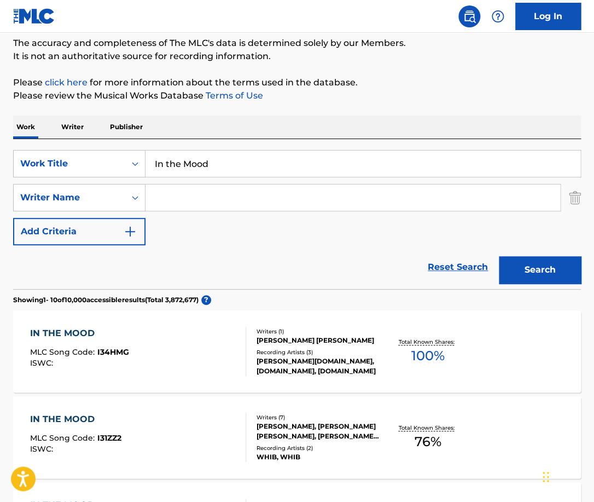
click at [240, 208] on input "Search Form" at bounding box center [353, 197] width 415 height 26
click at [499, 256] on button "Search" at bounding box center [540, 269] width 82 height 27
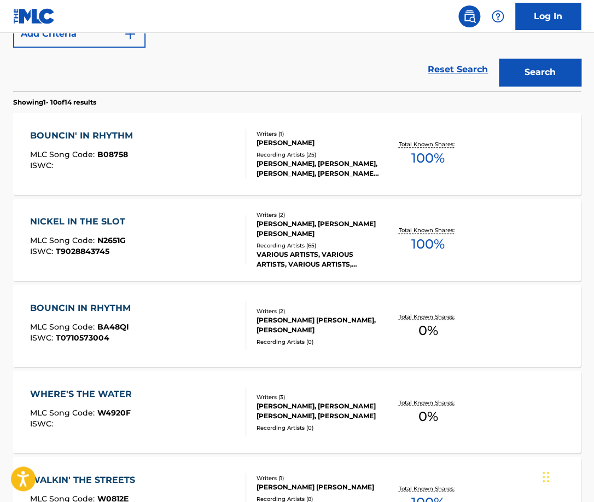
scroll to position [0, 0]
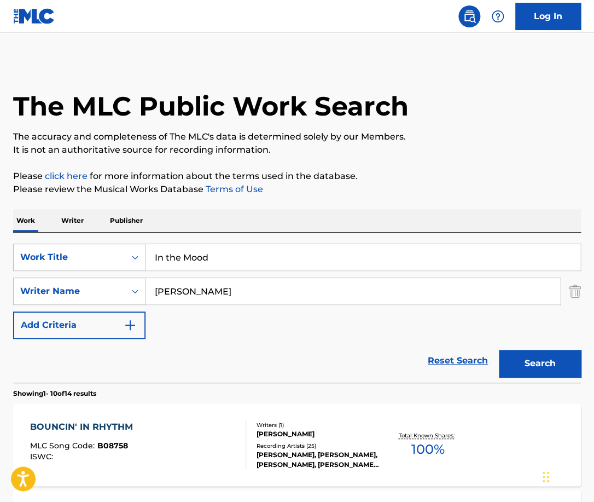
click at [228, 282] on input "[PERSON_NAME]" at bounding box center [353, 291] width 415 height 26
paste input "[PERSON_NAME]"
click at [499, 350] on button "Search" at bounding box center [540, 363] width 82 height 27
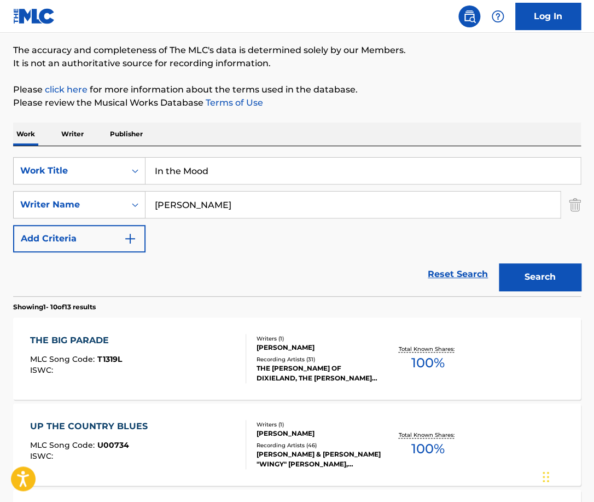
click at [258, 206] on input "[PERSON_NAME]" at bounding box center [353, 204] width 415 height 26
paste input "[PERSON_NAME]"
click at [258, 206] on input "[PERSON_NAME]" at bounding box center [353, 204] width 415 height 26
type input "[PERSON_NAME]"
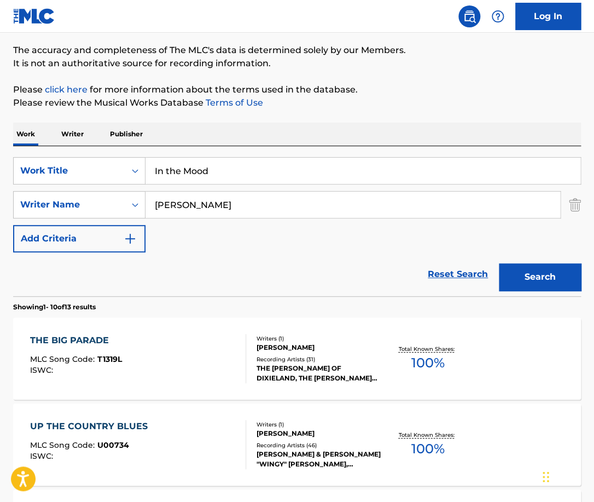
click at [499, 263] on button "Search" at bounding box center [540, 276] width 82 height 27
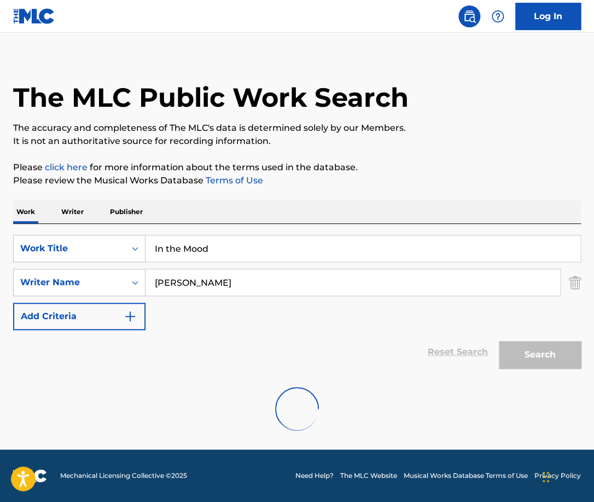
scroll to position [9, 0]
